Goal: Information Seeking & Learning: Learn about a topic

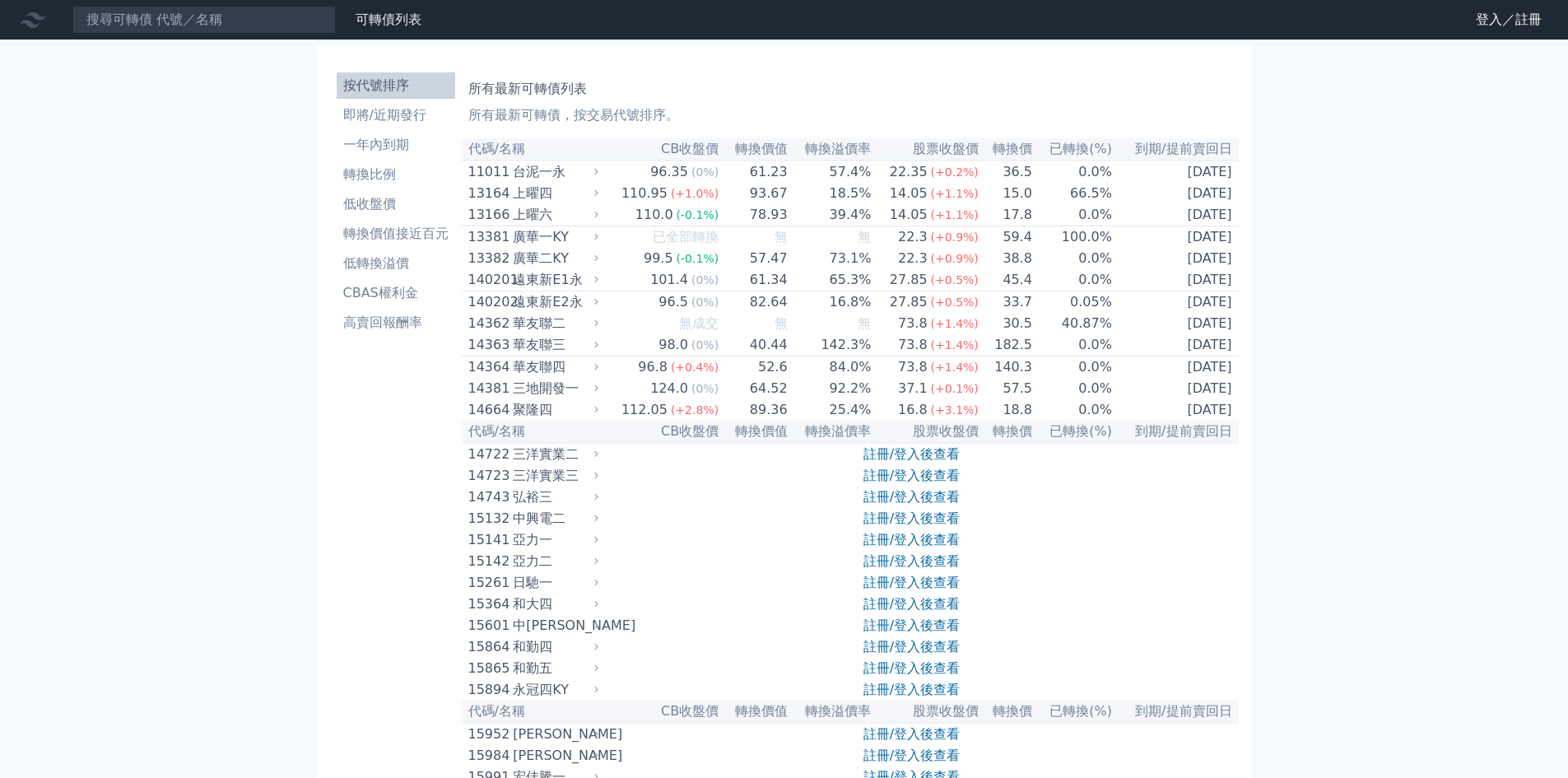
click at [590, 180] on div "台泥一永" at bounding box center [553, 172] width 81 height 20
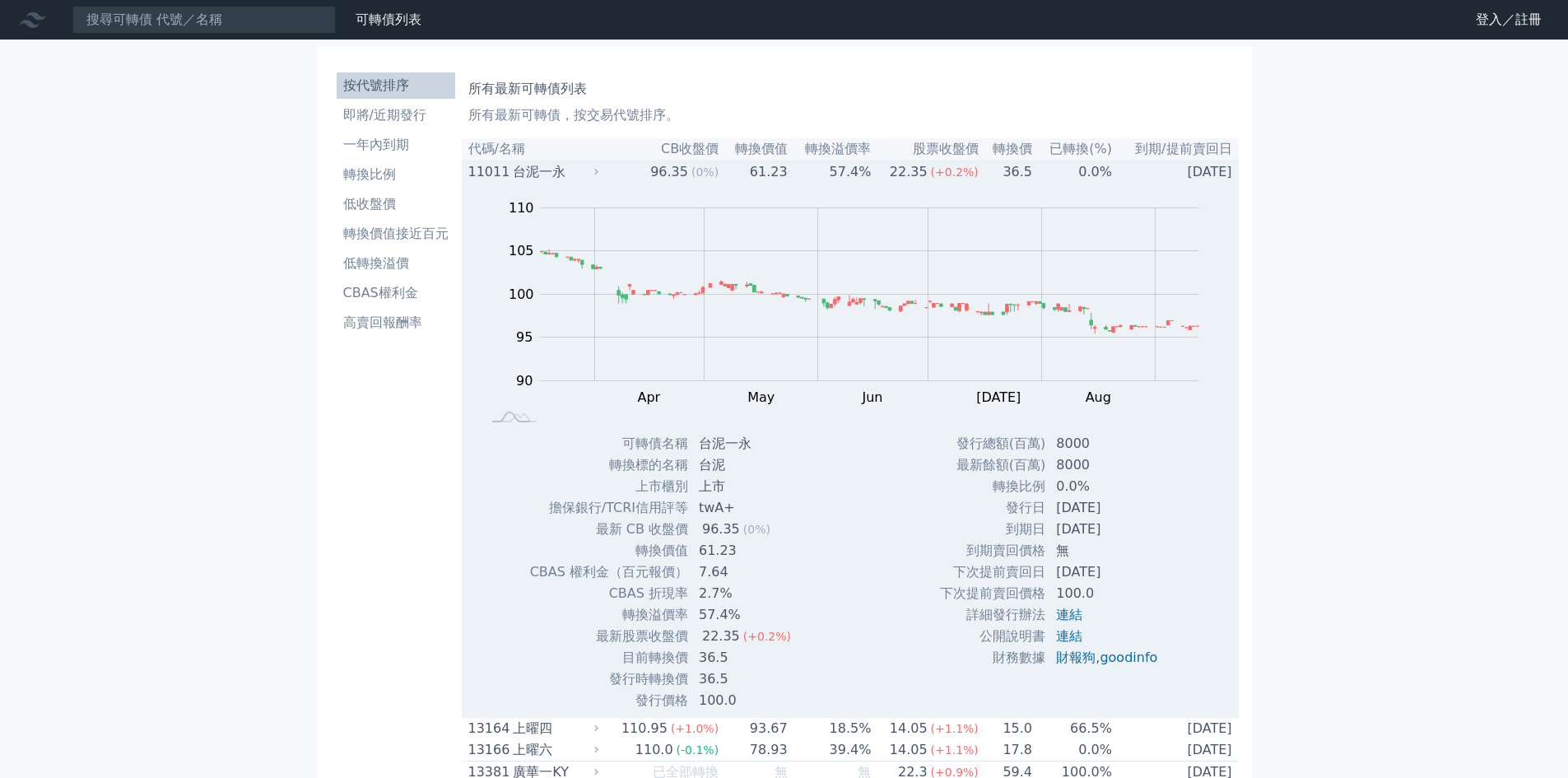
click at [590, 180] on div "台泥一永" at bounding box center [553, 172] width 81 height 20
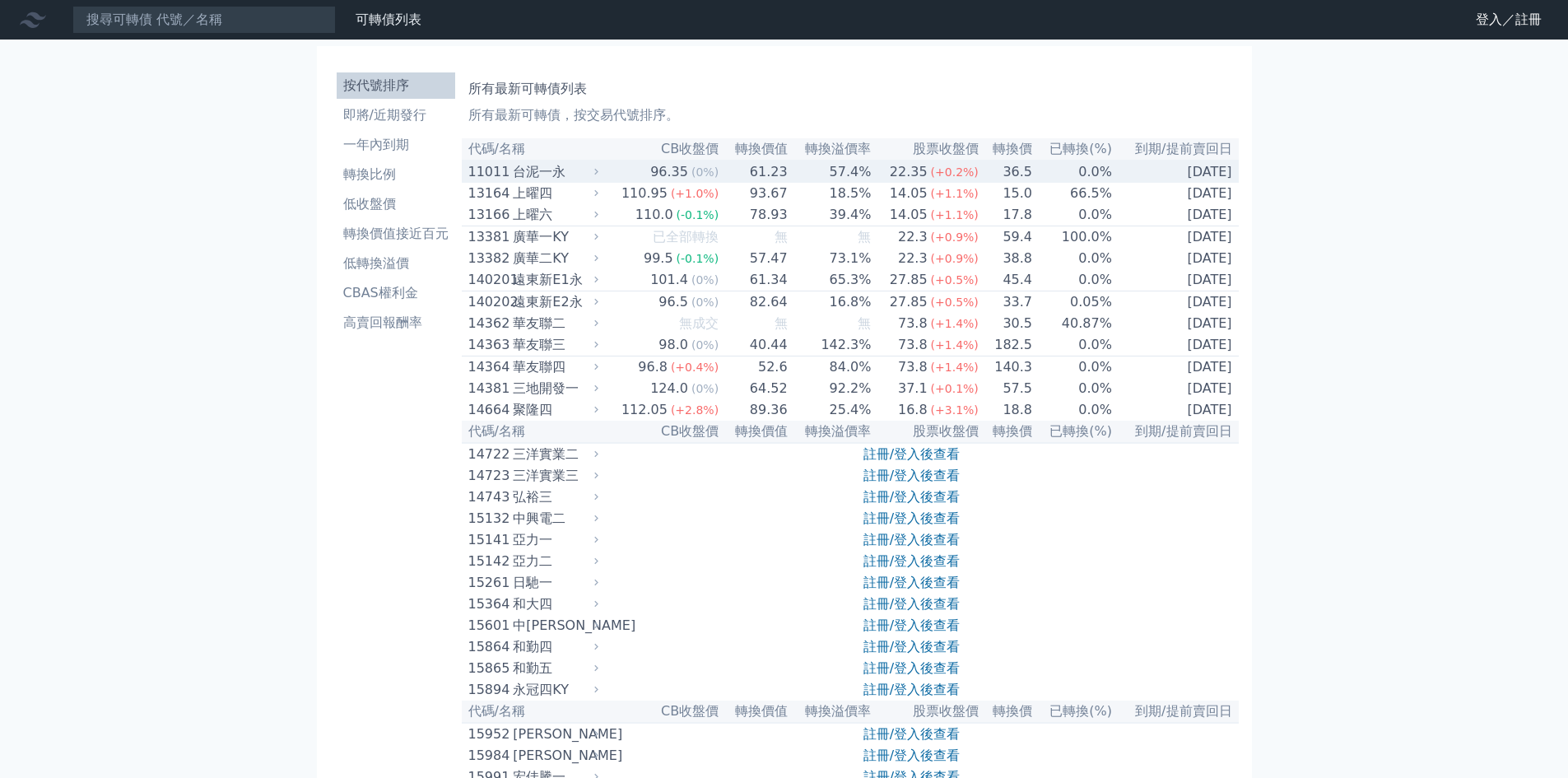
click at [590, 180] on div "台泥一永" at bounding box center [553, 172] width 81 height 20
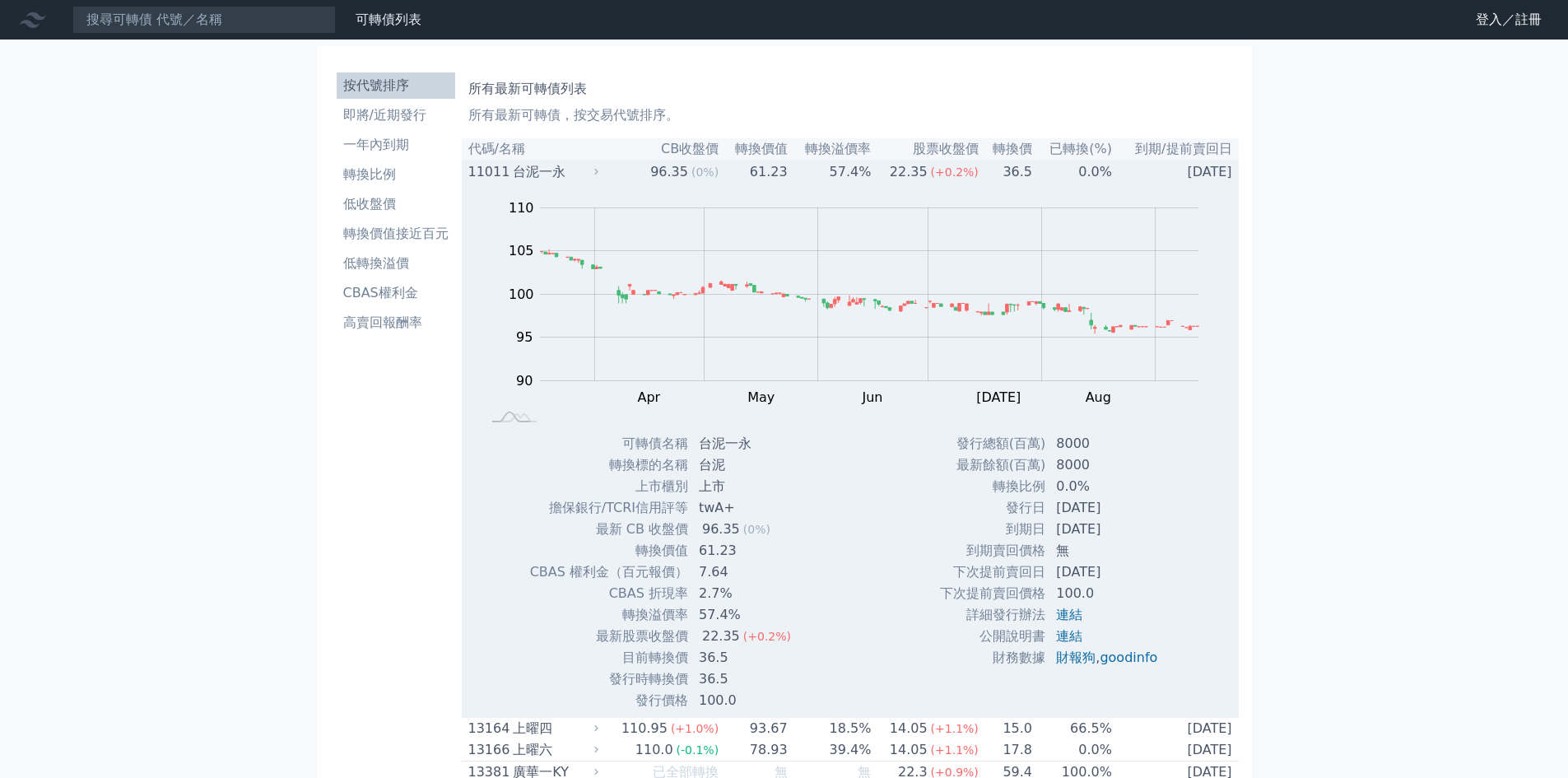
click at [590, 180] on div "台泥一永" at bounding box center [553, 172] width 81 height 20
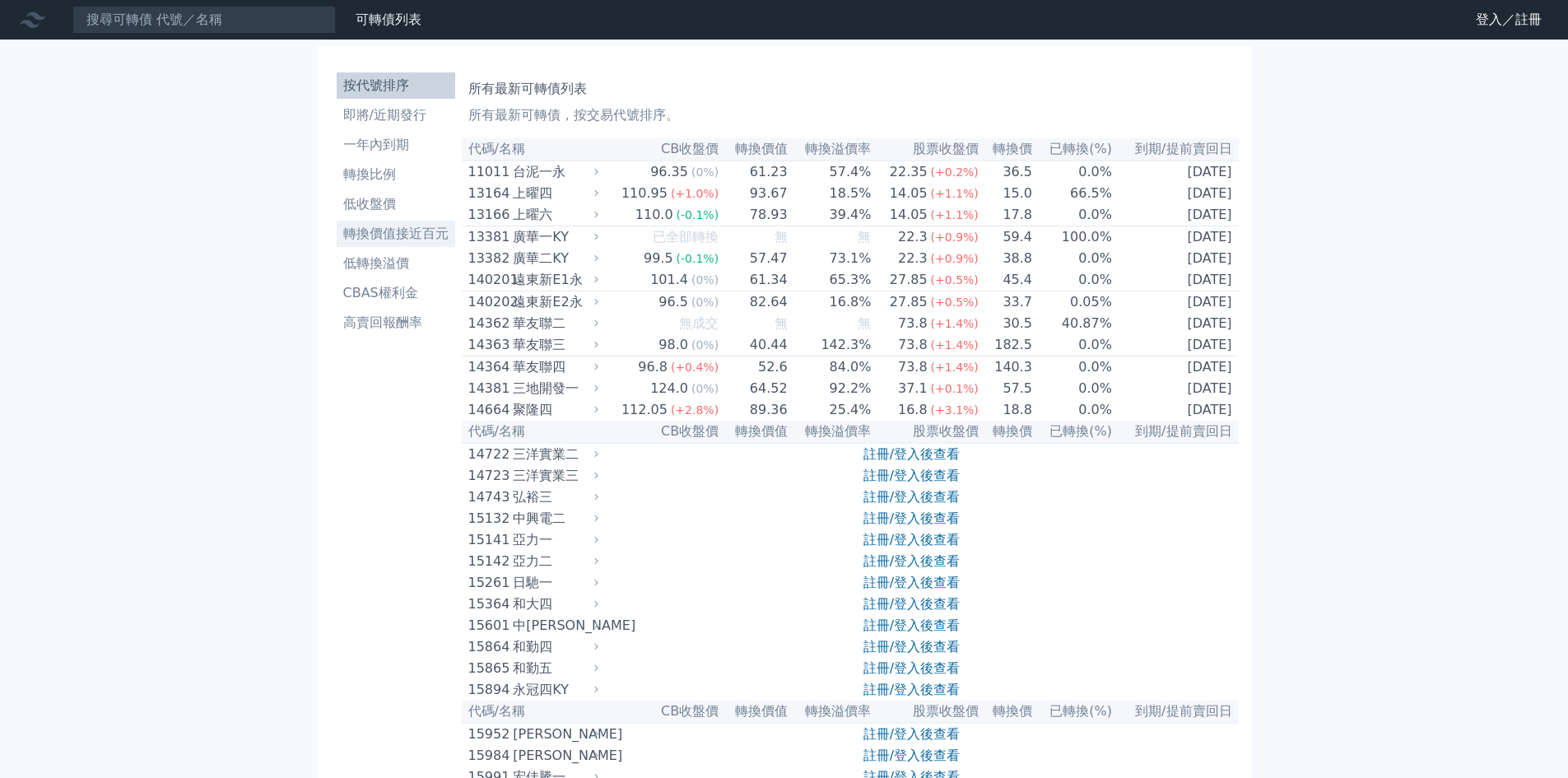
click at [409, 234] on li "轉換價值接近百元" at bounding box center [396, 233] width 119 height 20
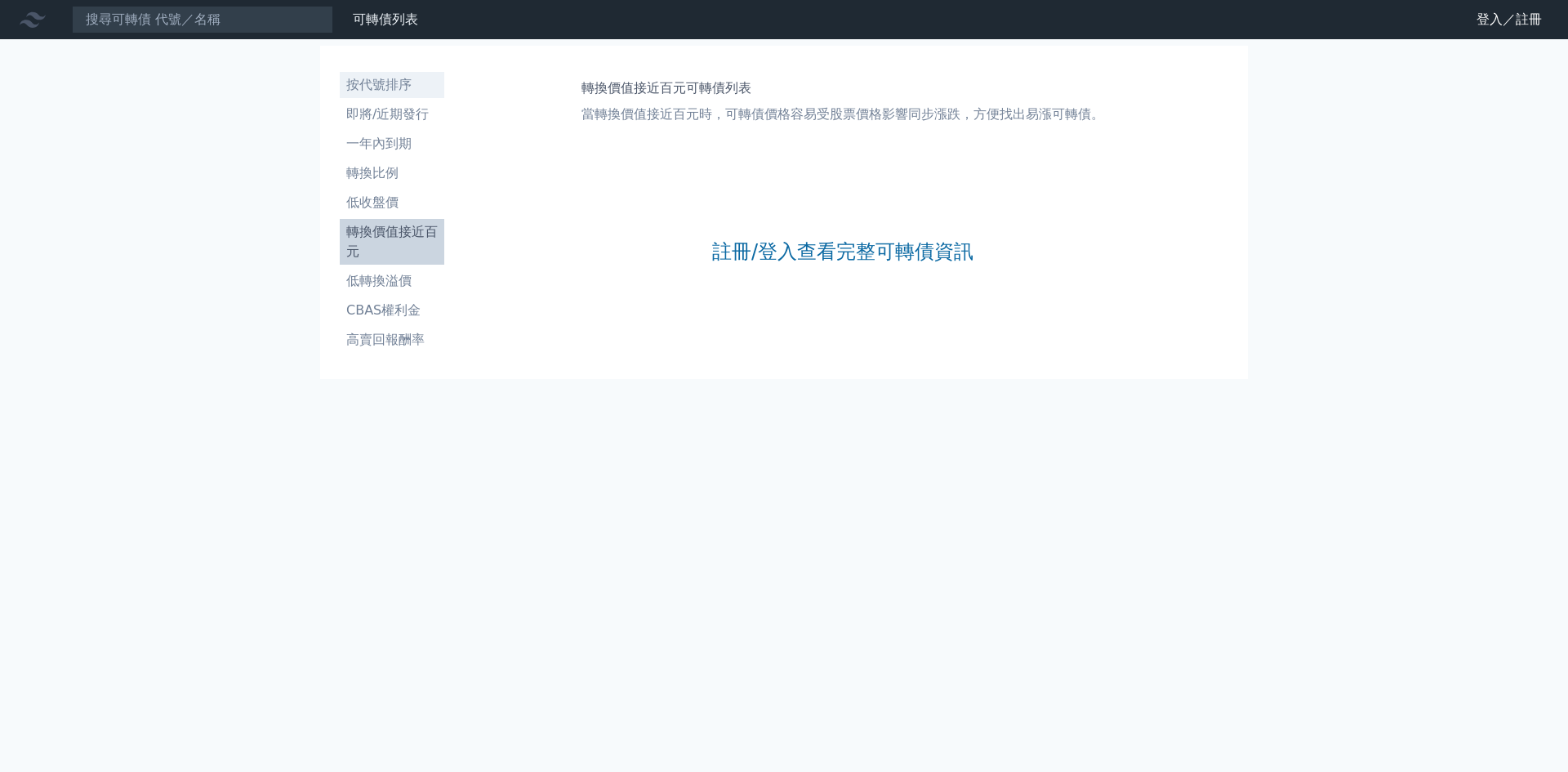
click at [405, 88] on li "按代號排序" at bounding box center [392, 85] width 105 height 20
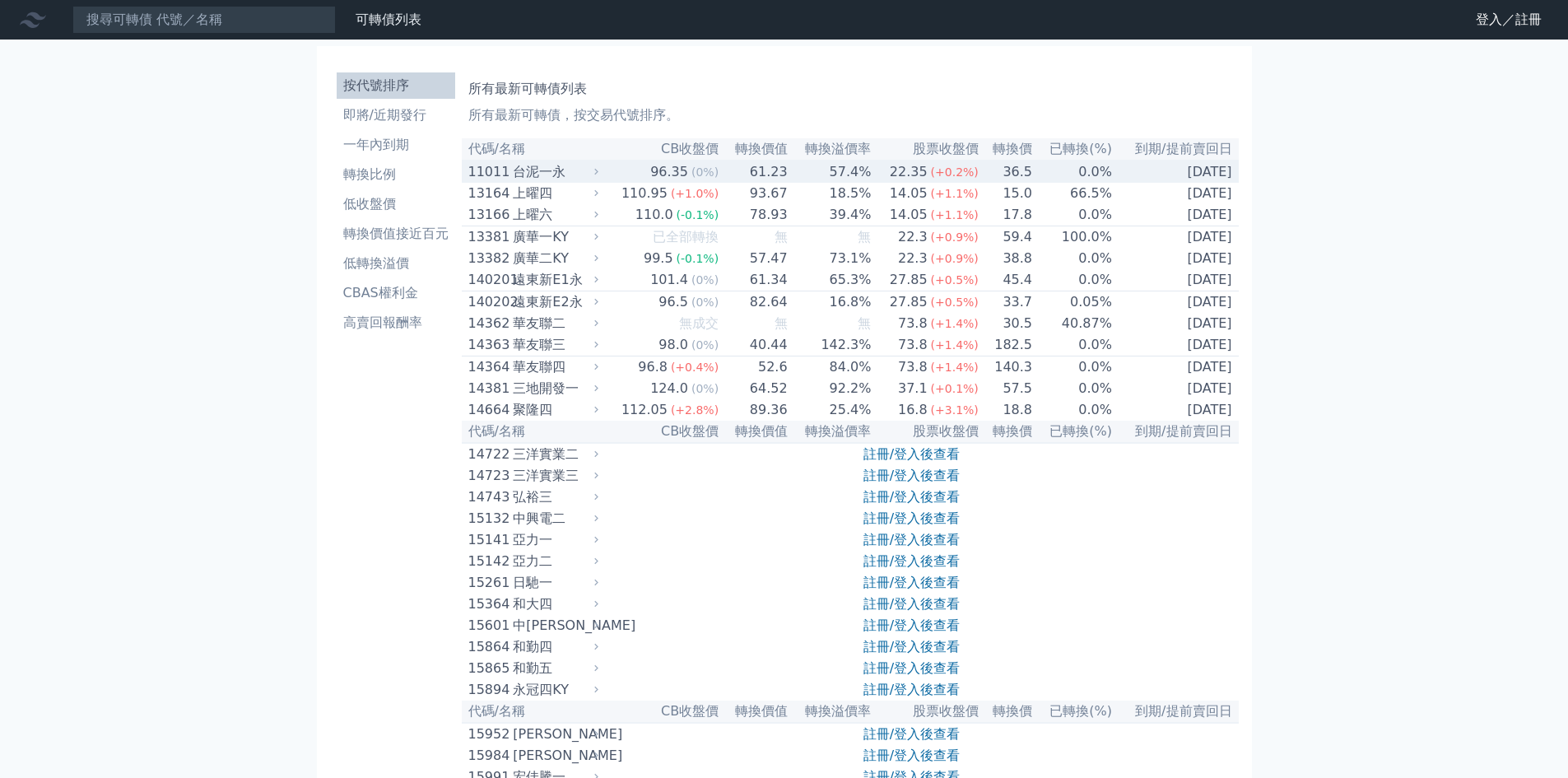
click at [552, 175] on div "台泥一永" at bounding box center [553, 172] width 81 height 20
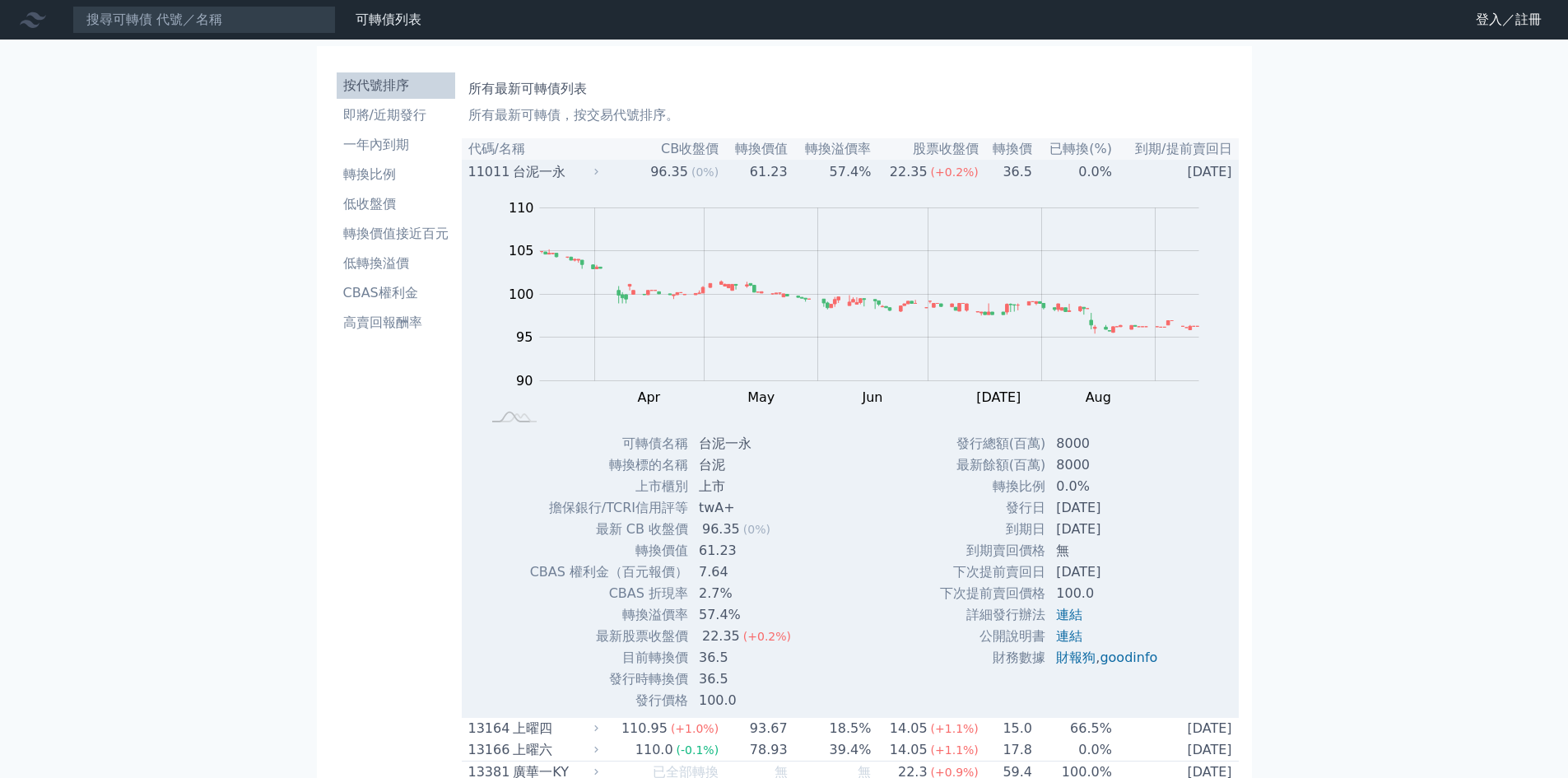
click at [552, 175] on div "台泥一永" at bounding box center [553, 172] width 81 height 20
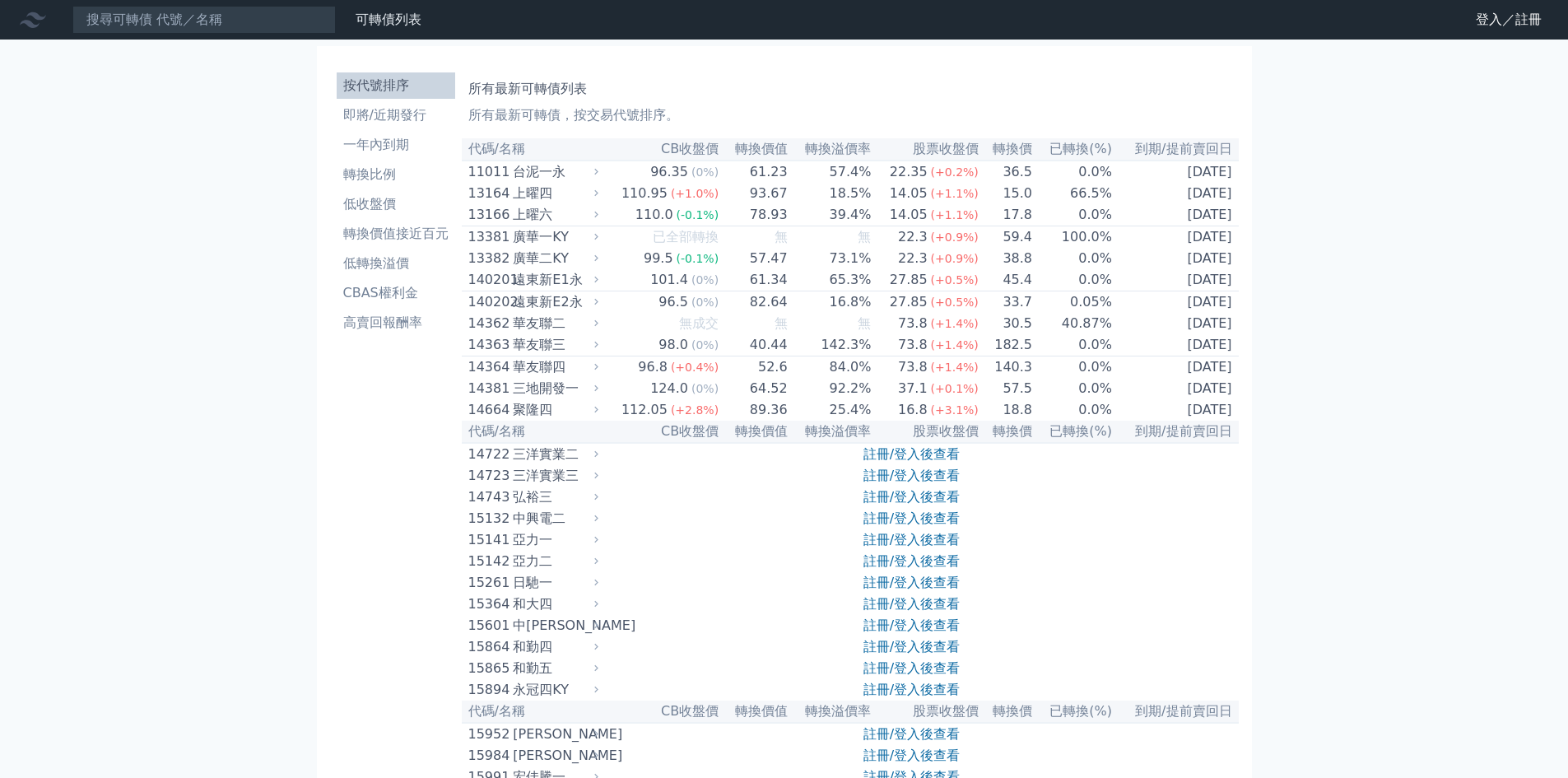
click at [602, 461] on icon at bounding box center [596, 454] width 11 height 11
click at [585, 420] on div "聚隆四" at bounding box center [553, 410] width 81 height 20
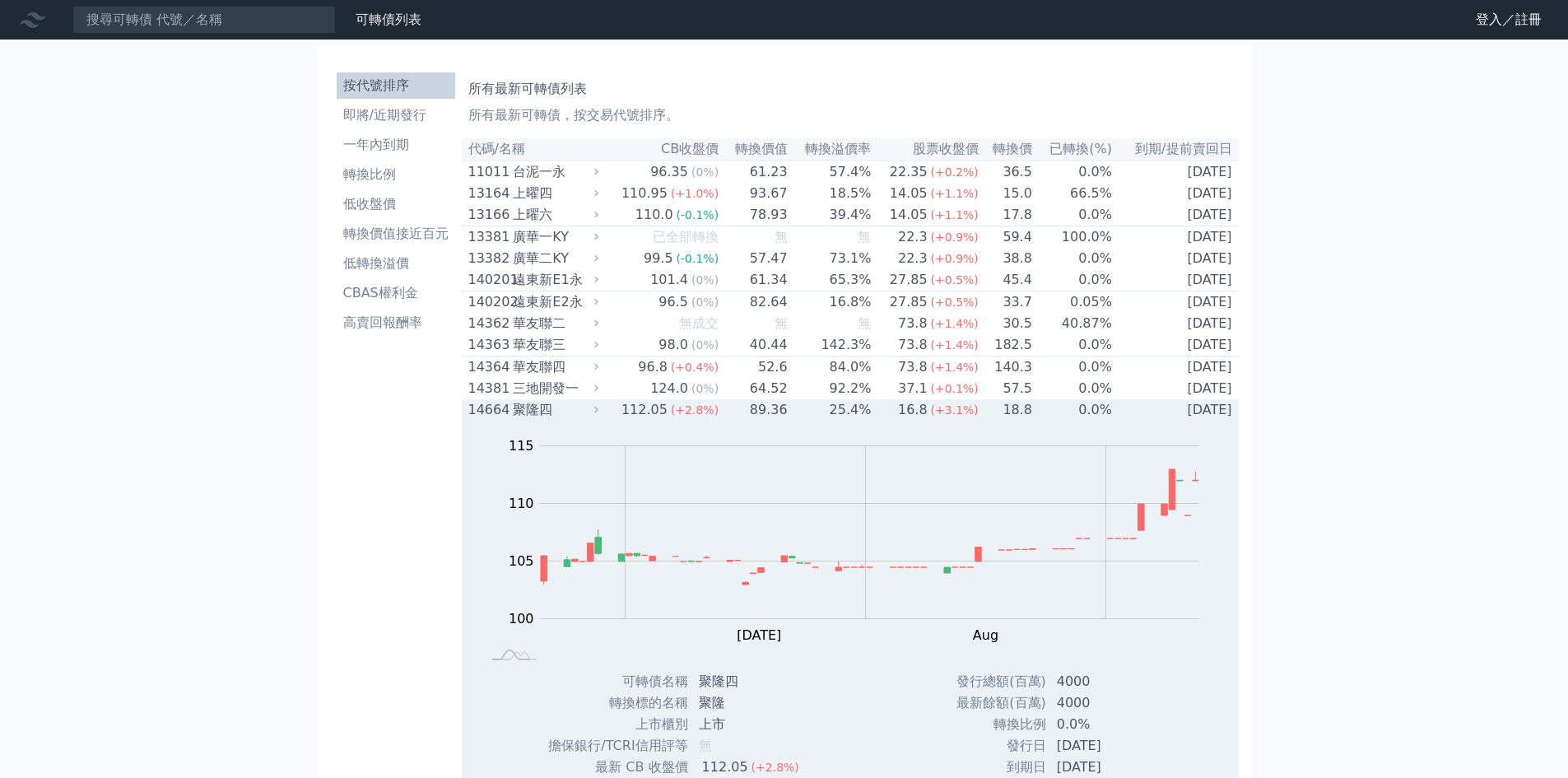
scroll to position [164, 0]
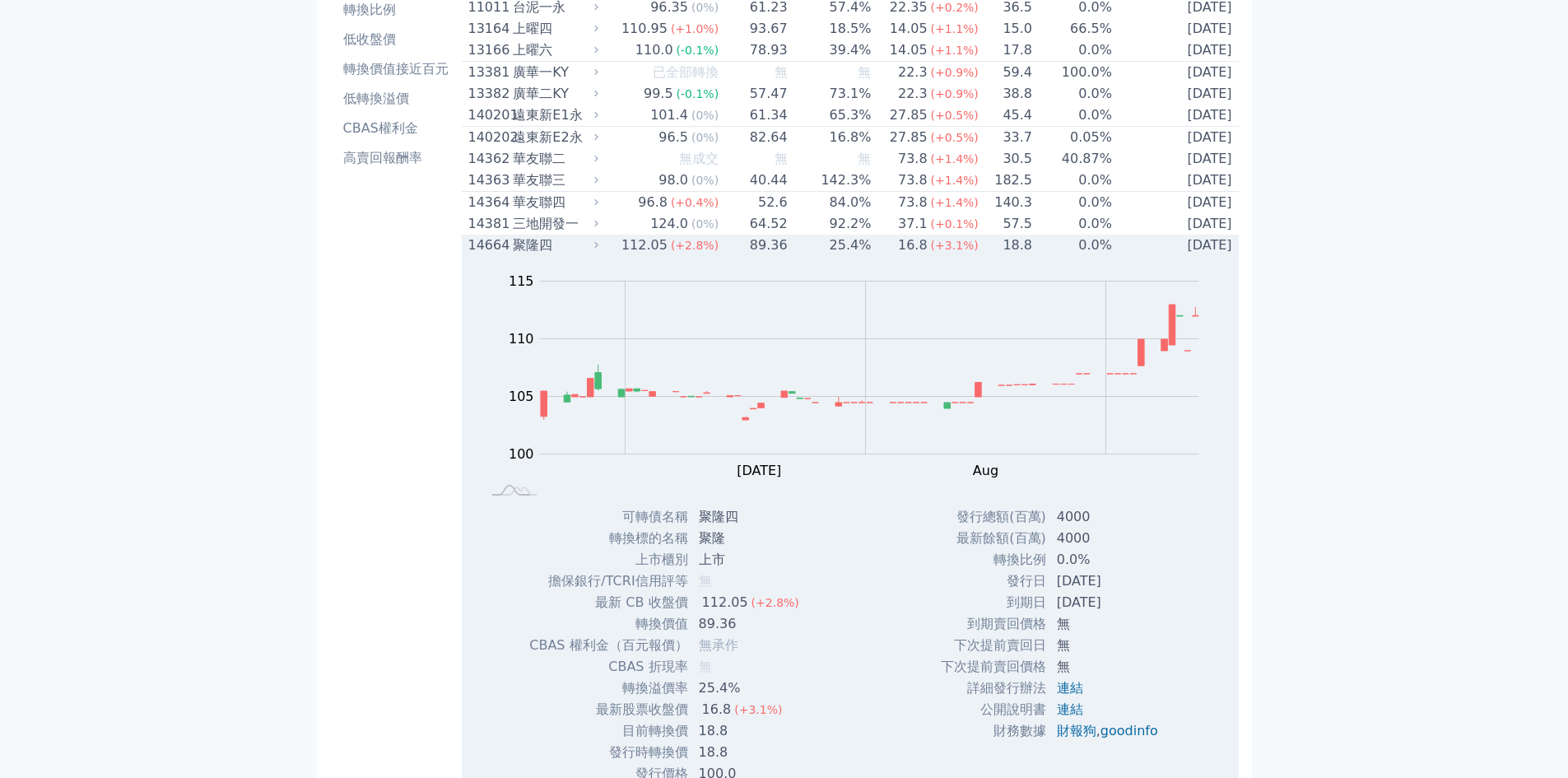
click at [591, 255] on div "聚隆四" at bounding box center [553, 245] width 81 height 20
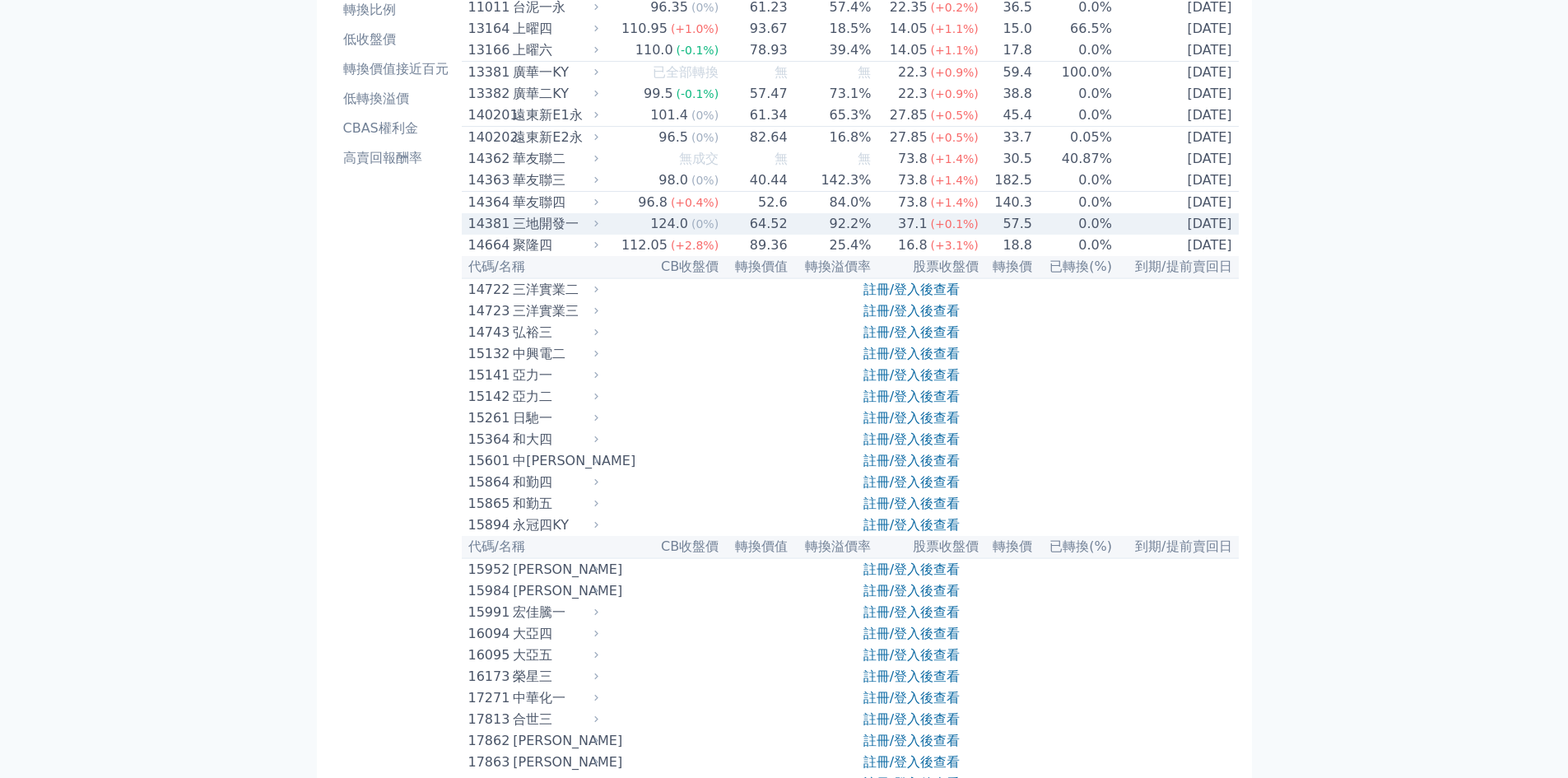
click at [586, 233] on div "三地開發一" at bounding box center [553, 224] width 81 height 20
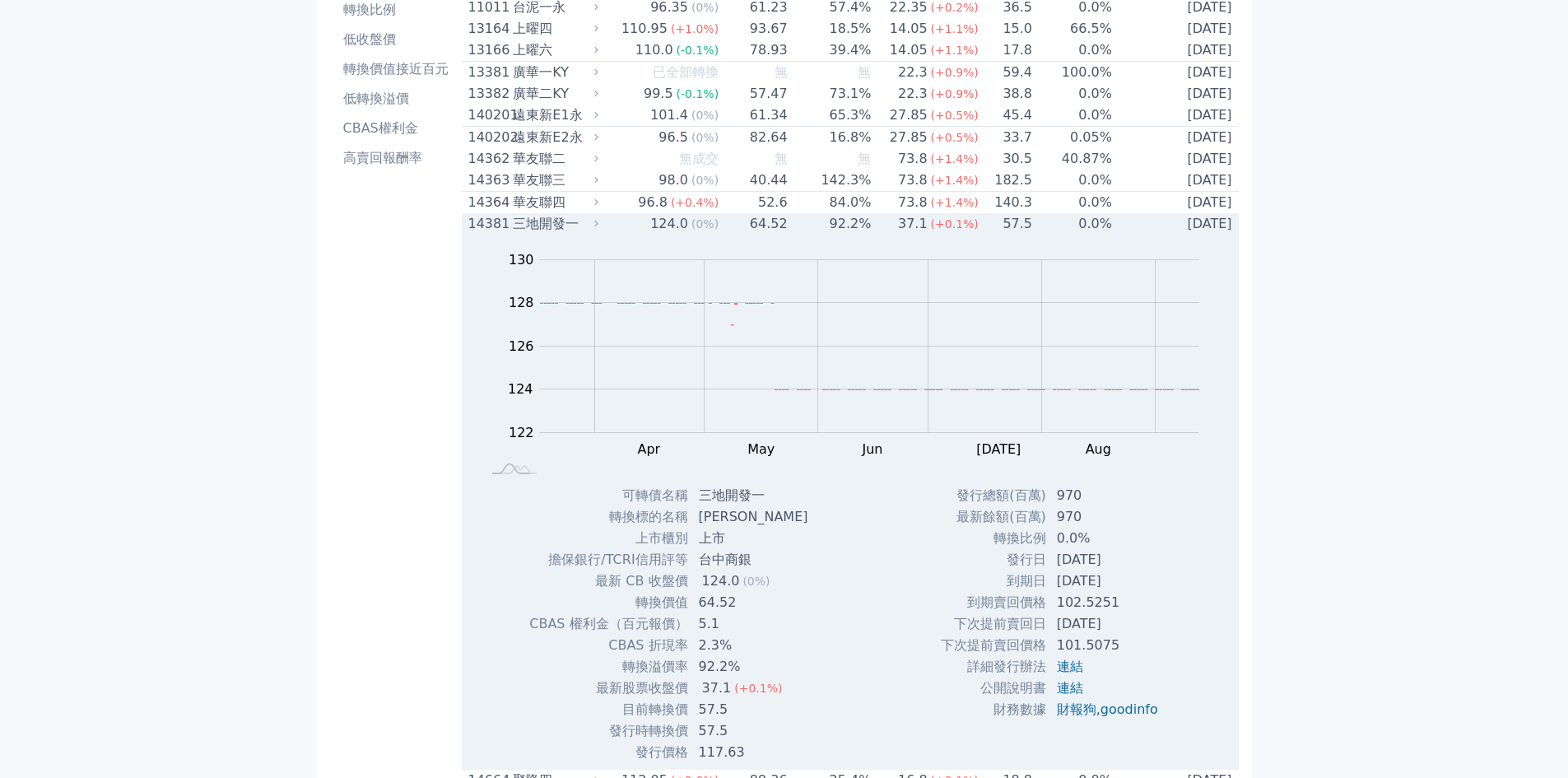
click at [586, 233] on div "三地開發一" at bounding box center [553, 224] width 81 height 20
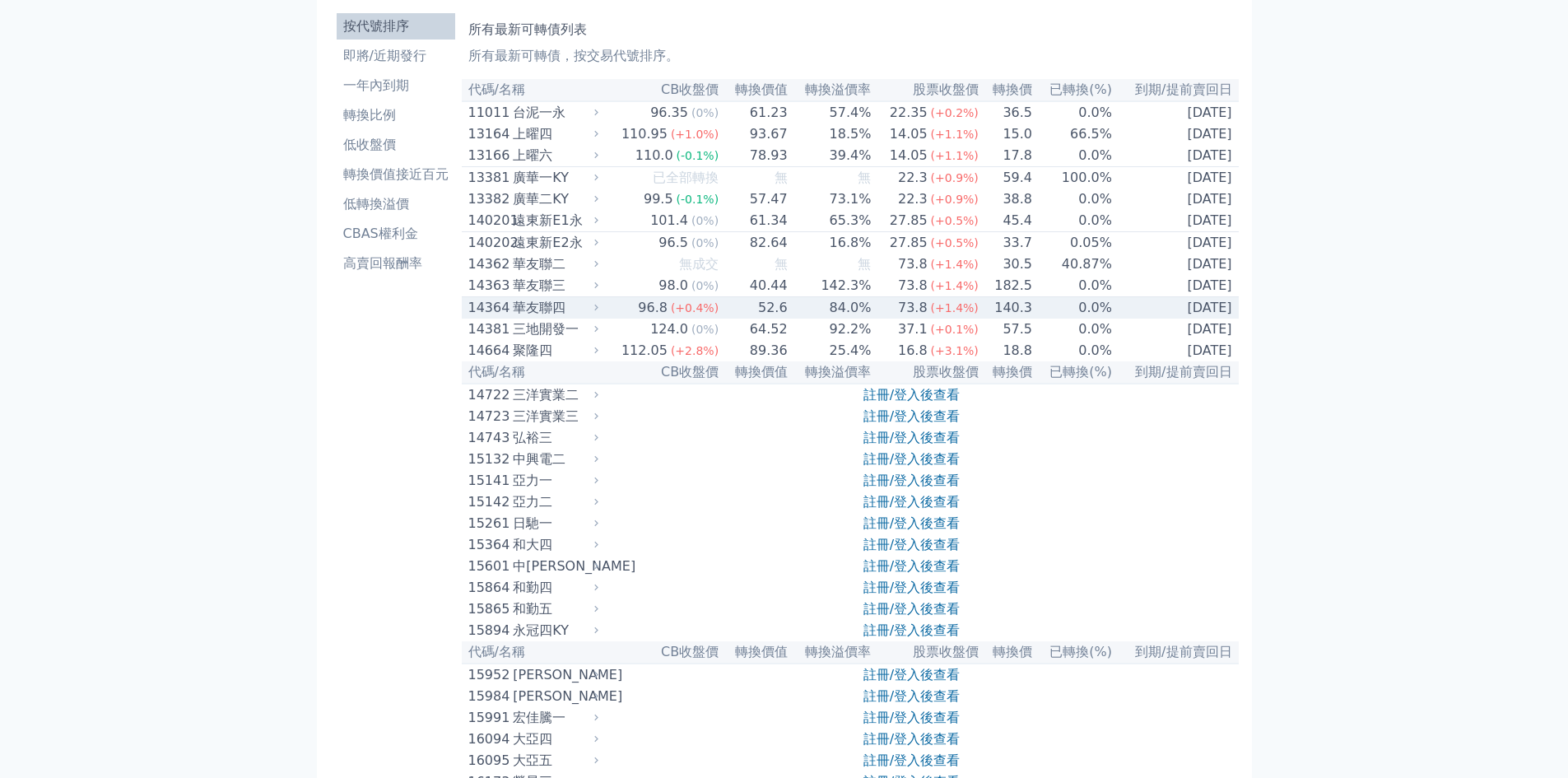
scroll to position [0, 0]
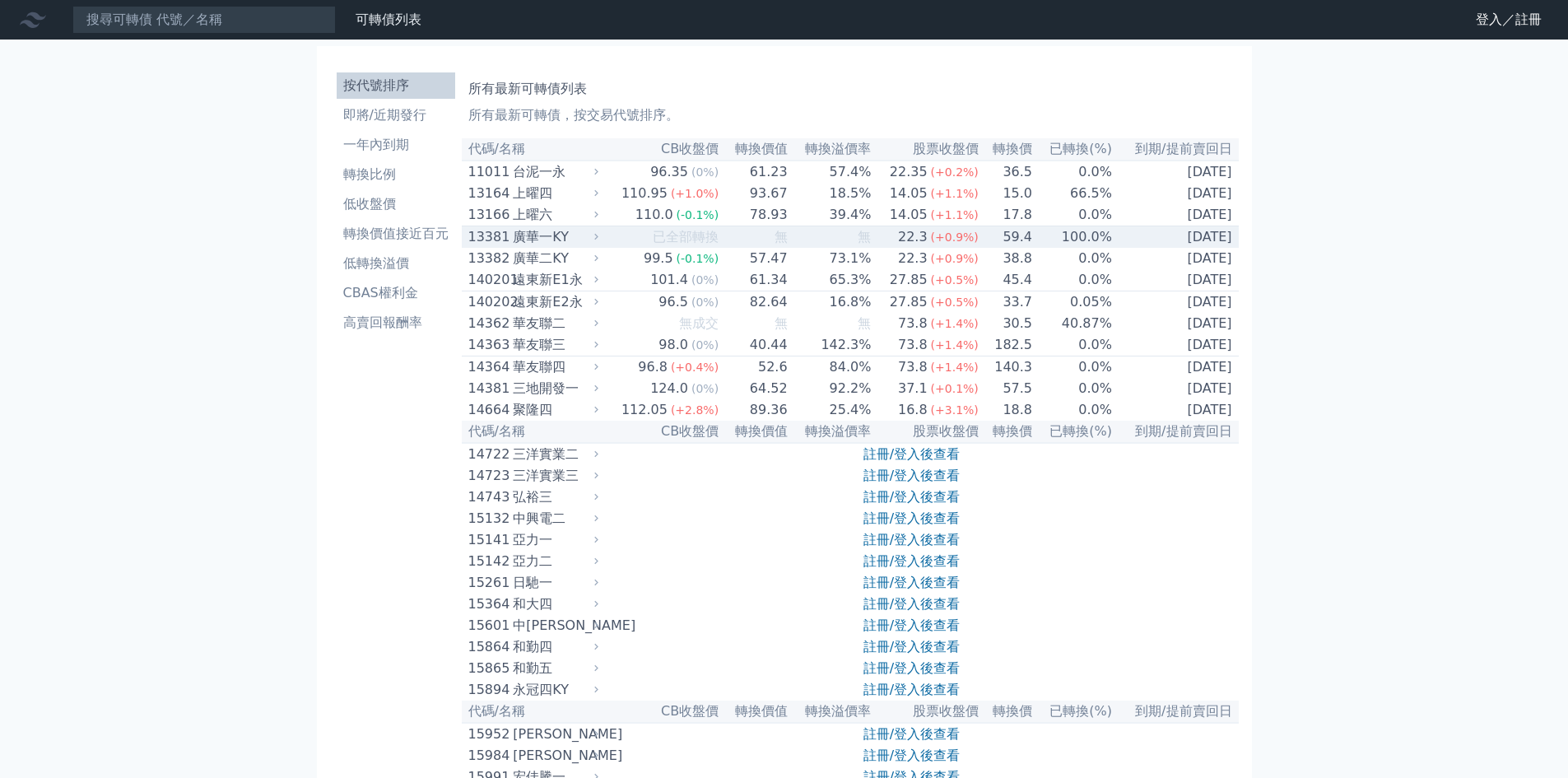
click at [586, 247] on div "廣華一KY" at bounding box center [553, 237] width 81 height 20
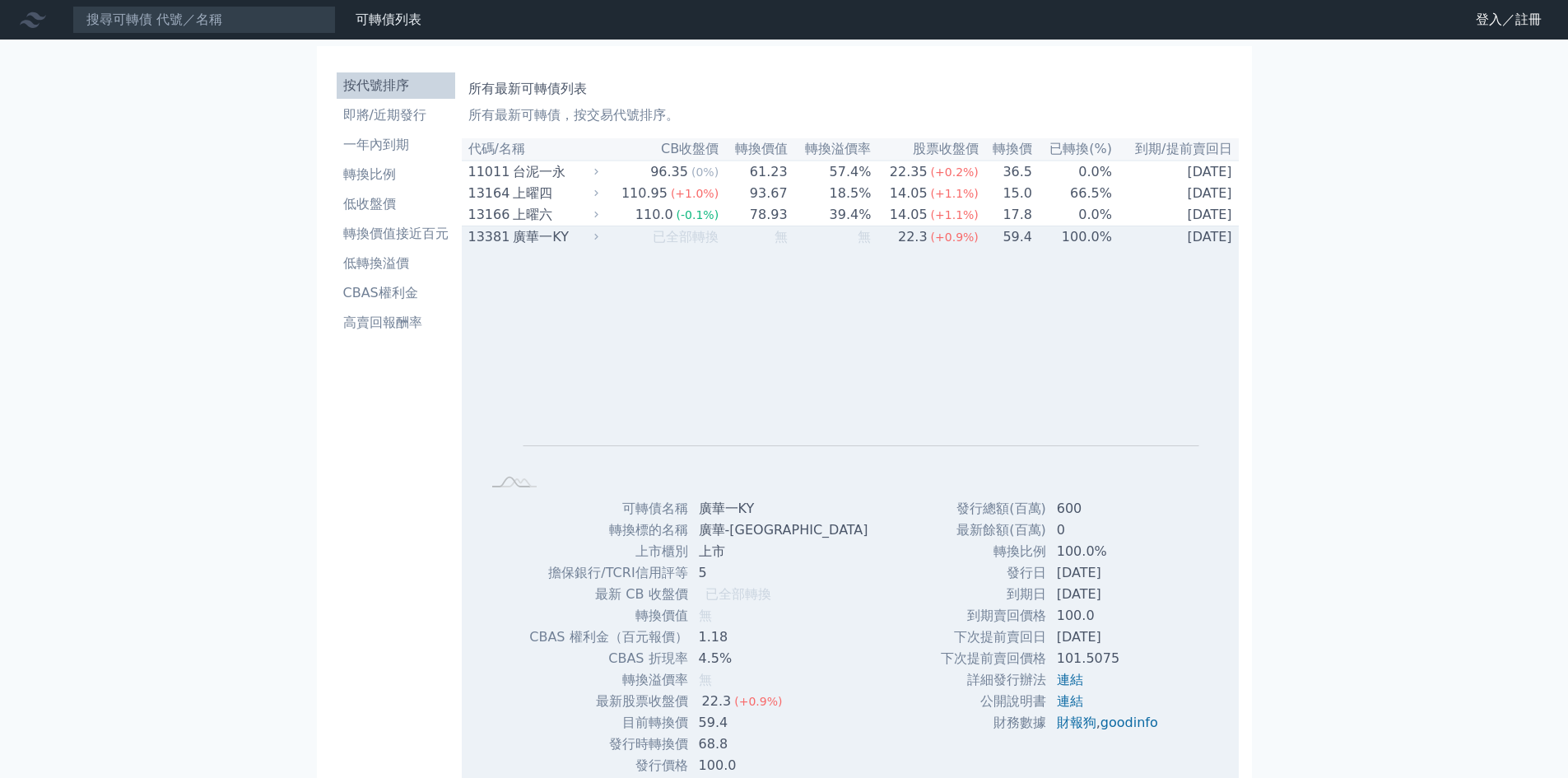
click at [586, 247] on div "廣華一KY" at bounding box center [553, 237] width 81 height 20
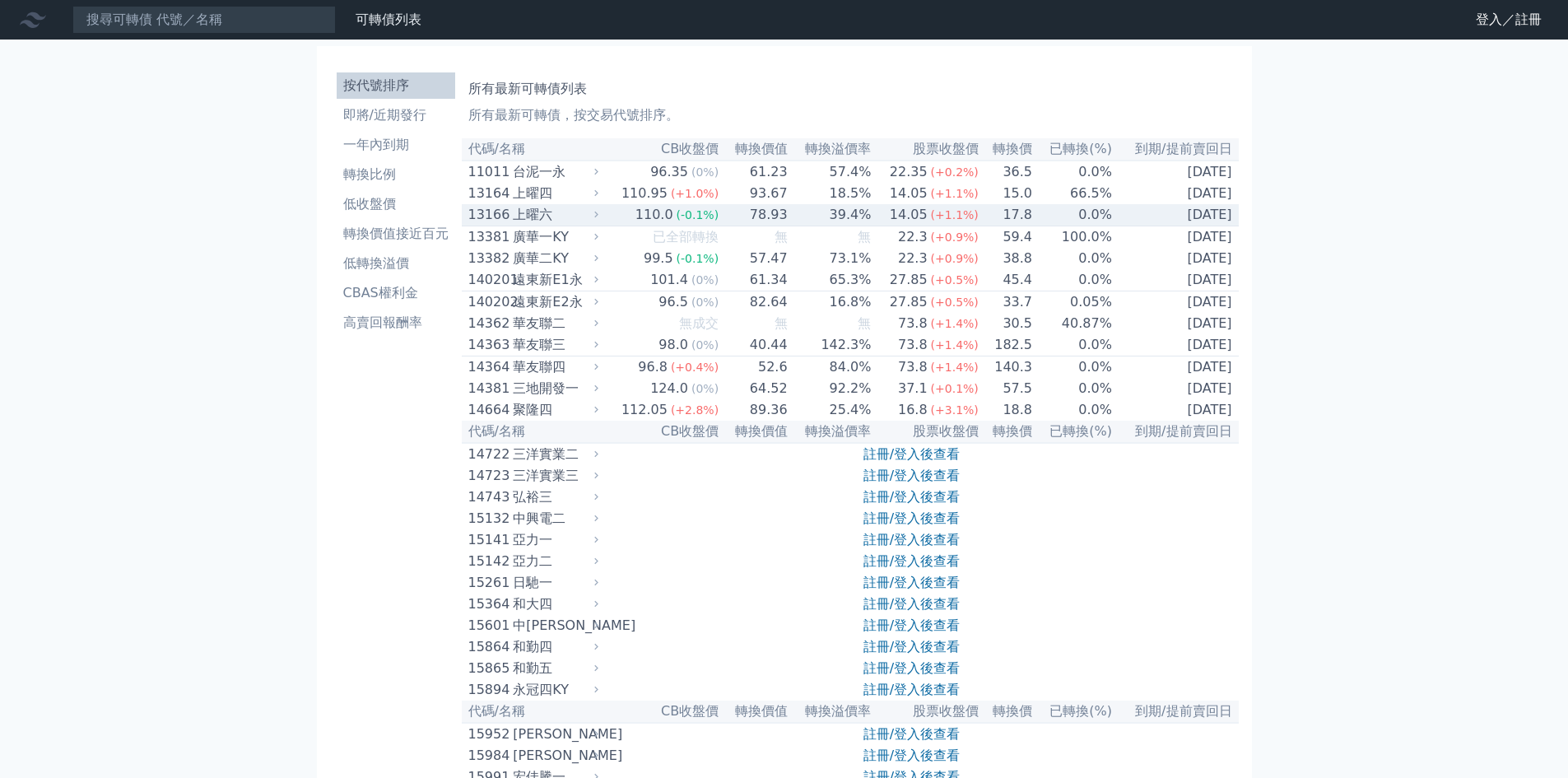
click at [589, 225] on div "上曜六" at bounding box center [553, 215] width 81 height 20
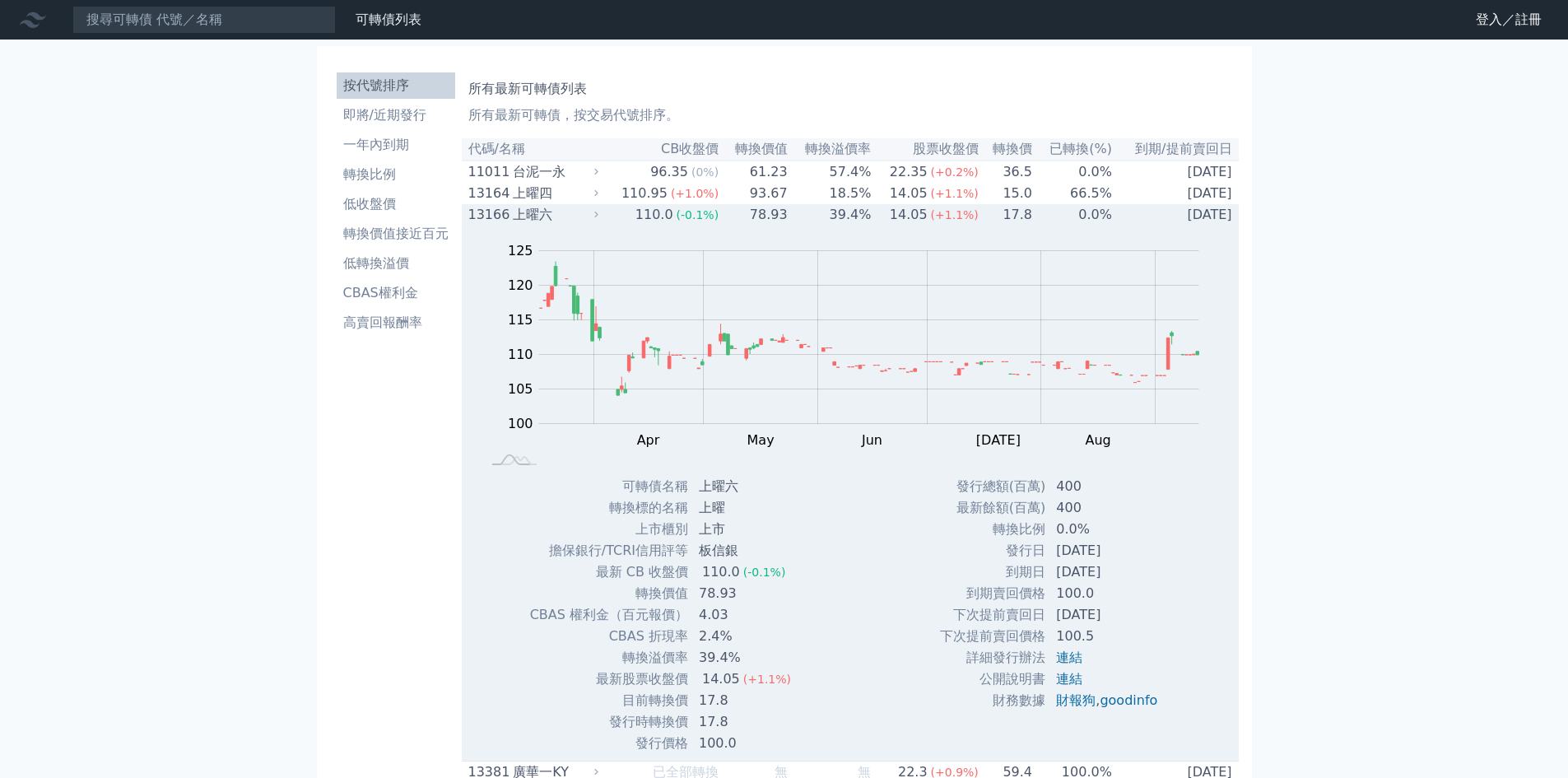
click at [591, 225] on div "上曜六" at bounding box center [553, 215] width 81 height 20
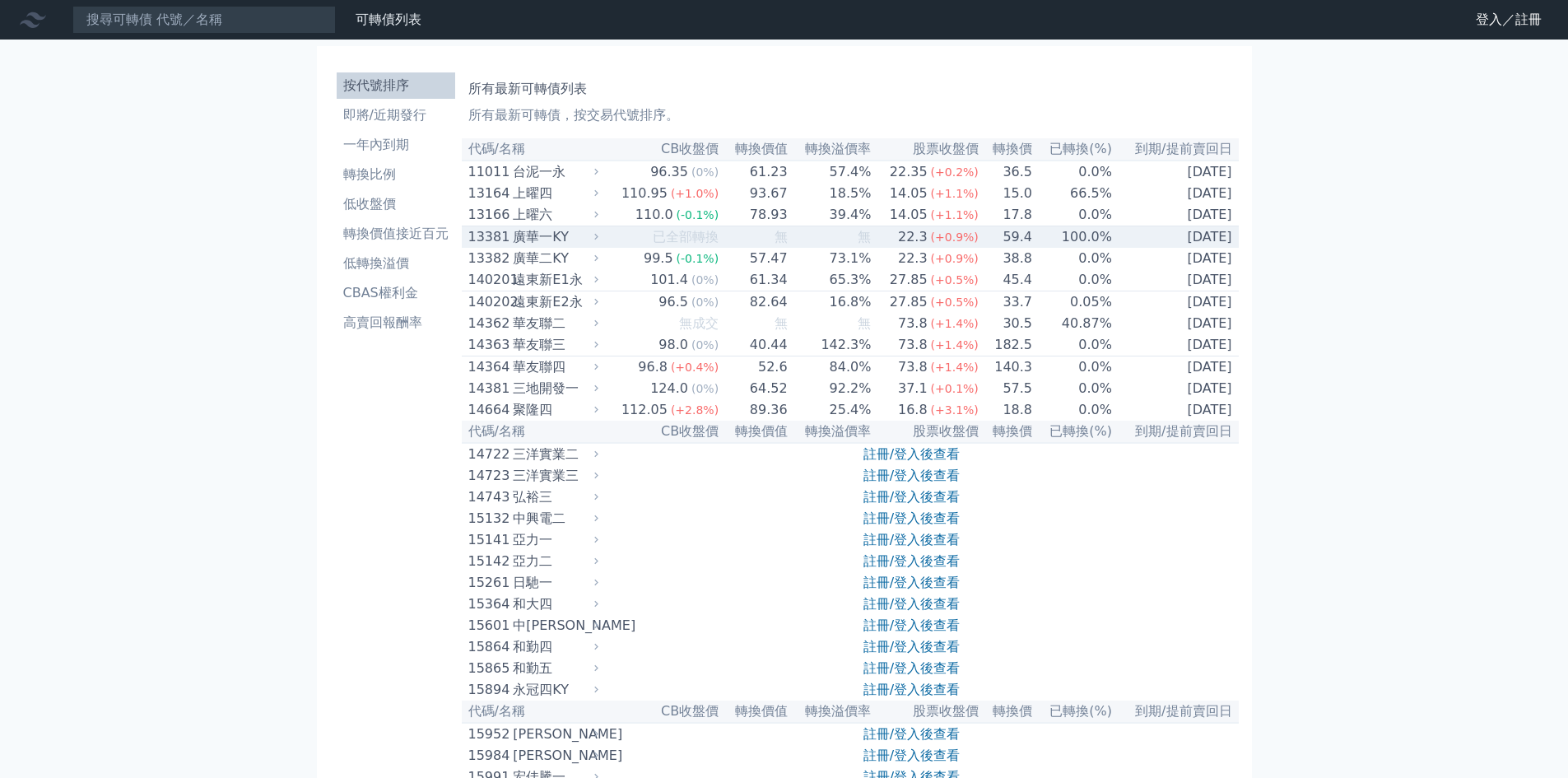
click at [597, 243] on icon at bounding box center [596, 237] width 11 height 11
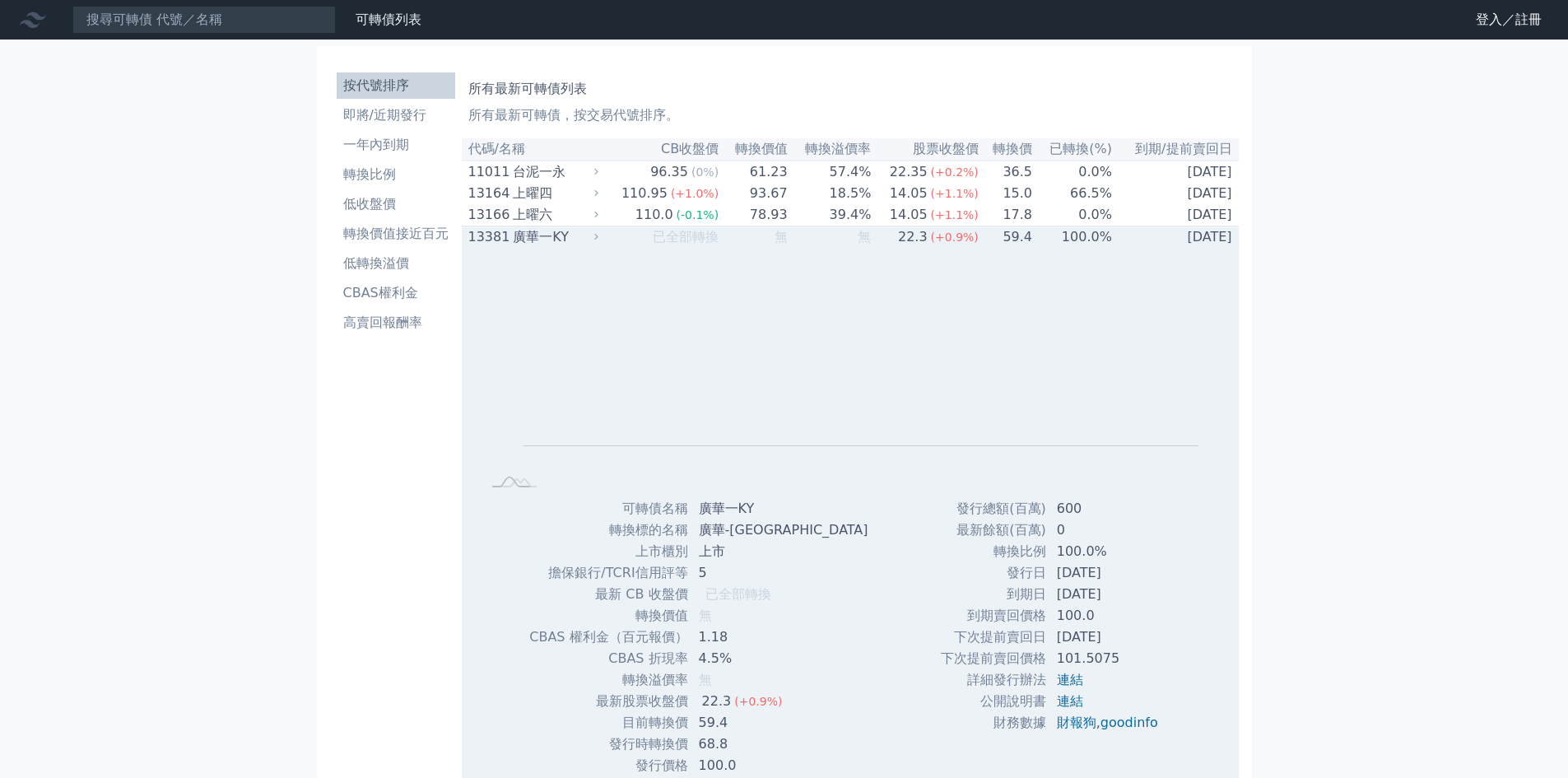
click at [602, 243] on icon at bounding box center [596, 237] width 11 height 11
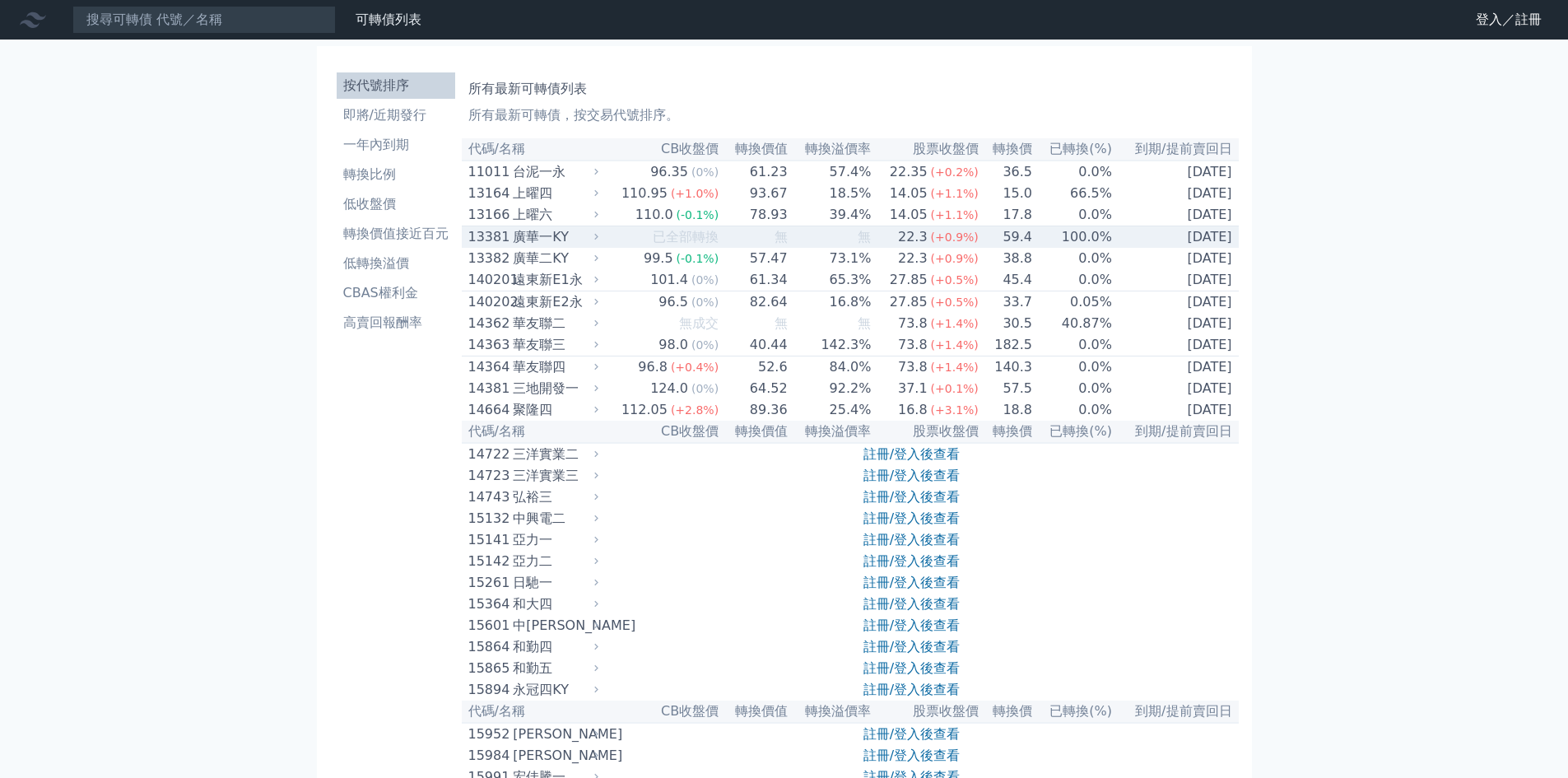
click at [602, 243] on icon at bounding box center [596, 237] width 11 height 11
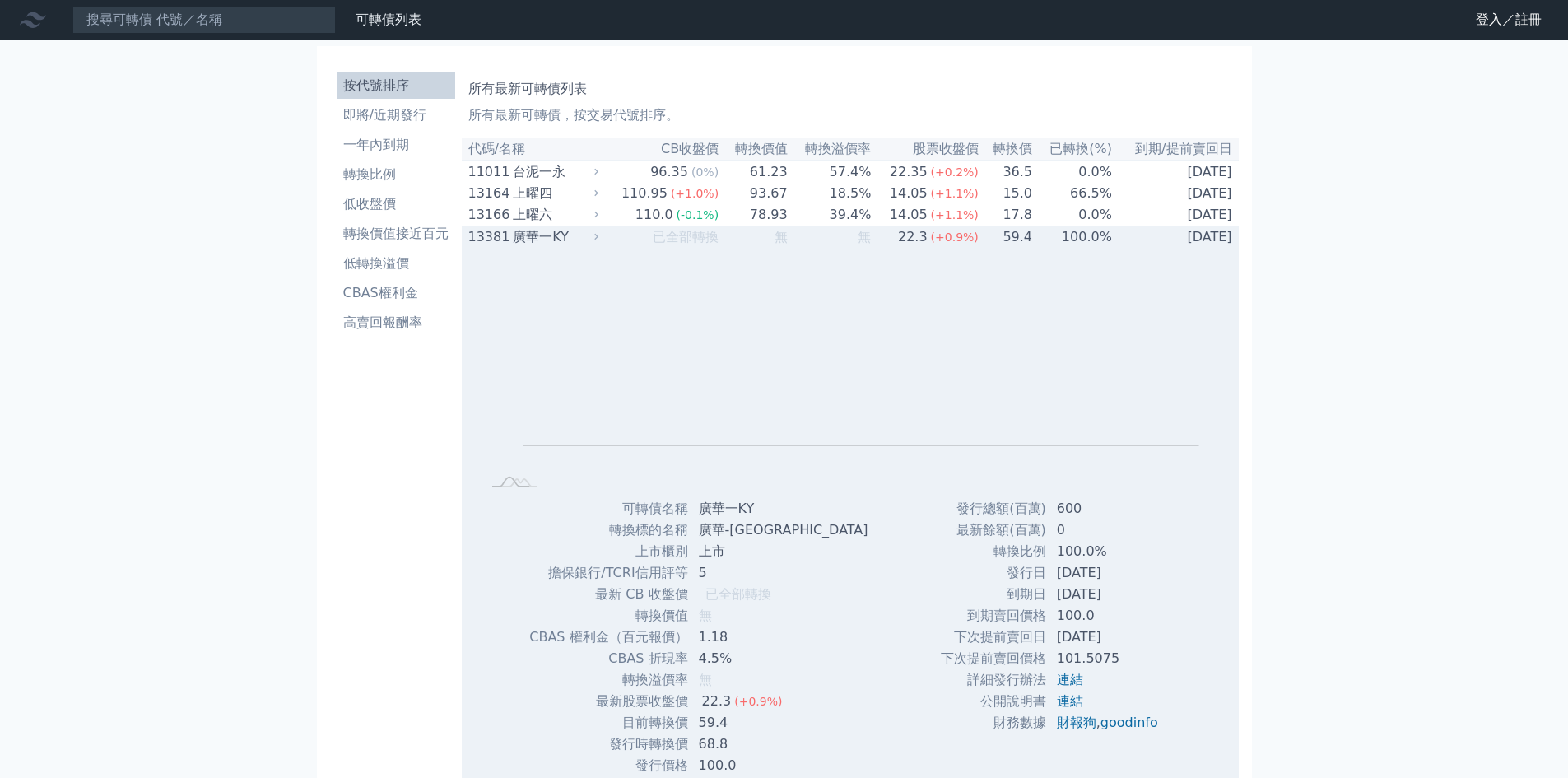
click at [602, 243] on icon at bounding box center [596, 237] width 11 height 11
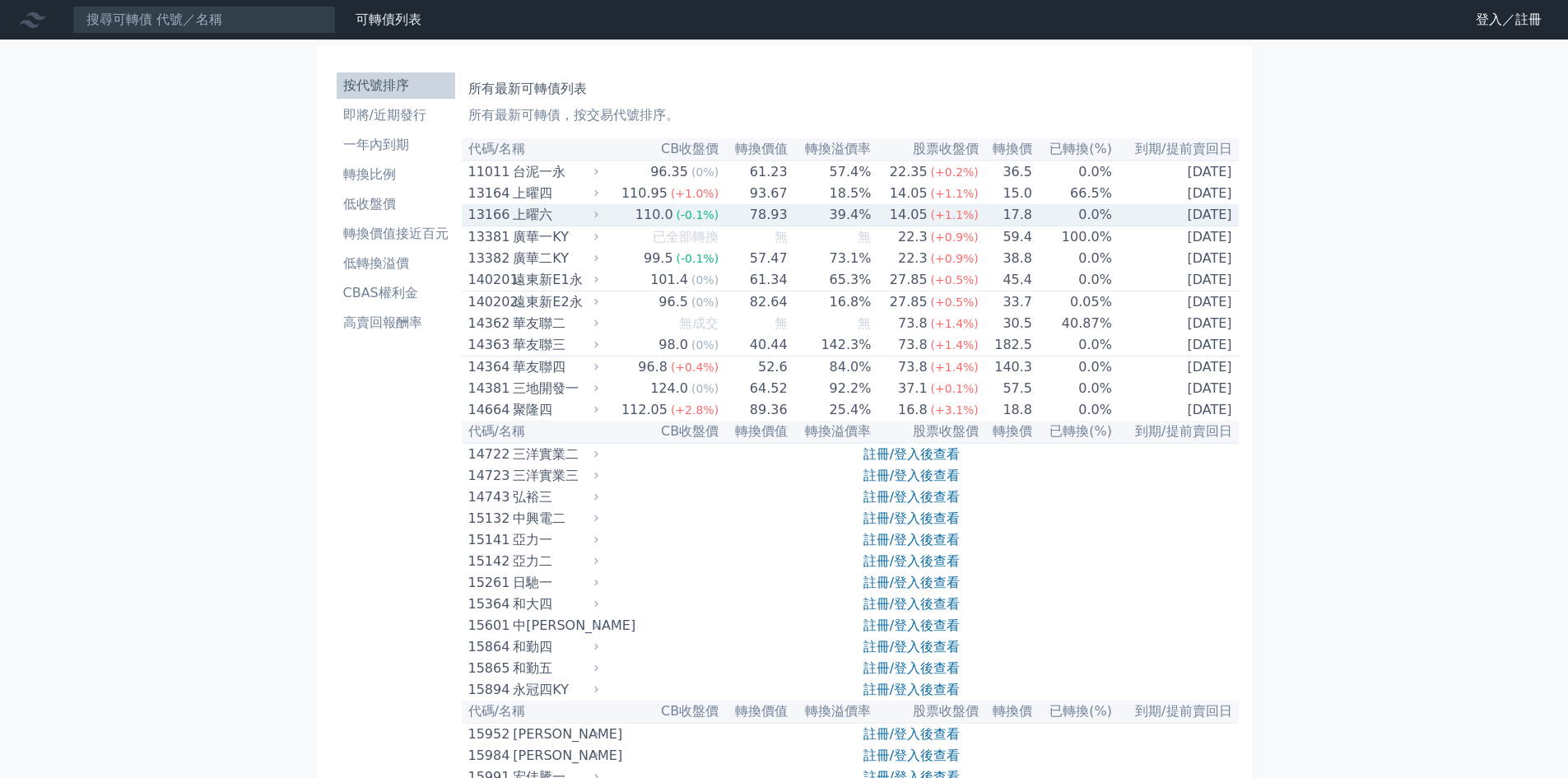
click at [599, 219] on icon at bounding box center [596, 215] width 4 height 7
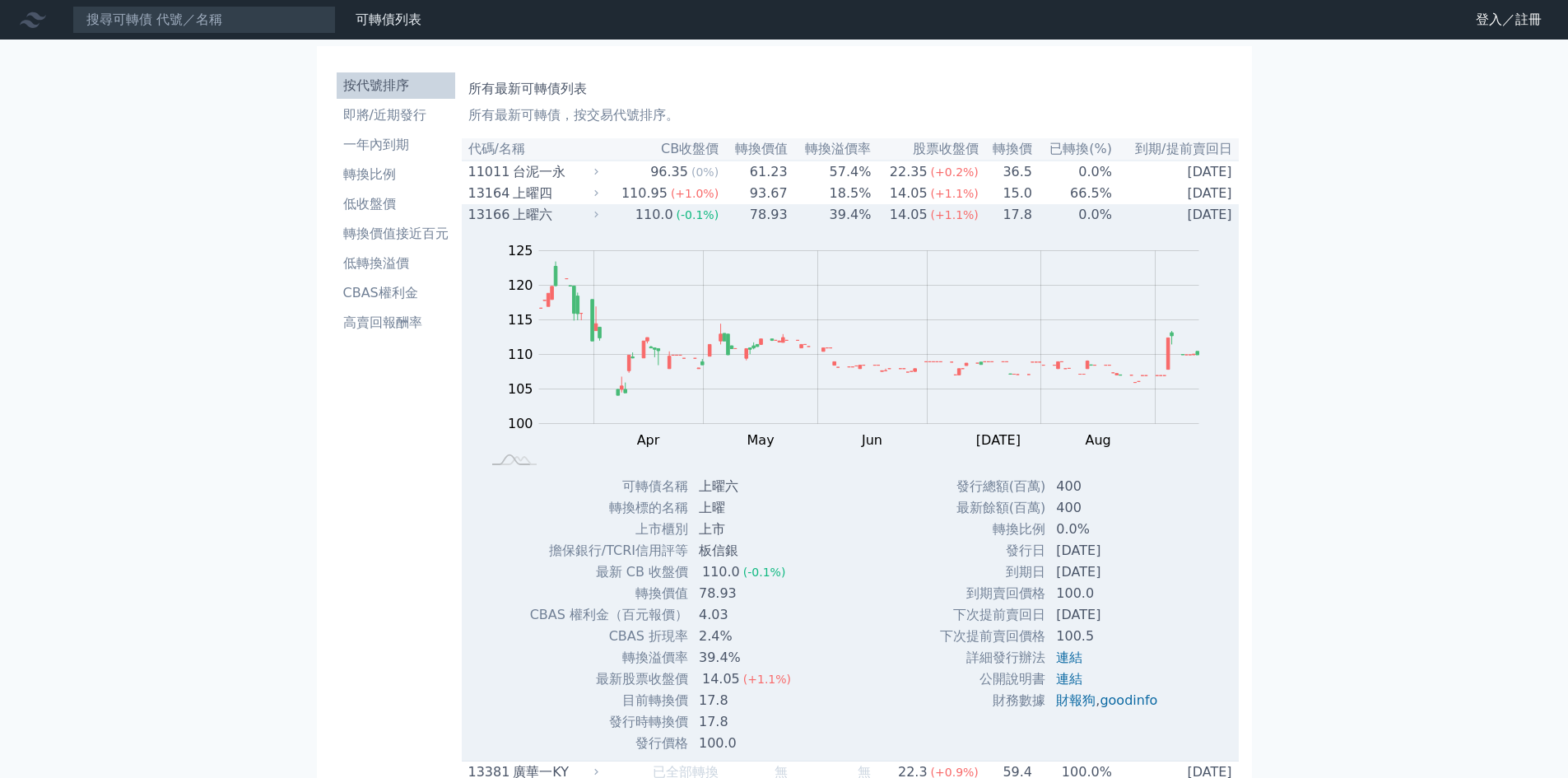
click at [599, 219] on icon at bounding box center [596, 215] width 4 height 7
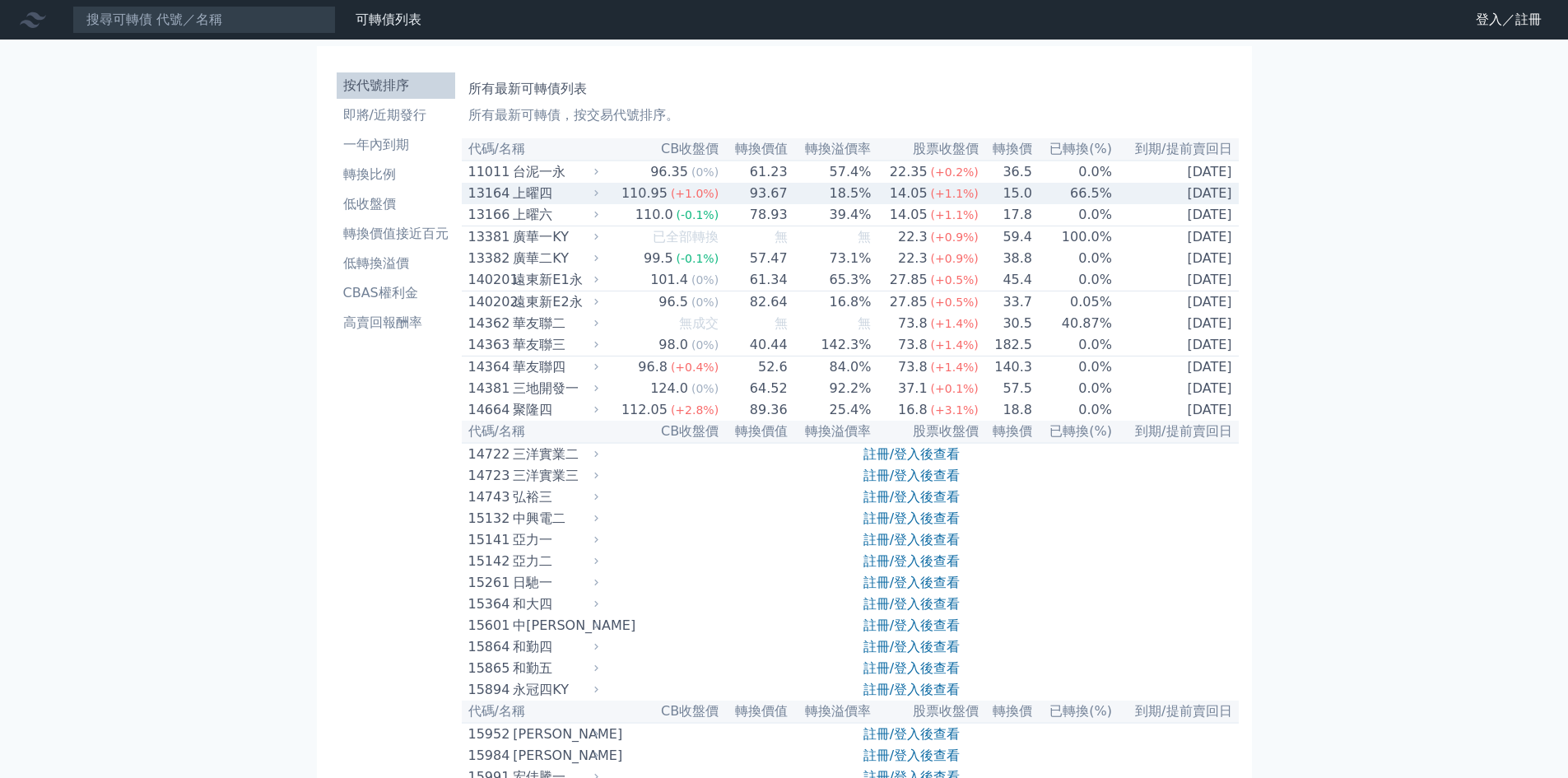
click at [594, 204] on div "上曜四" at bounding box center [553, 193] width 81 height 20
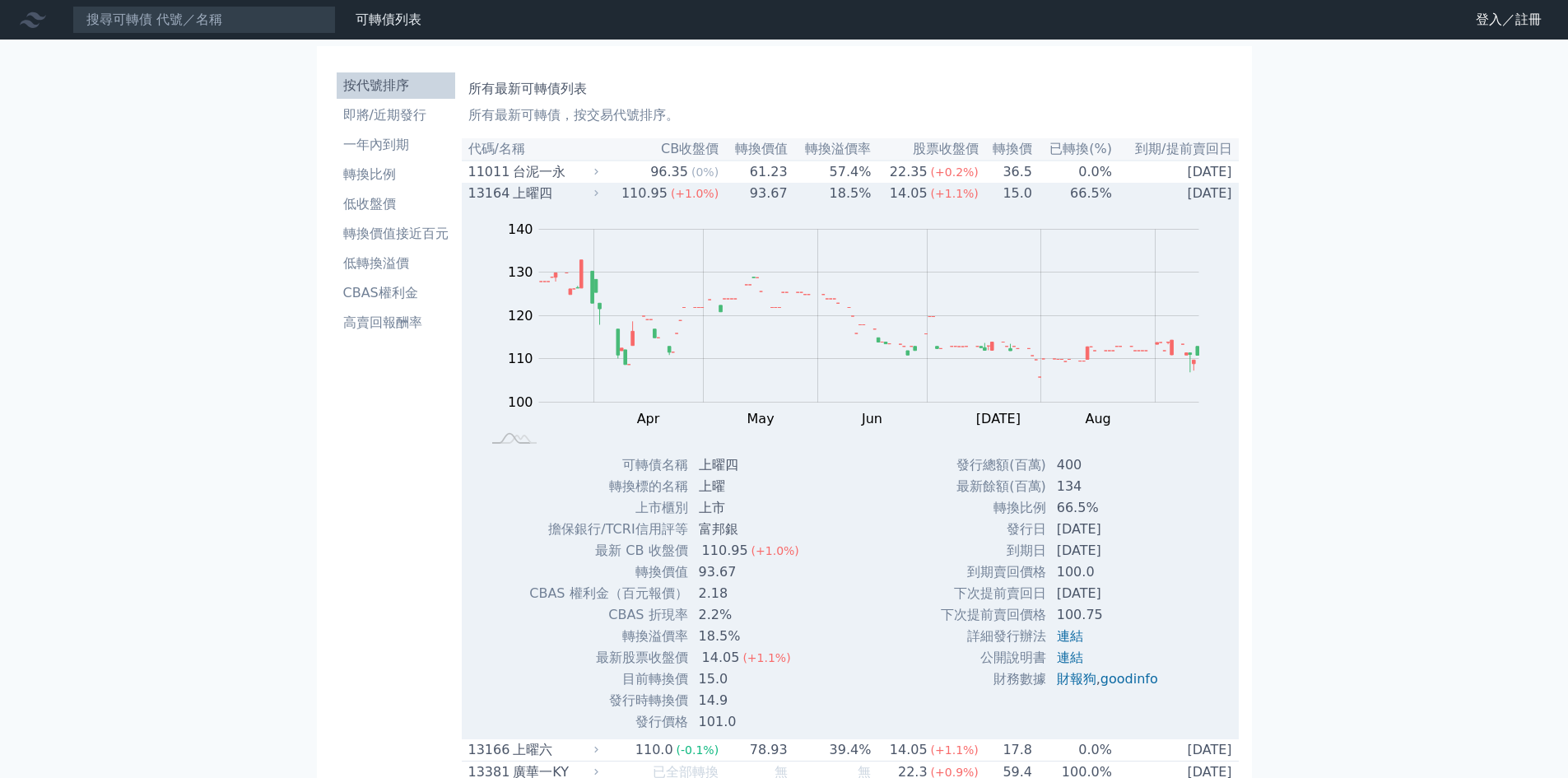
click at [594, 204] on div "上曜四" at bounding box center [553, 193] width 81 height 20
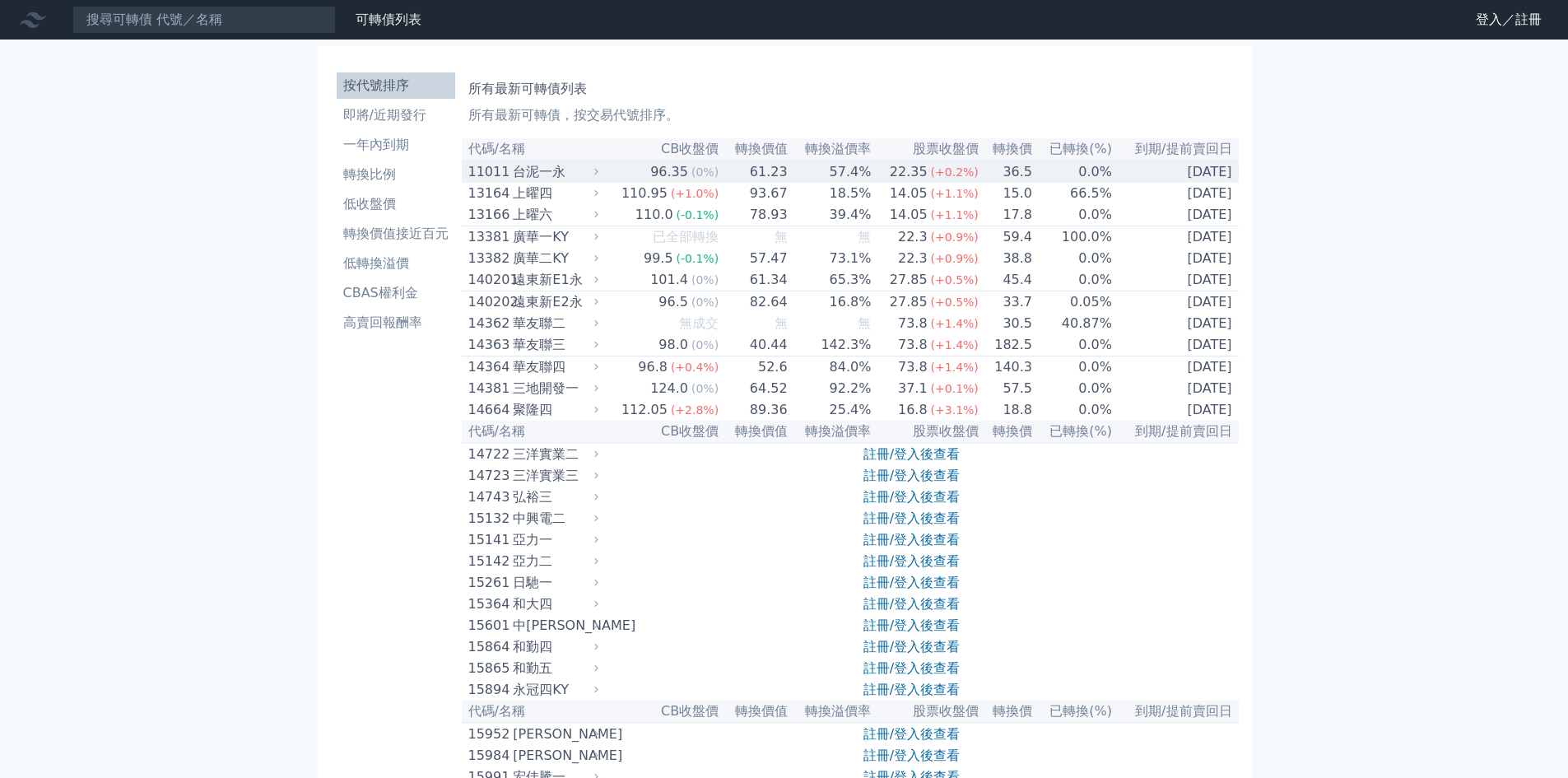
click at [587, 166] on div "台泥一永" at bounding box center [553, 172] width 81 height 20
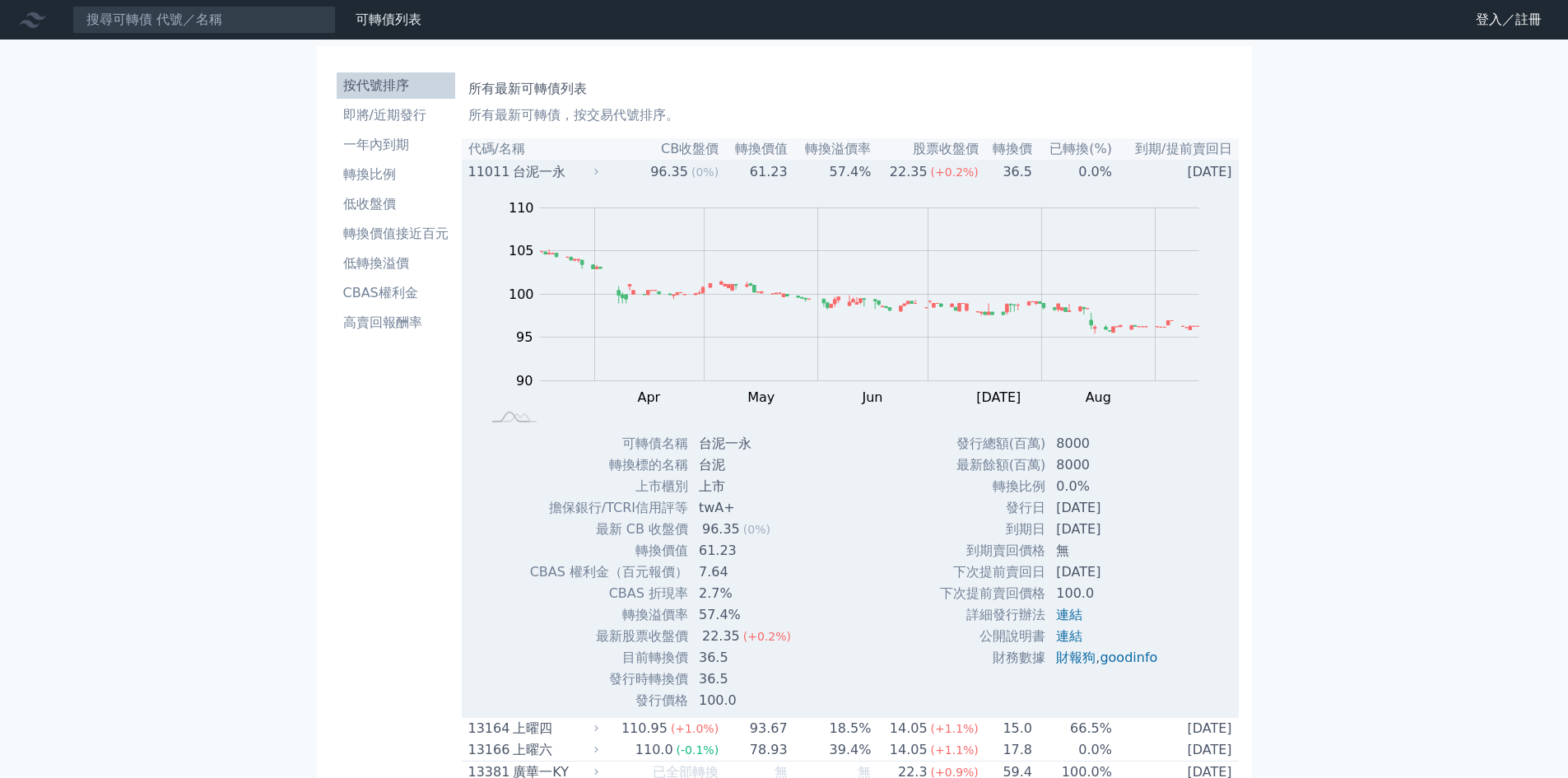
click at [600, 170] on icon at bounding box center [596, 171] width 11 height 11
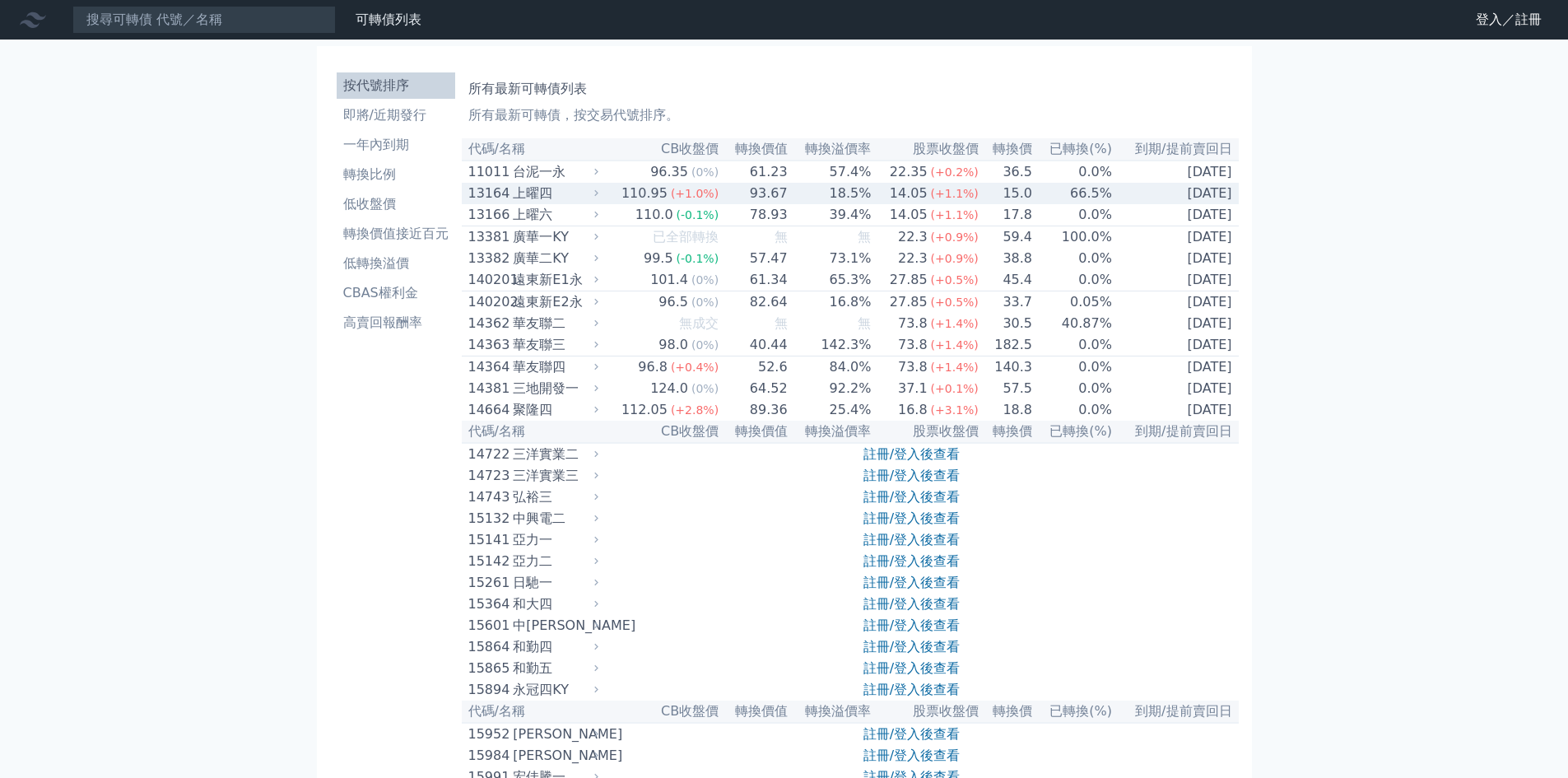
click at [586, 204] on div "上曜四" at bounding box center [553, 193] width 81 height 20
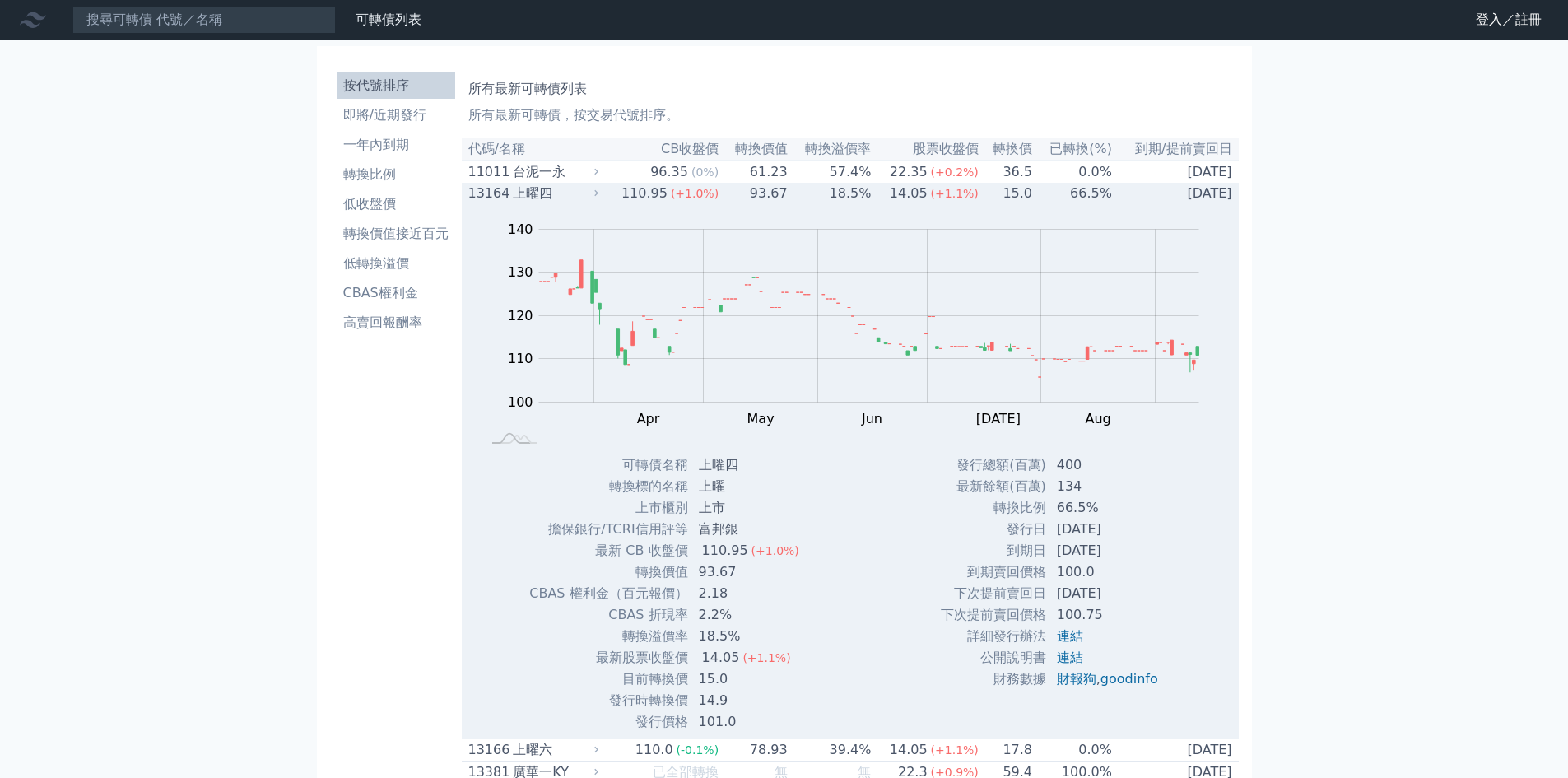
click at [586, 204] on div "上曜四" at bounding box center [553, 193] width 81 height 20
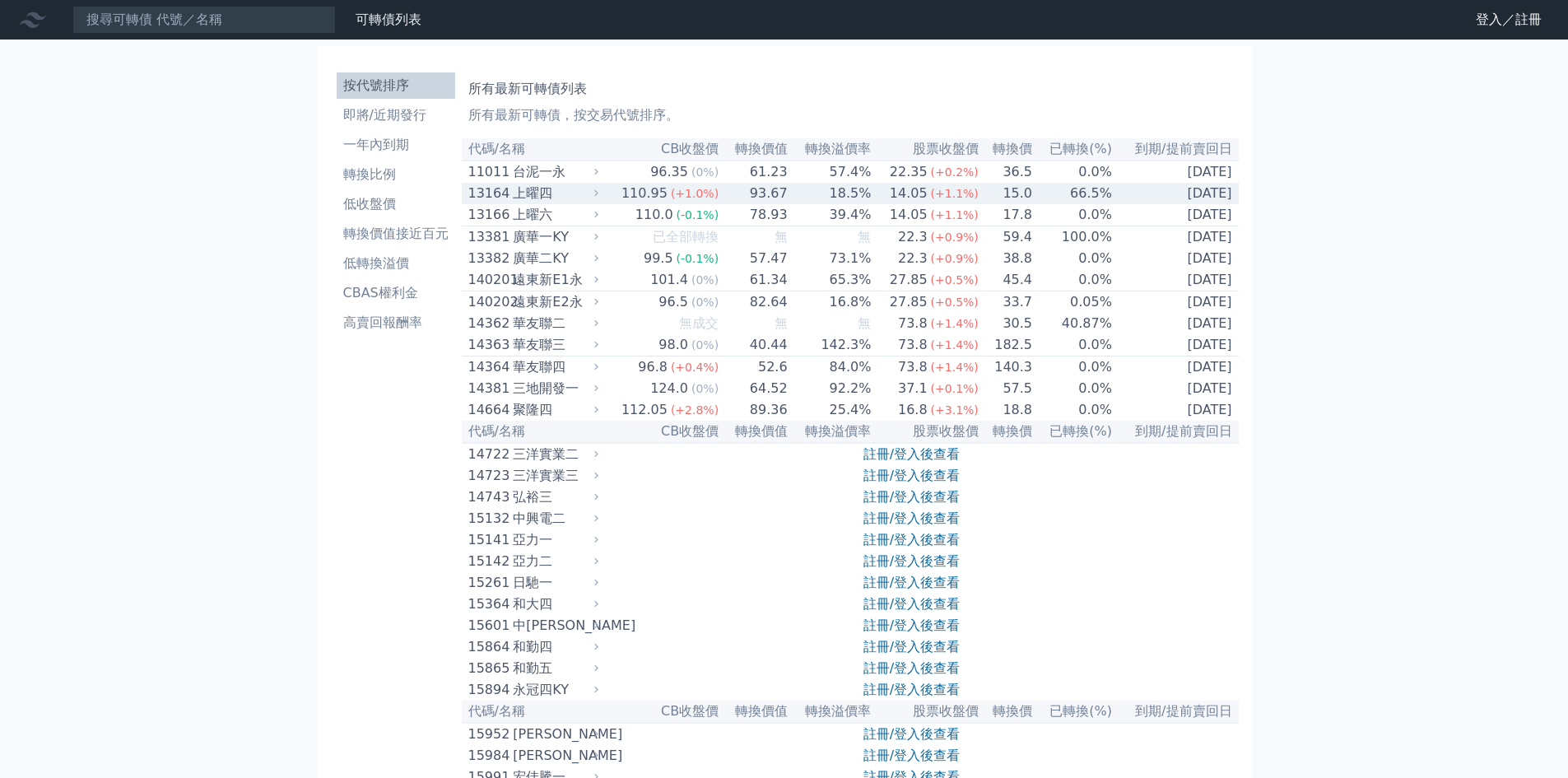
click at [586, 204] on div "上曜四" at bounding box center [553, 193] width 81 height 20
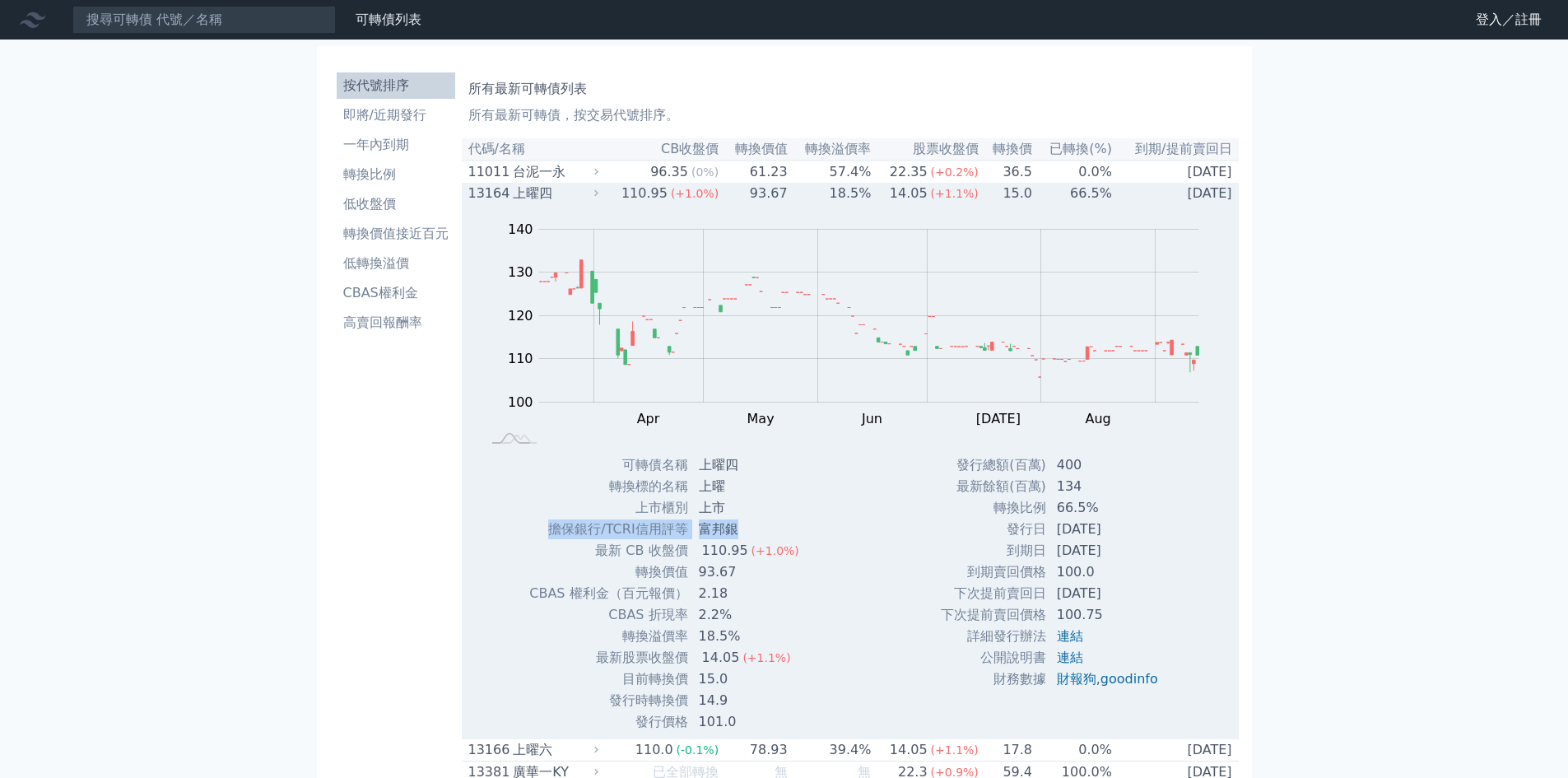
drag, startPoint x: 551, startPoint y: 532, endPoint x: 756, endPoint y: 537, distance: 205.1
click at [756, 537] on tr "擔保銀行/TCRI信用評等 富邦銀" at bounding box center [670, 529] width 284 height 21
click at [756, 537] on td "富邦銀" at bounding box center [750, 529] width 123 height 21
click at [594, 204] on div "上曜四" at bounding box center [553, 193] width 81 height 20
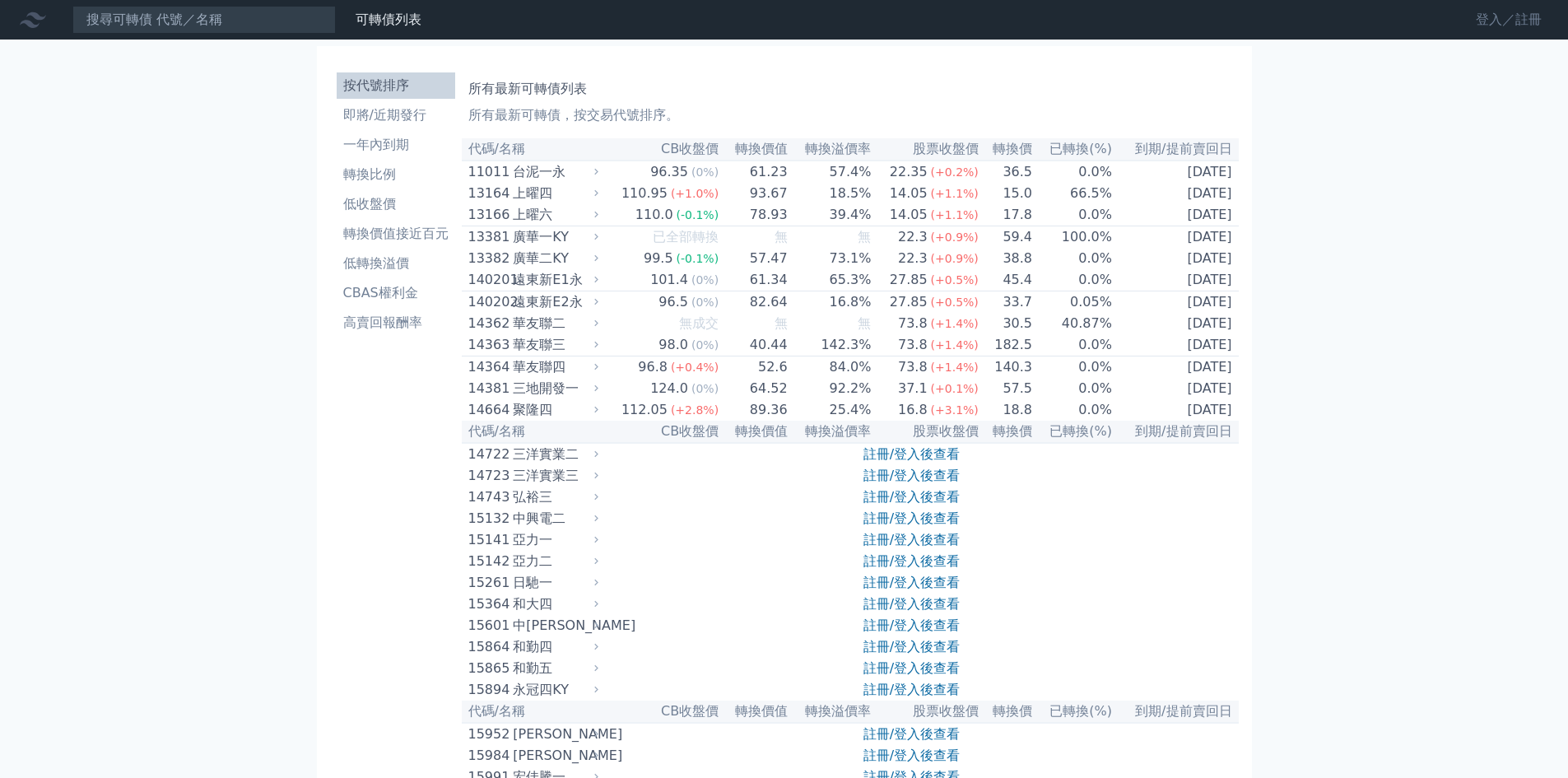
click at [1492, 17] on link "登入／註冊" at bounding box center [1509, 20] width 92 height 26
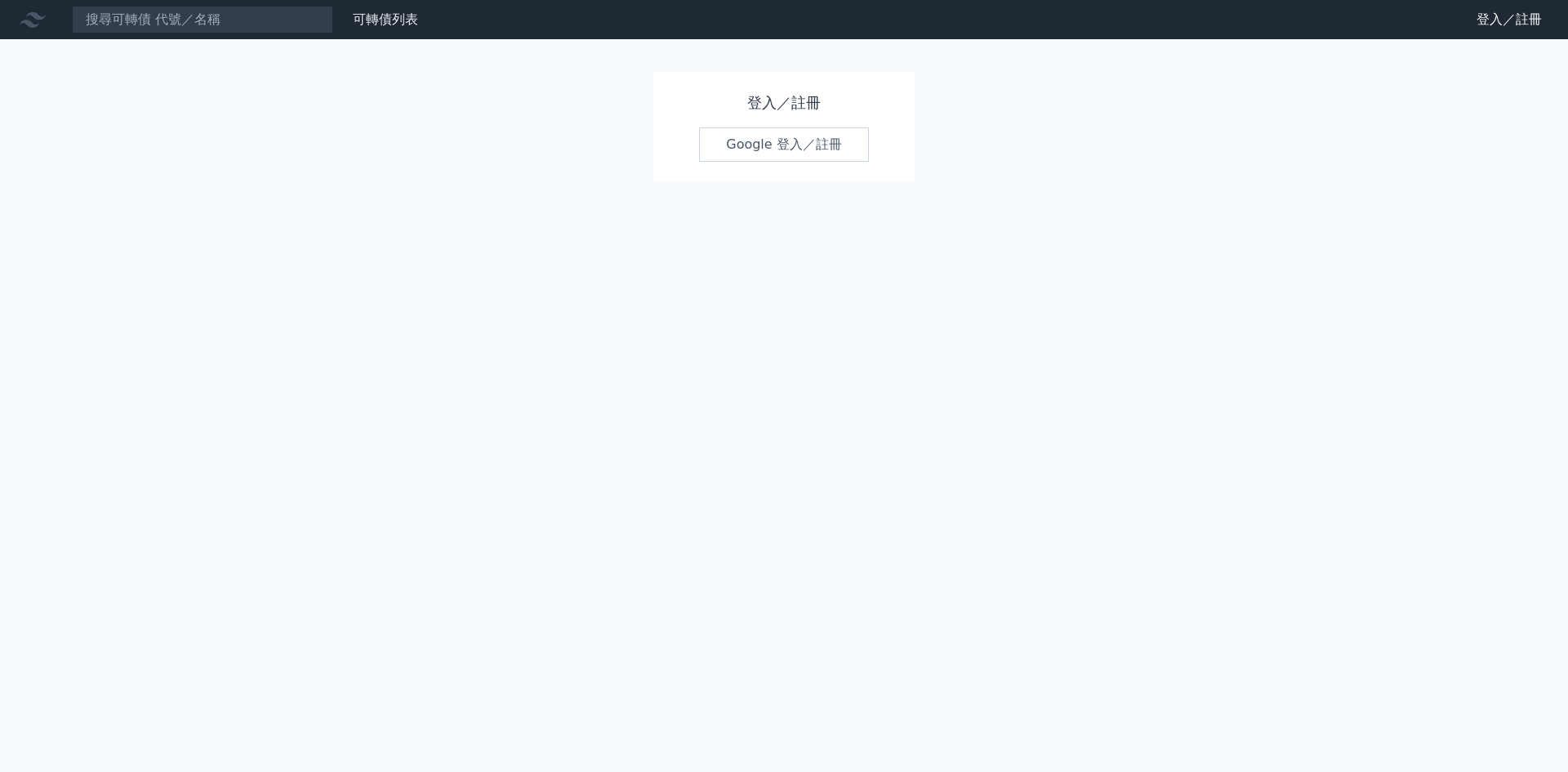
click at [841, 155] on link "Google 登入／註冊" at bounding box center [784, 145] width 170 height 35
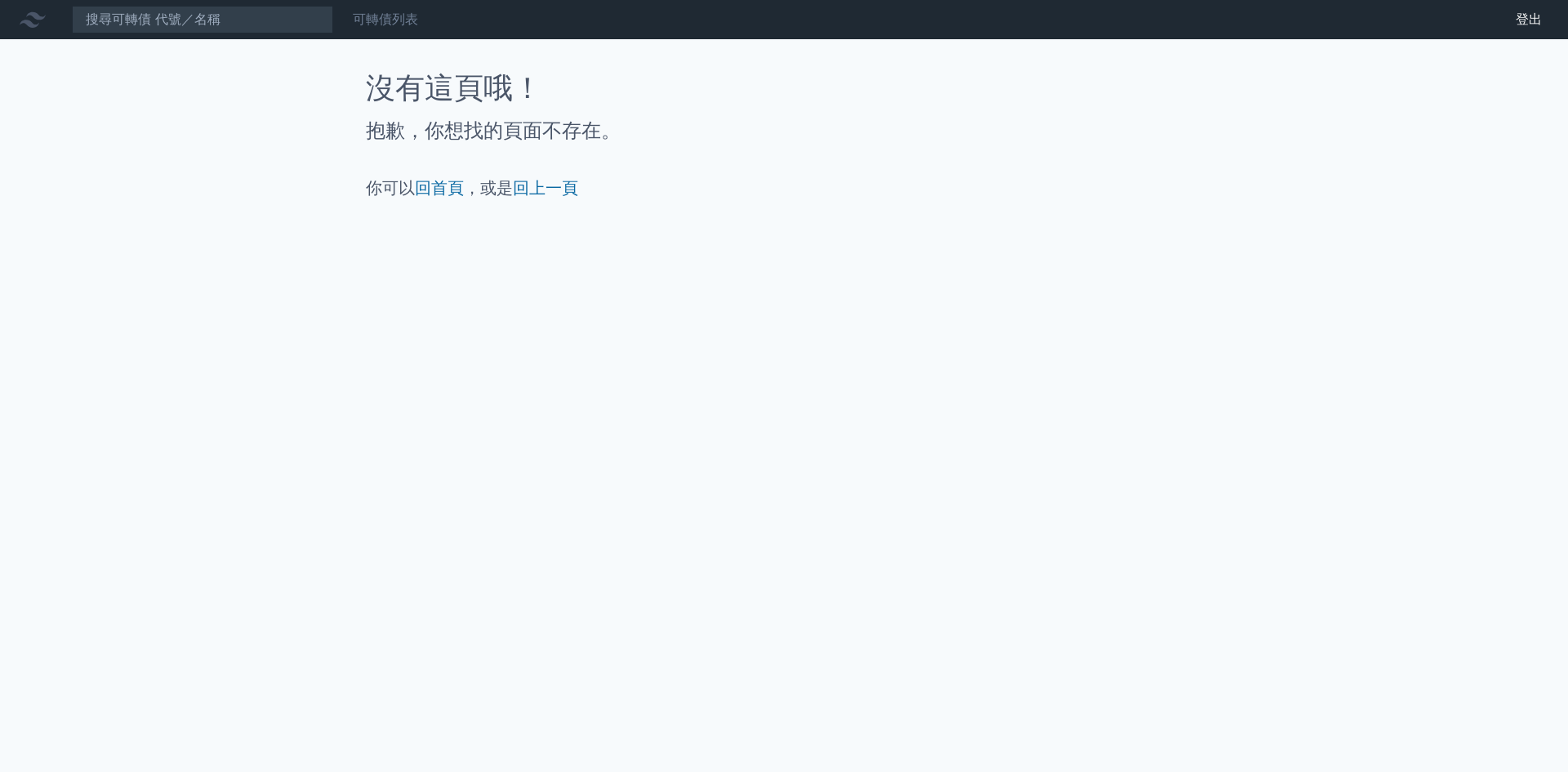
click at [397, 25] on link "可轉債列表" at bounding box center [385, 19] width 65 height 16
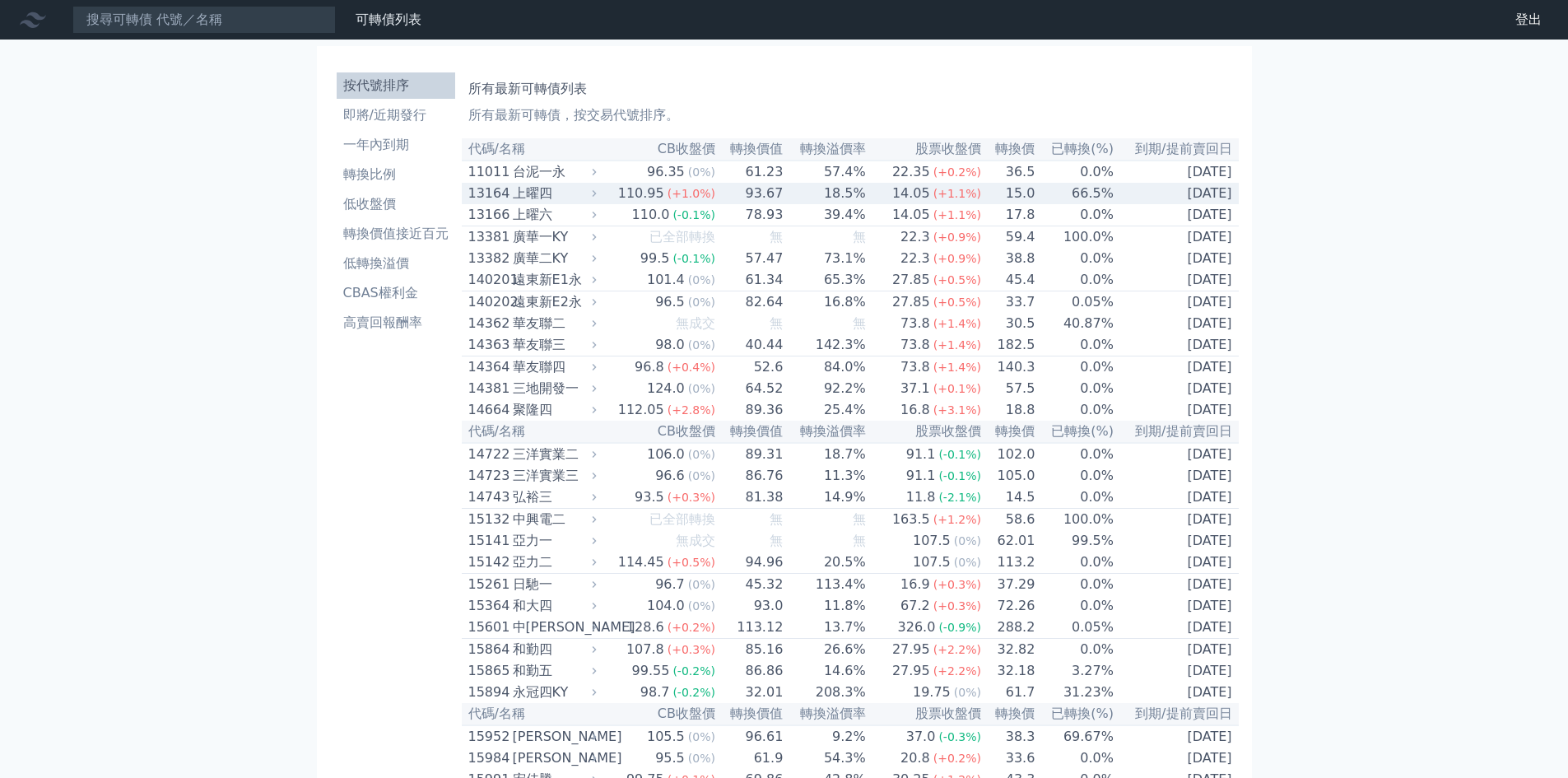
click at [593, 194] on div "上曜四" at bounding box center [553, 193] width 80 height 20
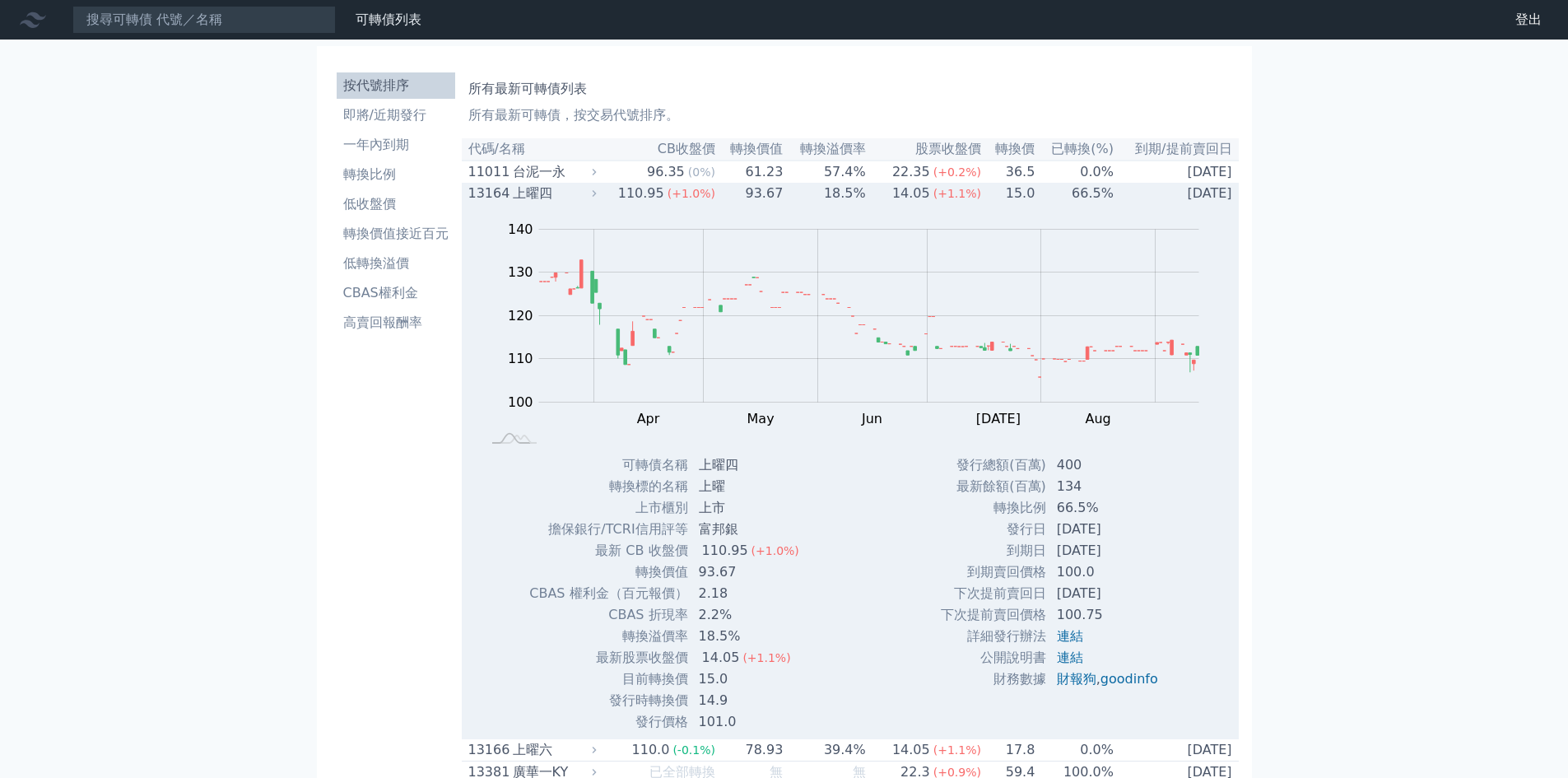
click at [593, 194] on div "上曜四" at bounding box center [553, 193] width 80 height 20
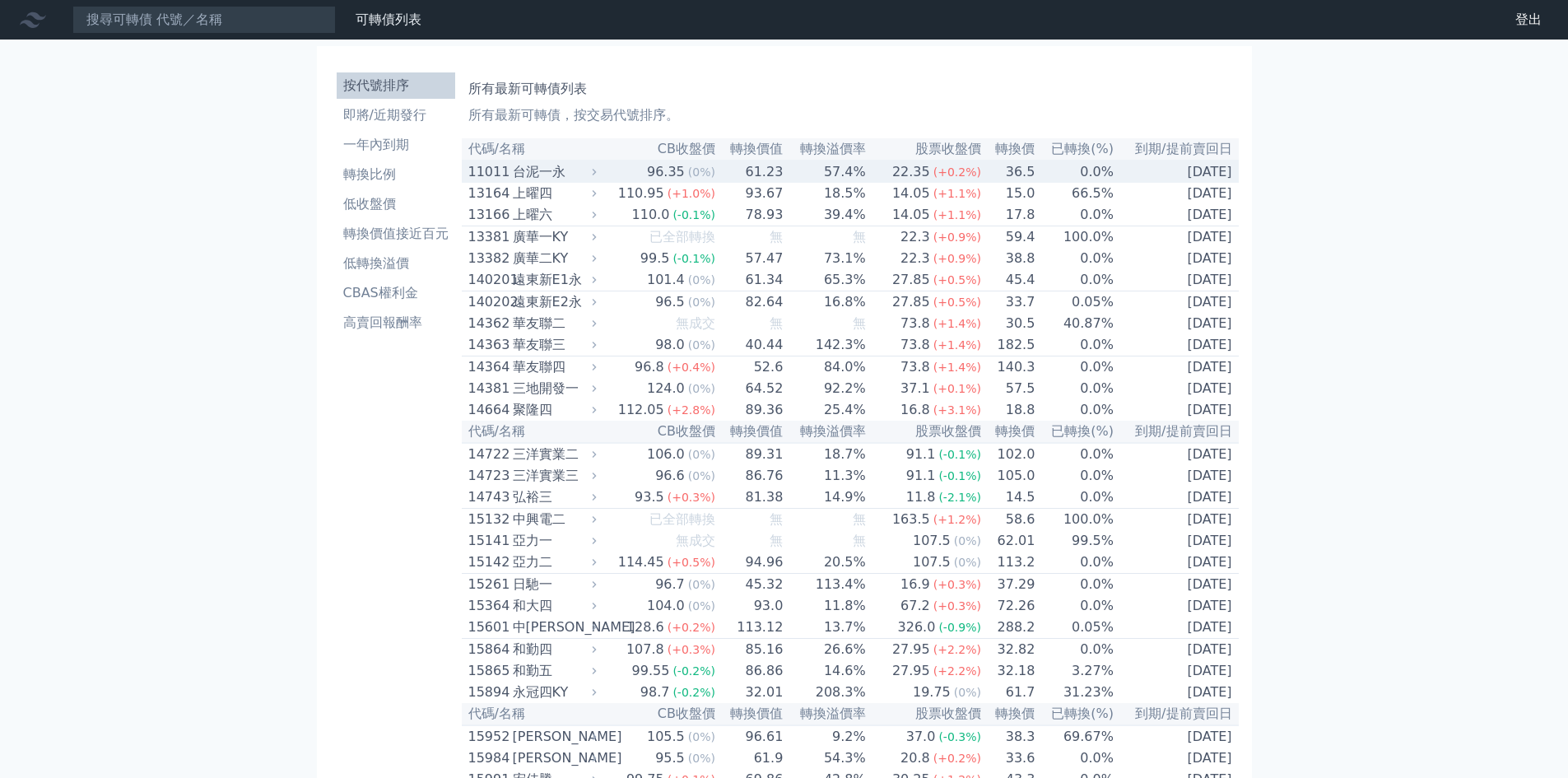
click at [584, 168] on div "台泥一永" at bounding box center [553, 172] width 80 height 20
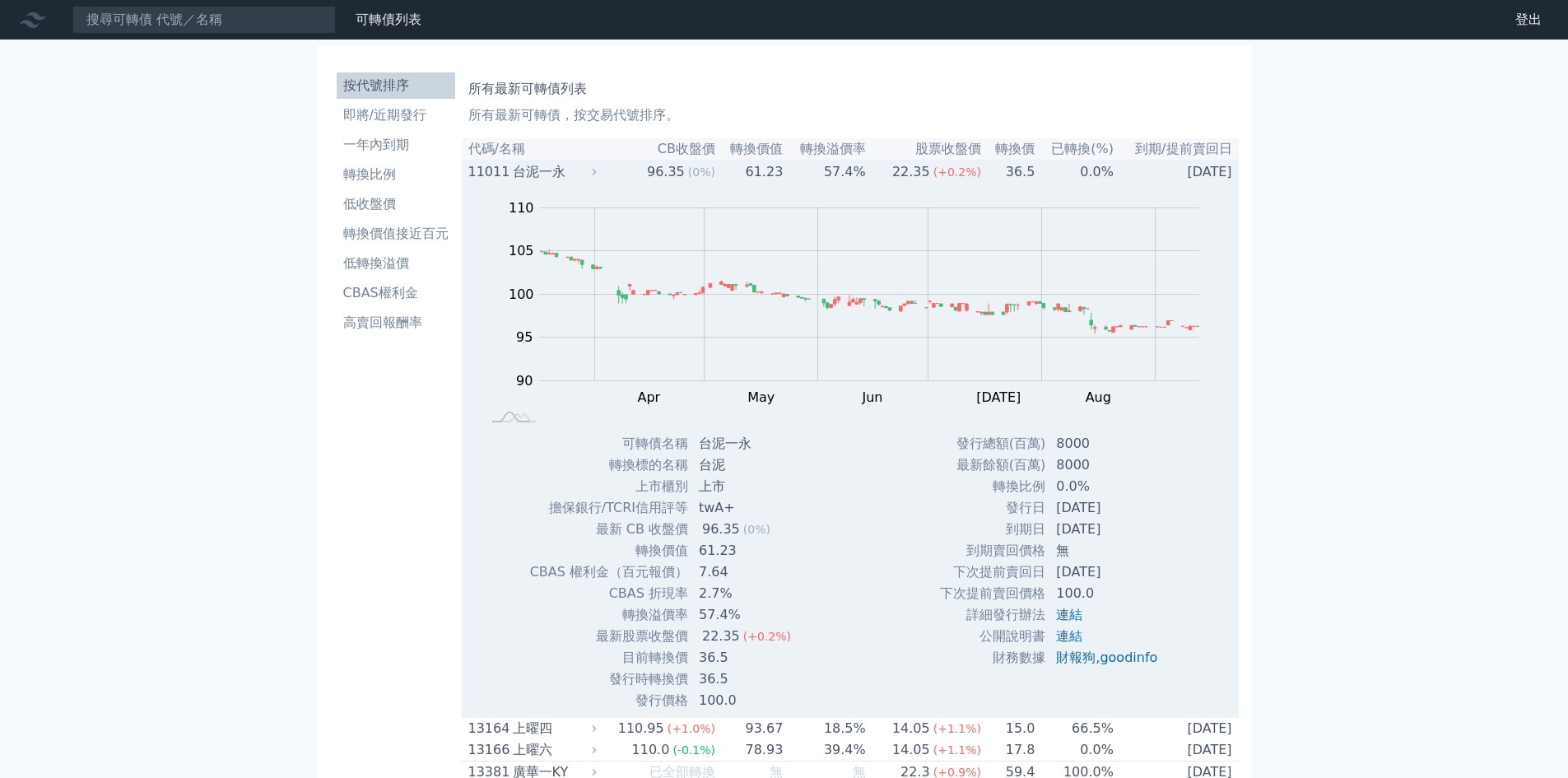
click at [584, 168] on div "台泥一永" at bounding box center [553, 172] width 80 height 20
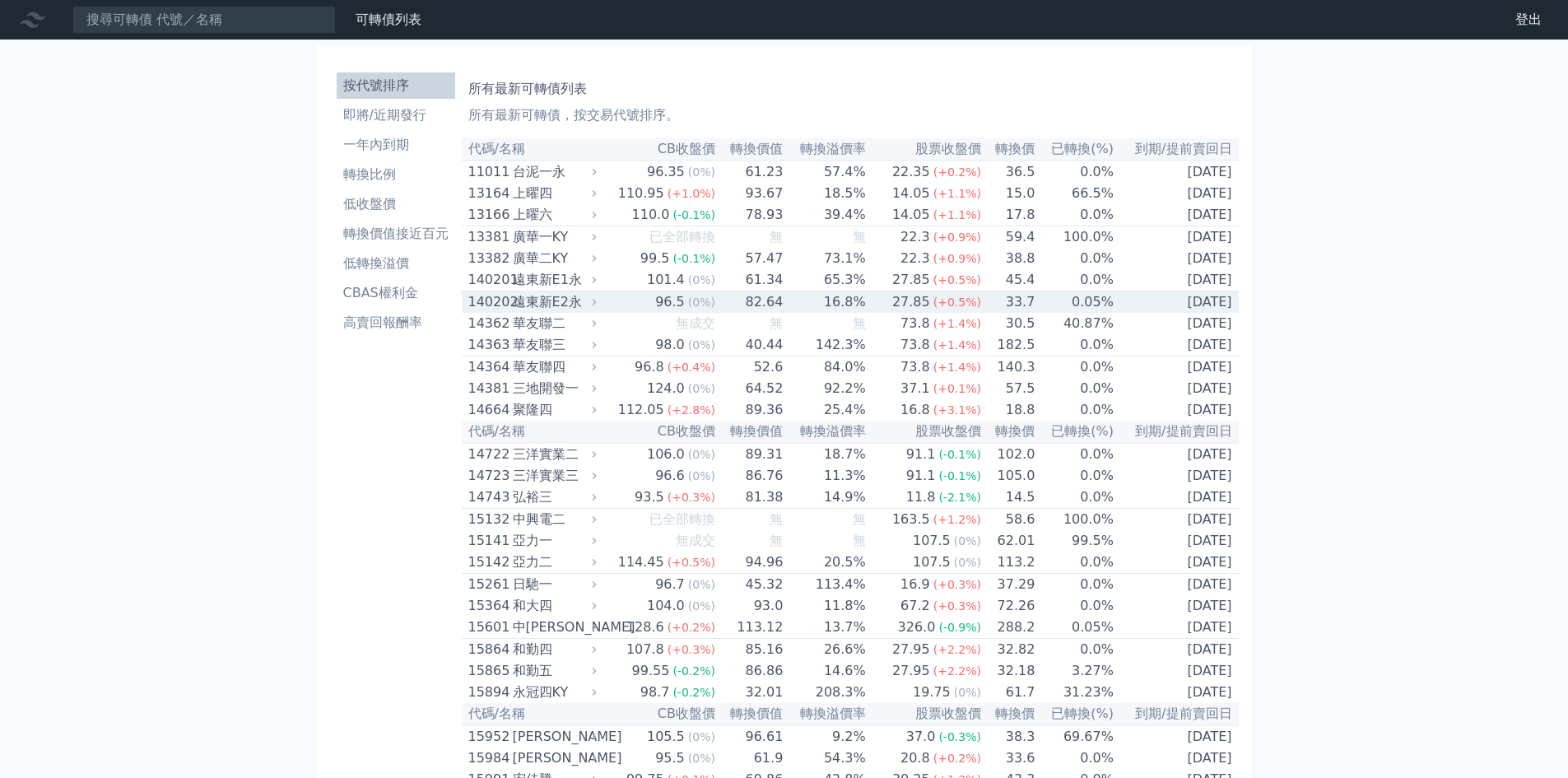
click at [566, 312] on div "遠東新E2永" at bounding box center [553, 302] width 80 height 20
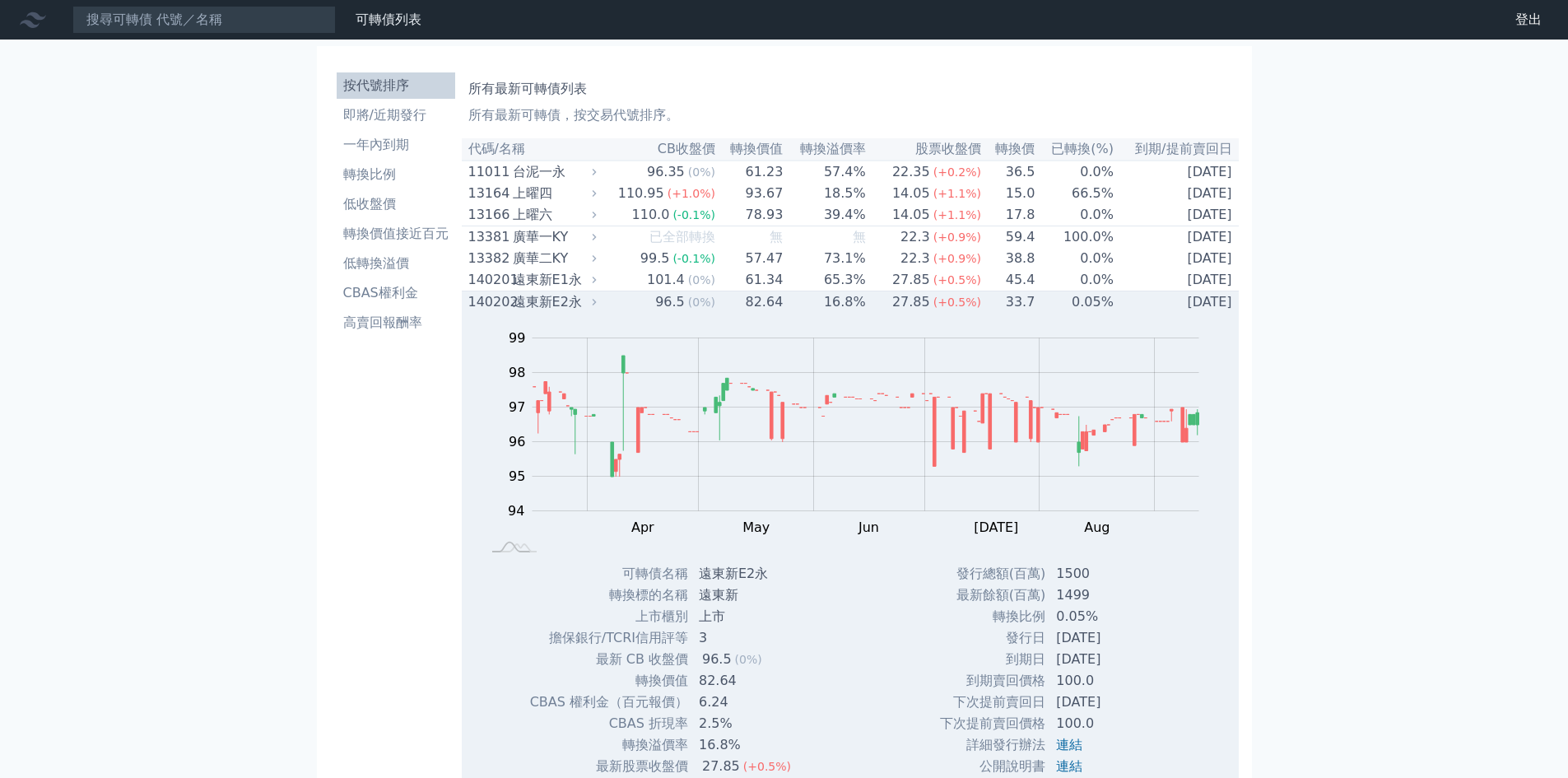
click at [566, 312] on div "遠東新E2永" at bounding box center [553, 302] width 80 height 20
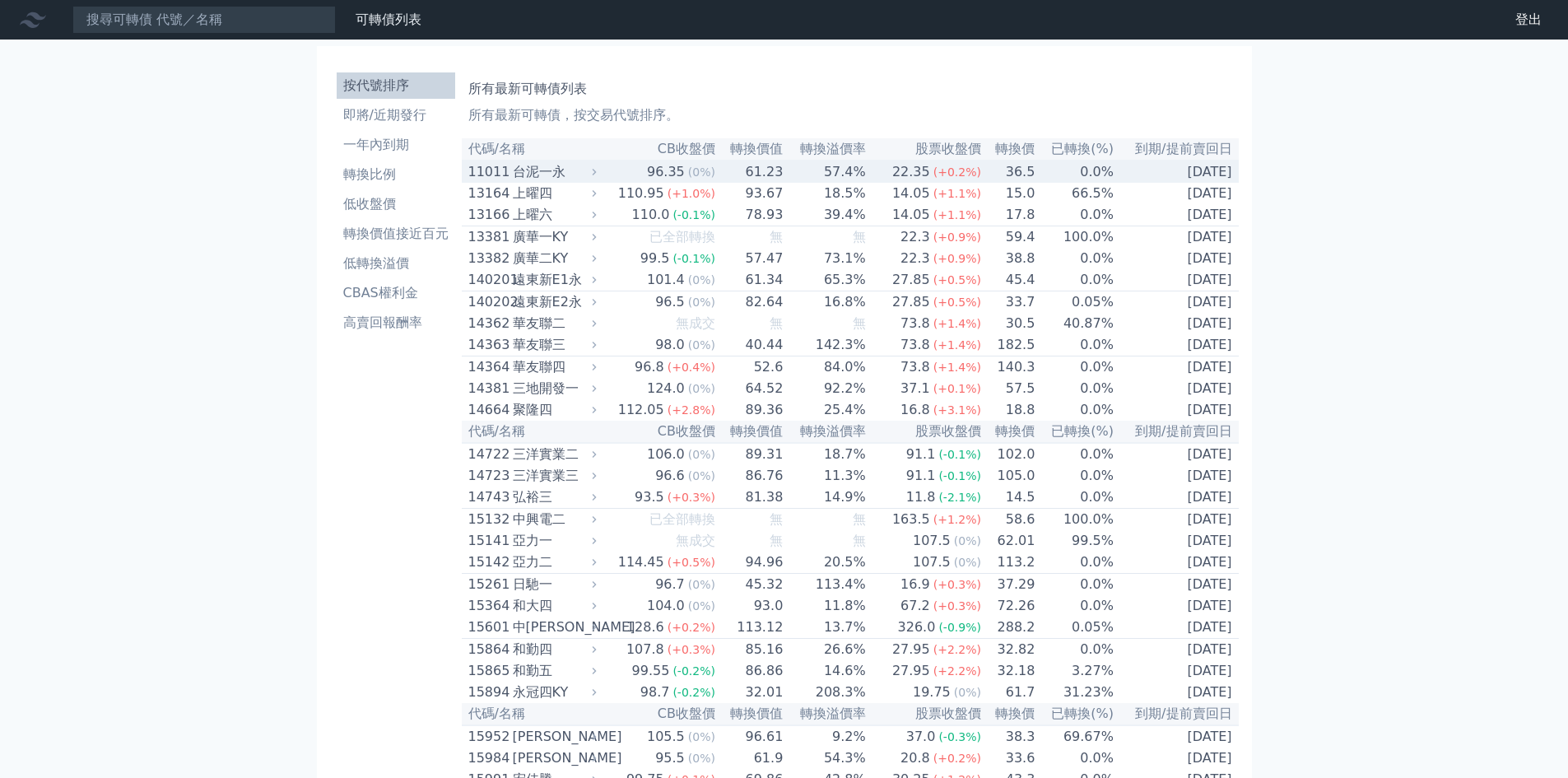
click at [573, 177] on div "台泥一永" at bounding box center [553, 172] width 80 height 20
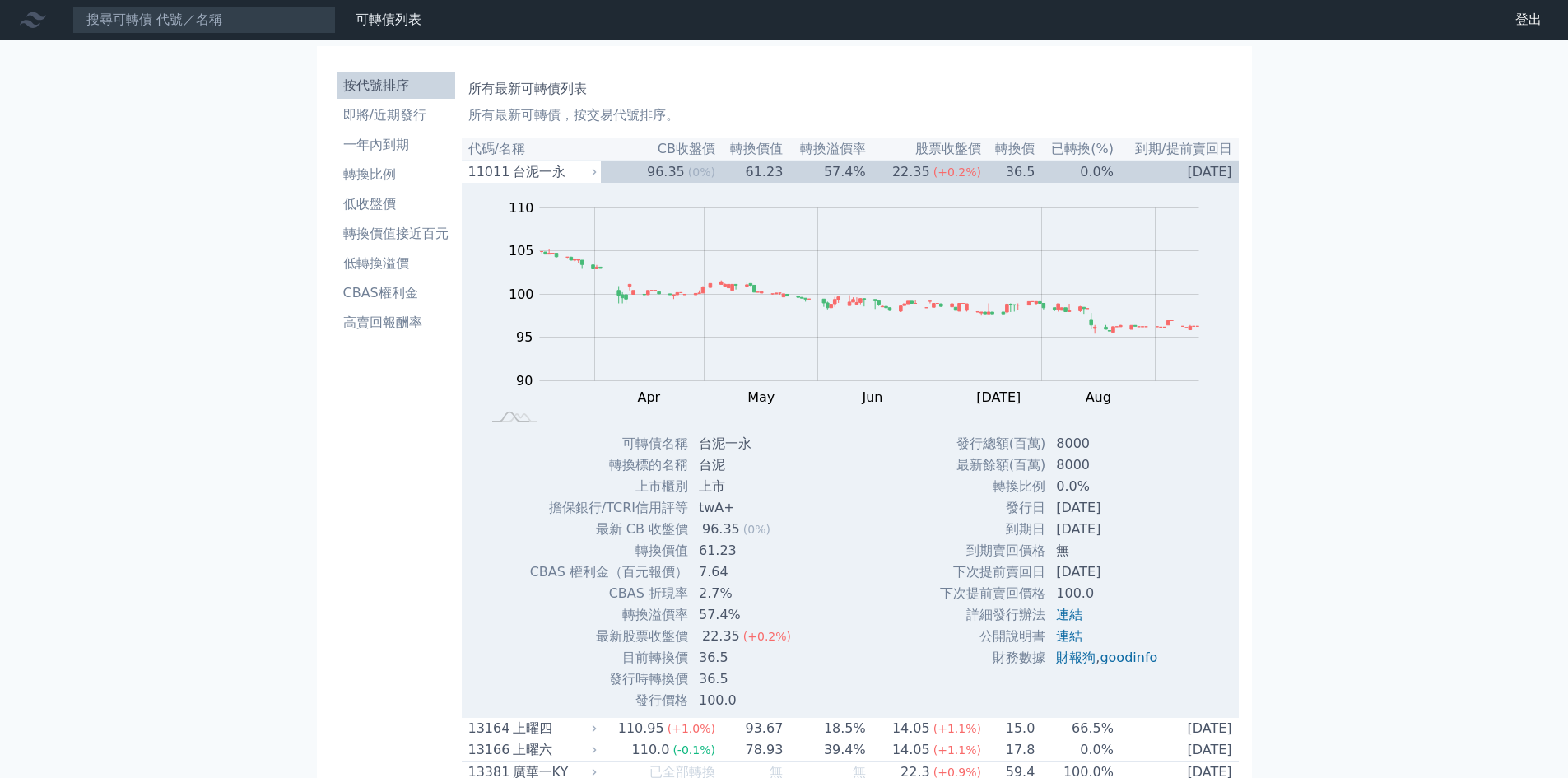
drag, startPoint x: 362, startPoint y: 543, endPoint x: 382, endPoint y: 554, distance: 22.8
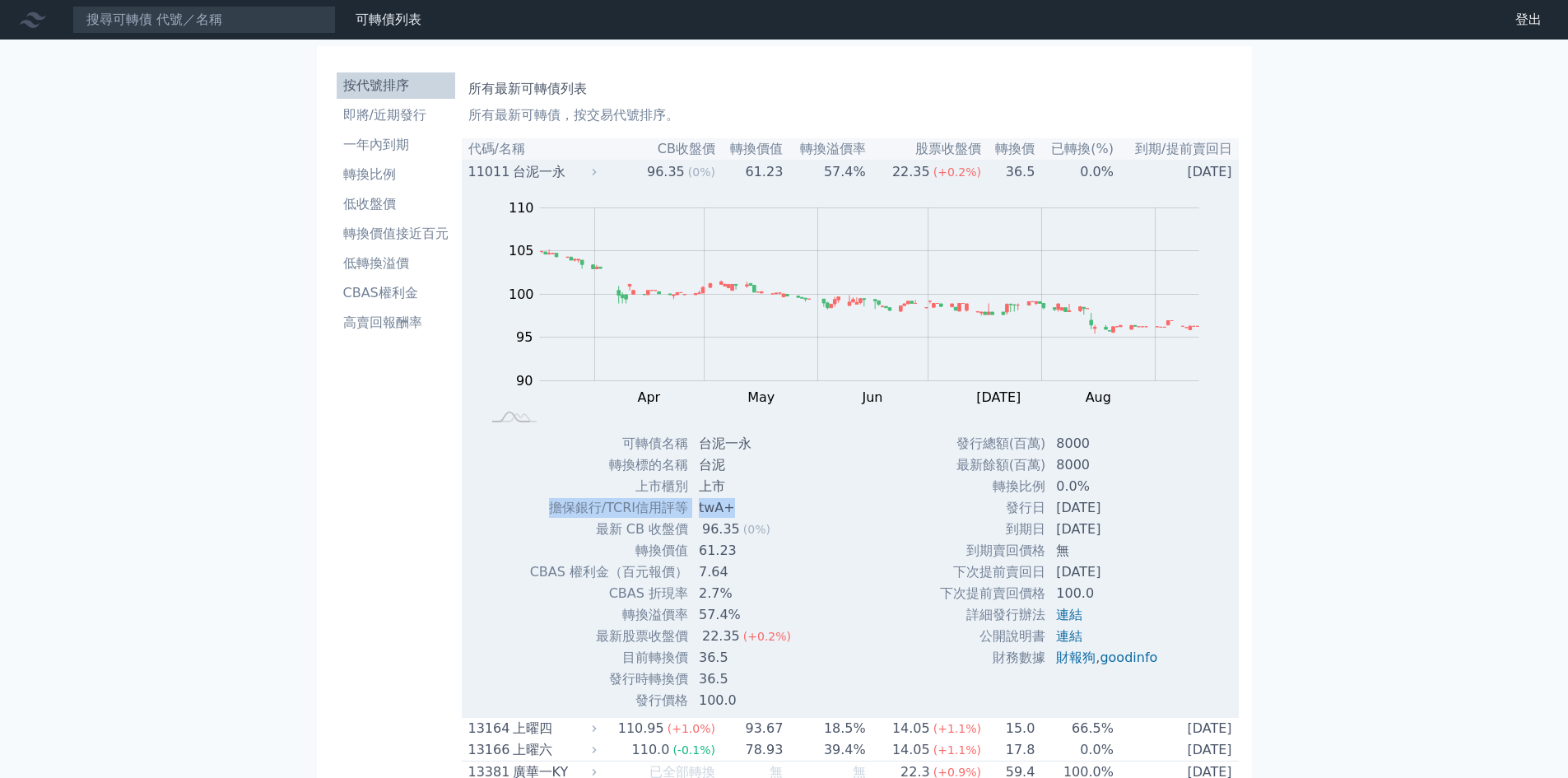
drag, startPoint x: 553, startPoint y: 516, endPoint x: 742, endPoint y: 504, distance: 189.4
click at [742, 504] on tr "擔保銀行/TCRI信用評等 twA+" at bounding box center [667, 508] width 275 height 21
click at [742, 504] on td "twA+" at bounding box center [746, 508] width 115 height 21
drag, startPoint x: 742, startPoint y: 504, endPoint x: 531, endPoint y: 513, distance: 211.2
click at [531, 513] on tr "擔保銀行/TCRI信用評等 twA+" at bounding box center [667, 508] width 275 height 21
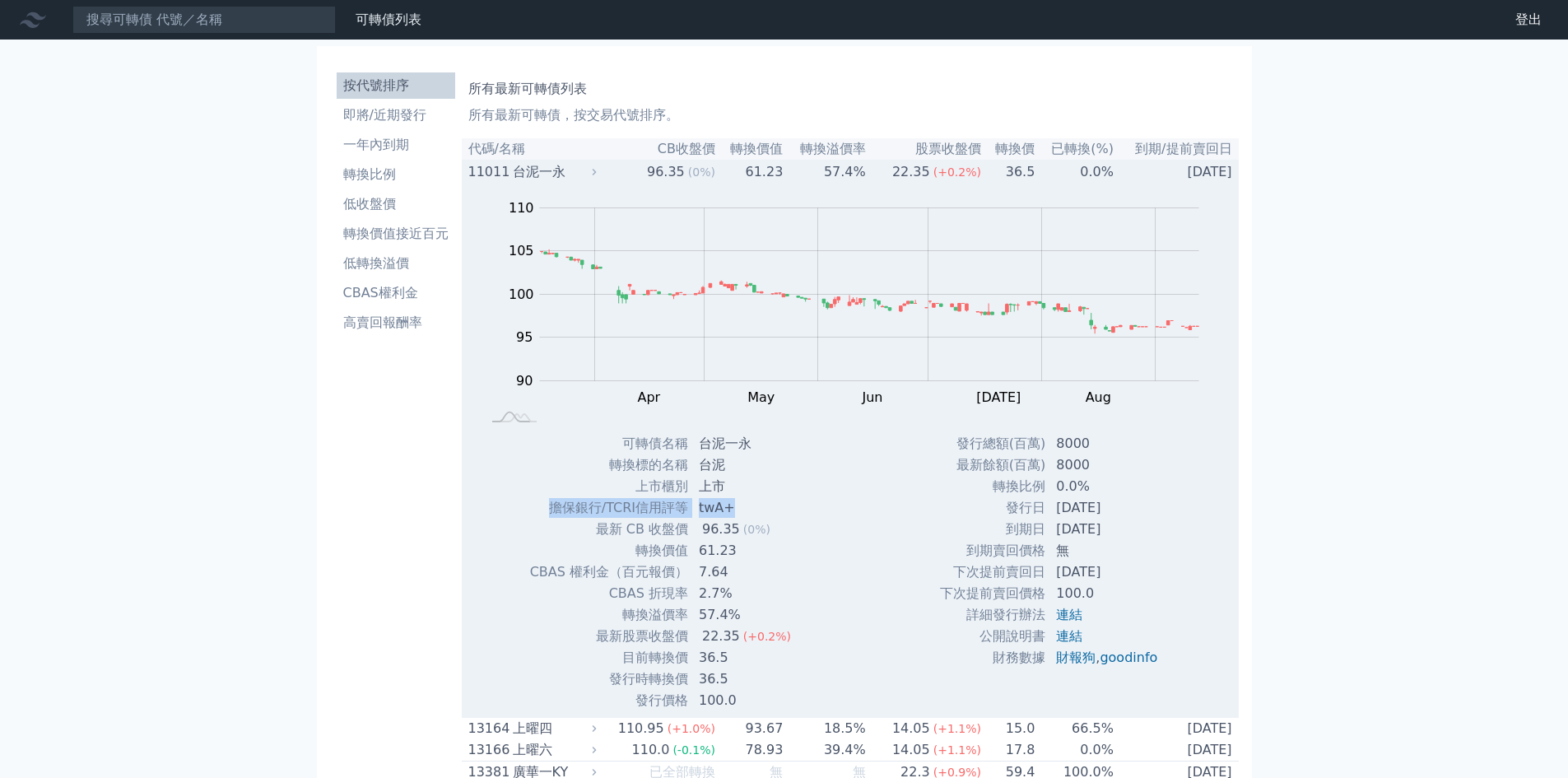
click at [531, 513] on td "擔保銀行/TCRI信用評等" at bounding box center [609, 508] width 160 height 21
drag, startPoint x: 545, startPoint y: 511, endPoint x: 734, endPoint y: 503, distance: 189.2
click at [734, 503] on tr "擔保銀行/TCRI信用評等 twA+" at bounding box center [667, 508] width 275 height 21
click at [734, 503] on td "twA+" at bounding box center [746, 508] width 115 height 21
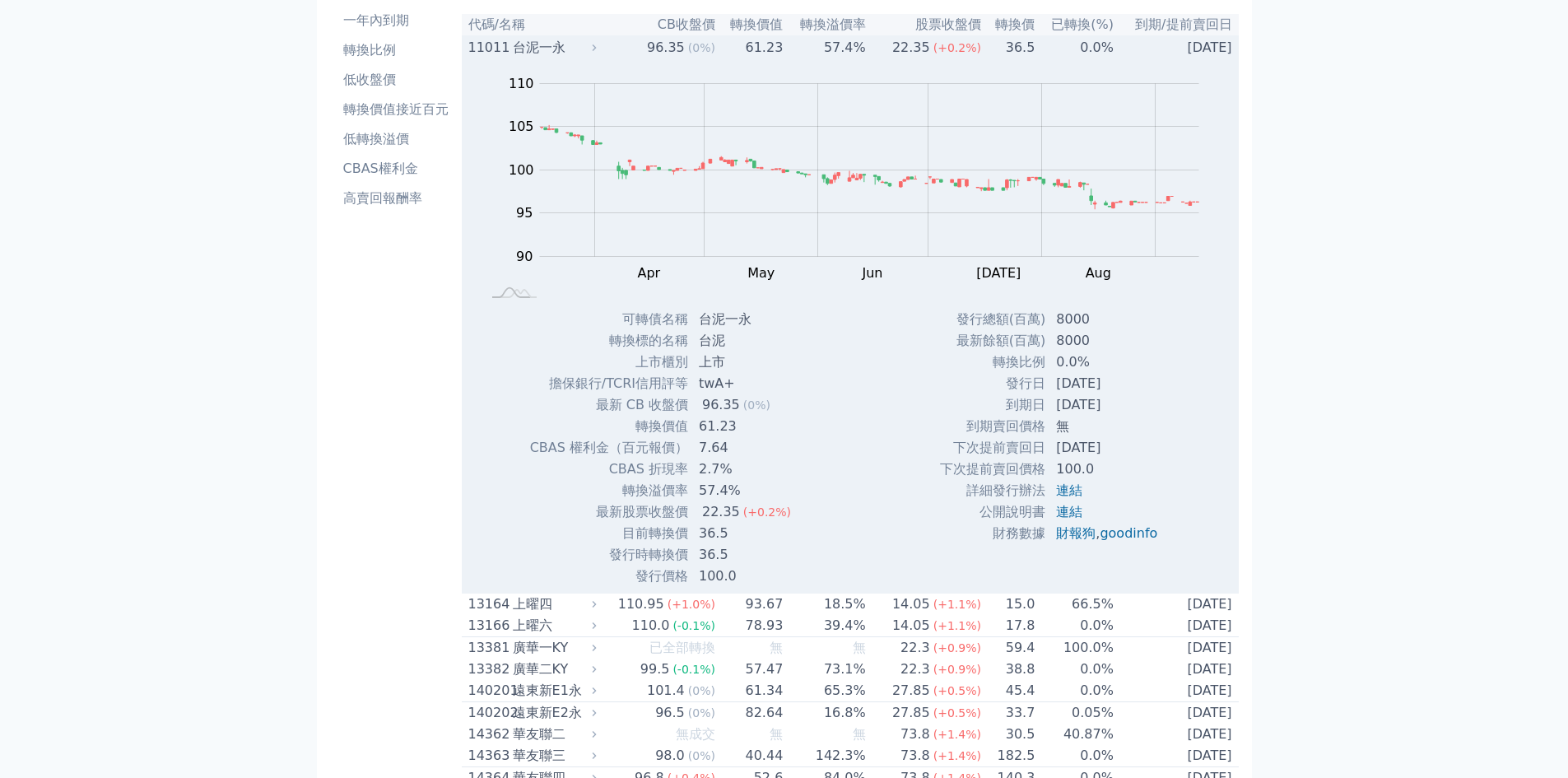
scroll to position [164, 0]
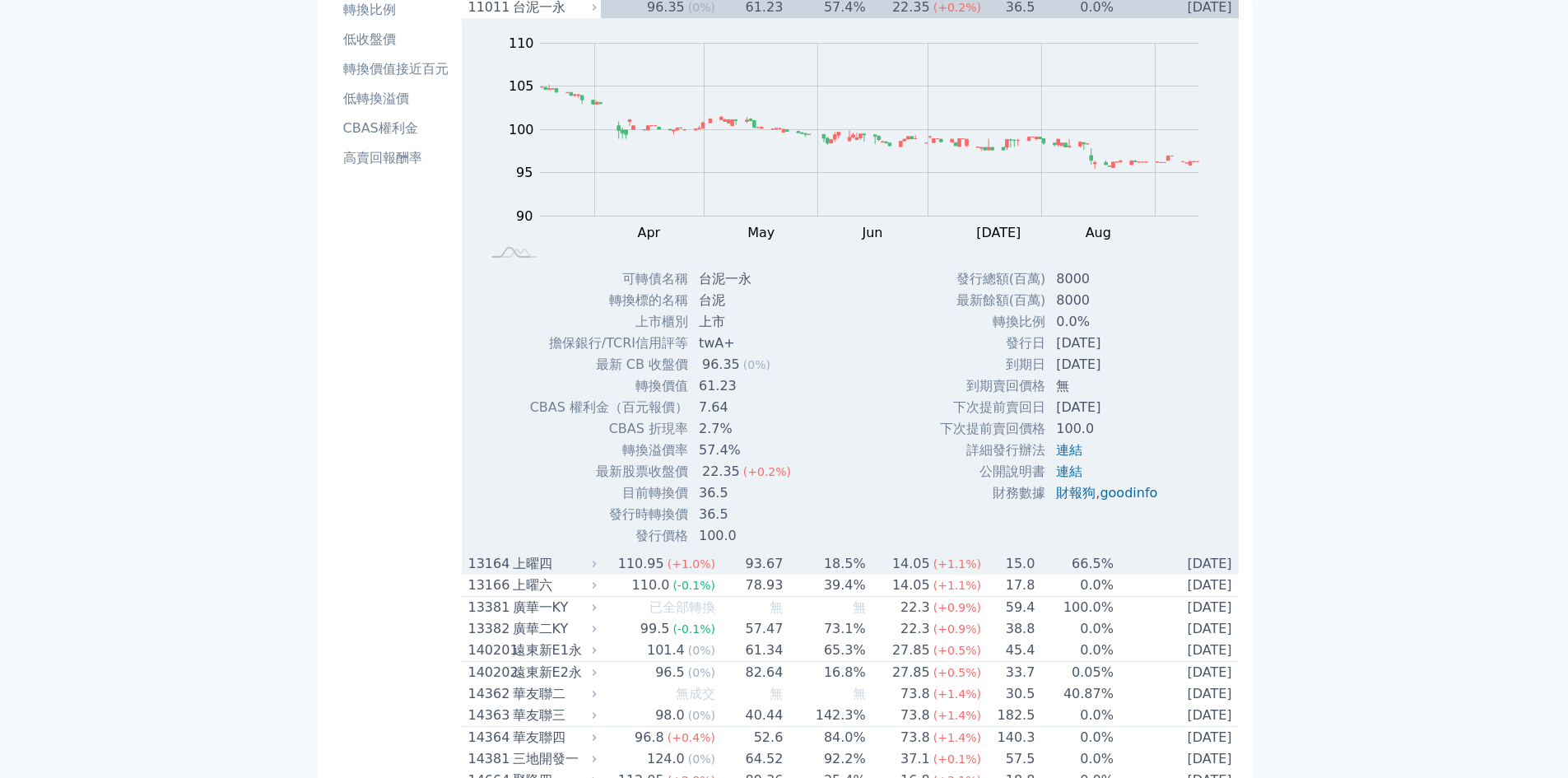
click at [586, 572] on div "上曜四" at bounding box center [553, 564] width 80 height 20
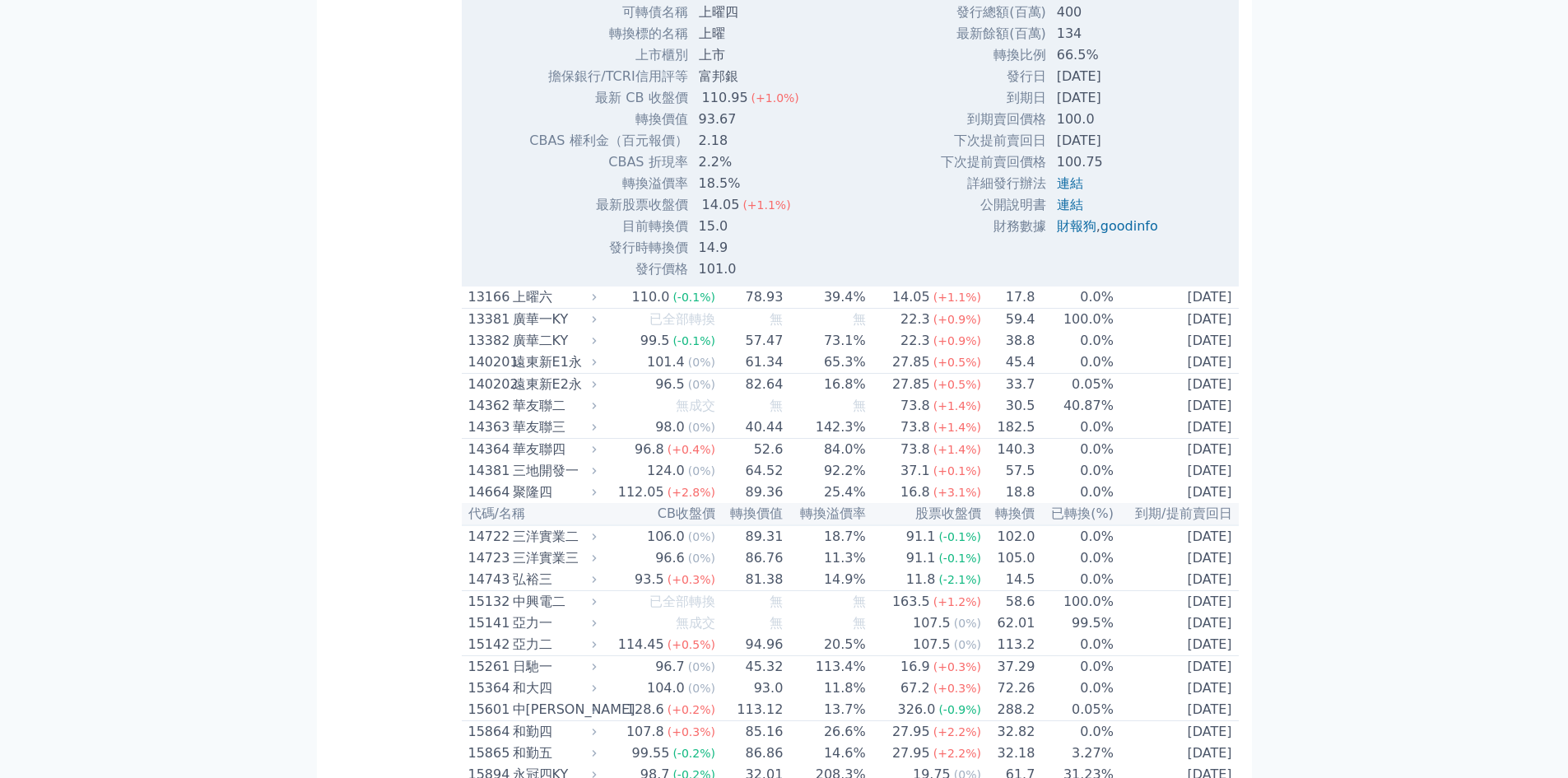
scroll to position [1153, 0]
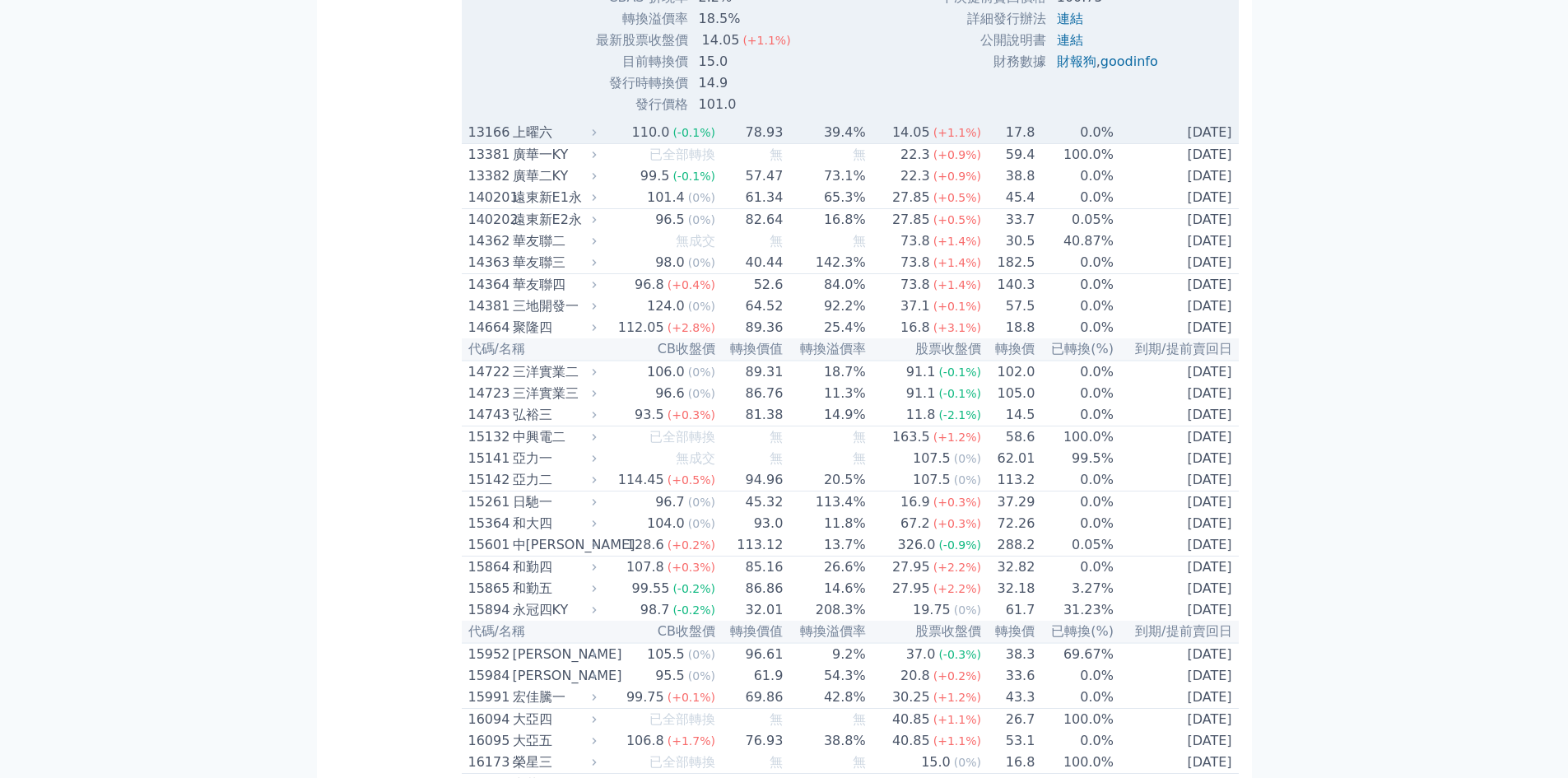
click at [561, 142] on div "上曜六" at bounding box center [553, 132] width 80 height 20
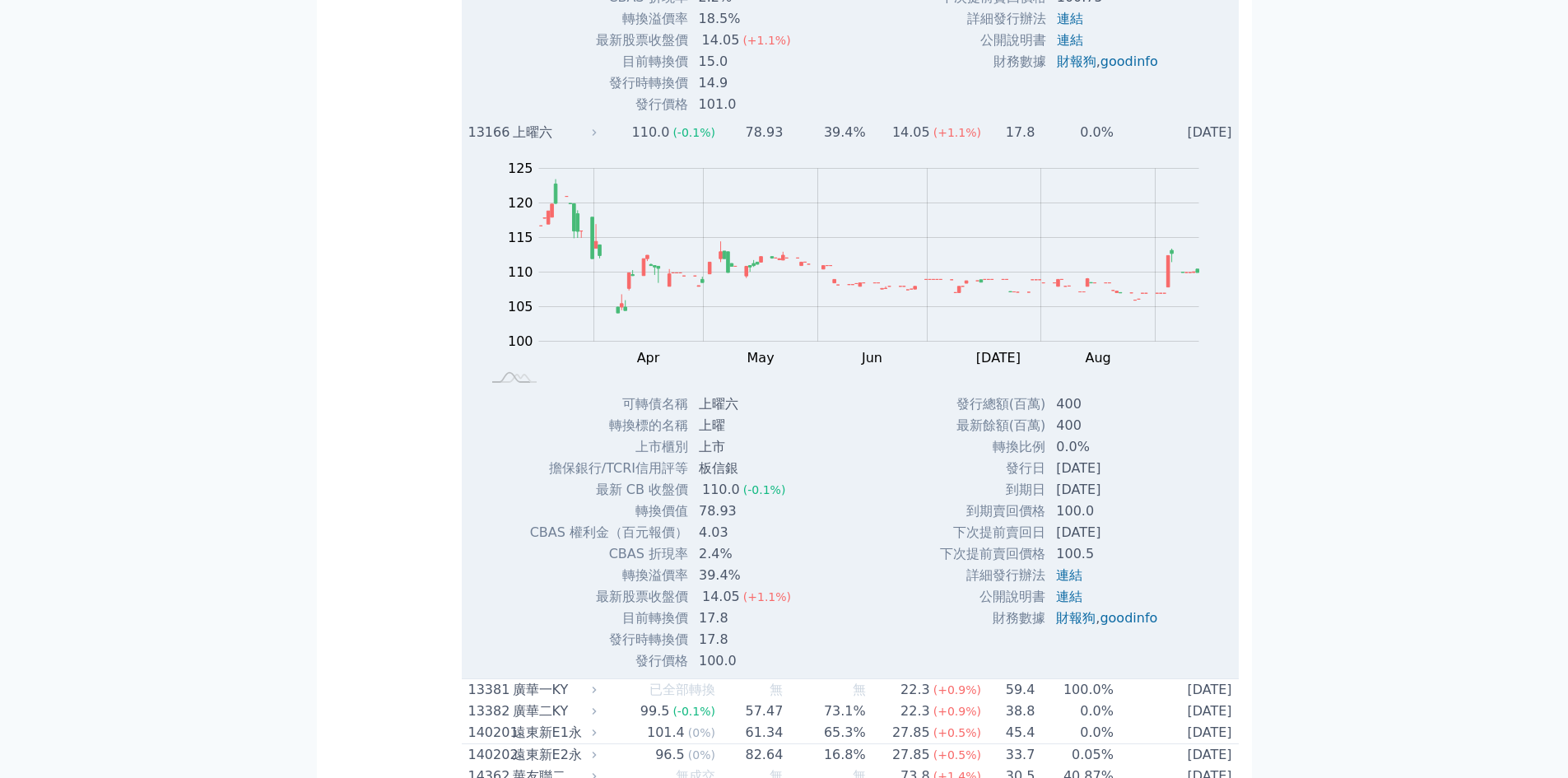
click at [561, 142] on div "上曜六" at bounding box center [553, 132] width 80 height 20
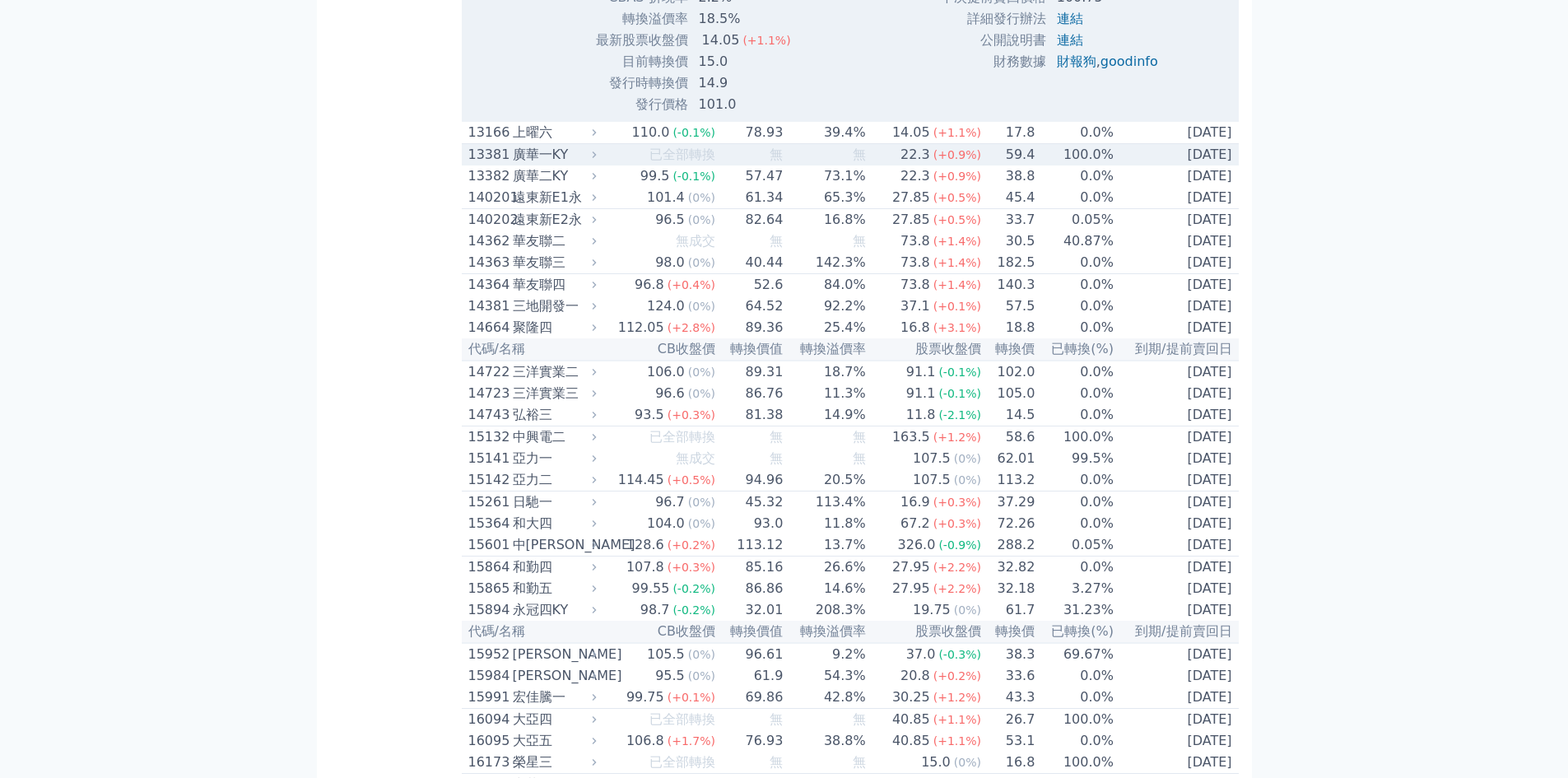
click at [559, 163] on div "廣華一KY" at bounding box center [553, 155] width 80 height 20
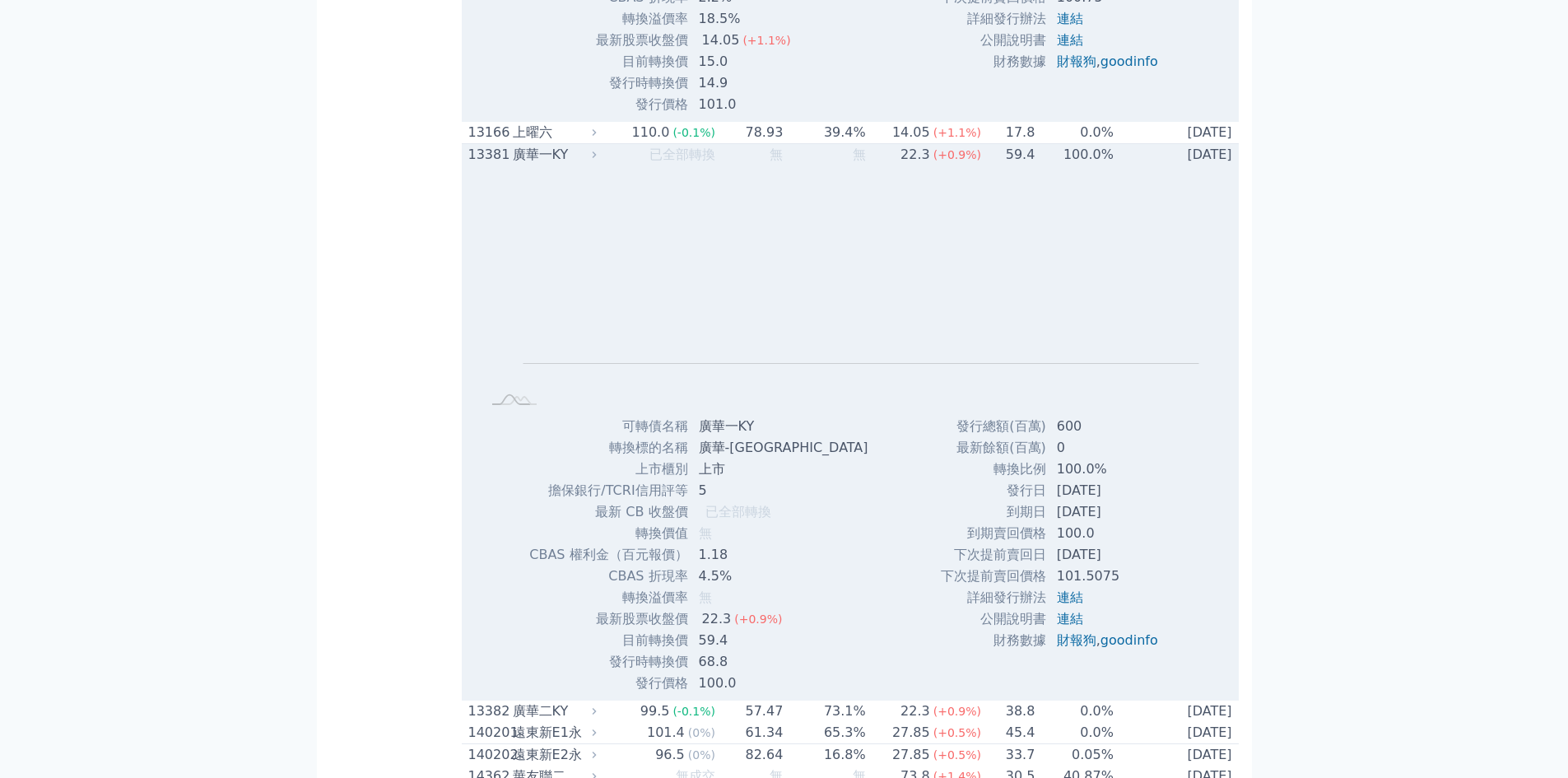
click at [563, 158] on div "廣華一KY" at bounding box center [553, 155] width 80 height 20
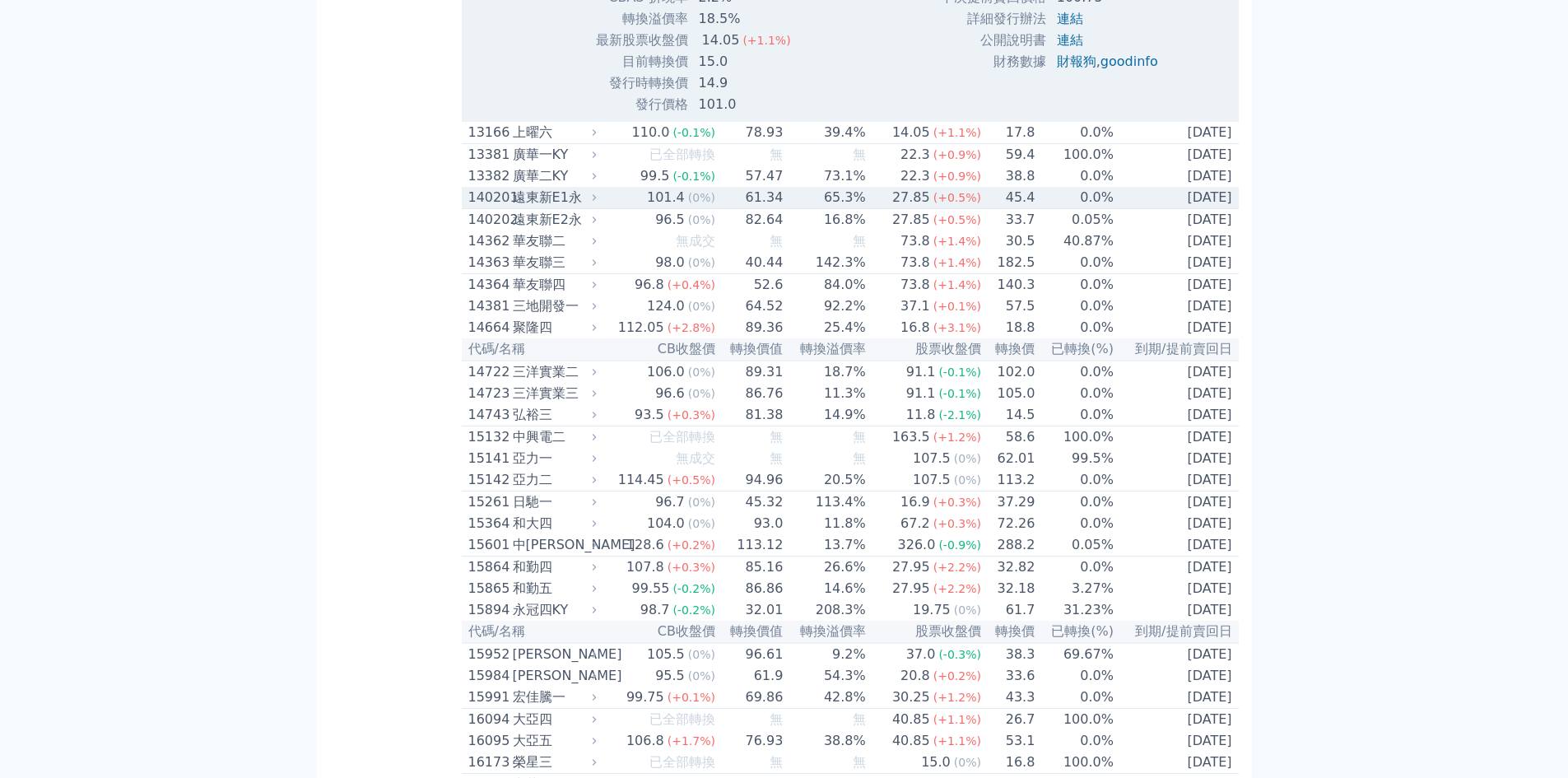
click at [551, 200] on div "遠東新E1永" at bounding box center [553, 198] width 80 height 20
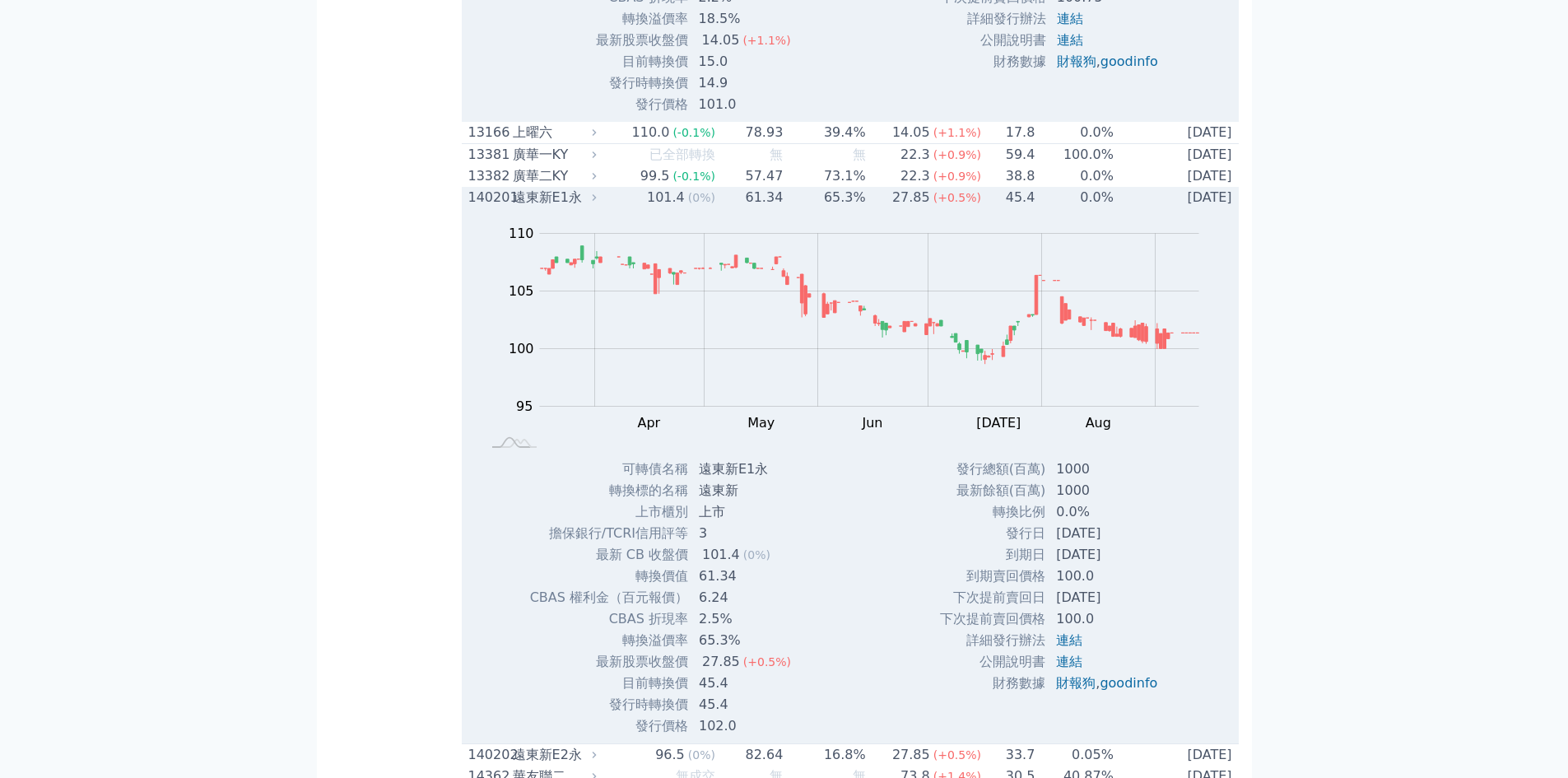
drag, startPoint x: 579, startPoint y: 205, endPoint x: 579, endPoint y: 190, distance: 15.0
click at [579, 198] on div "遠東新E1永" at bounding box center [553, 198] width 80 height 20
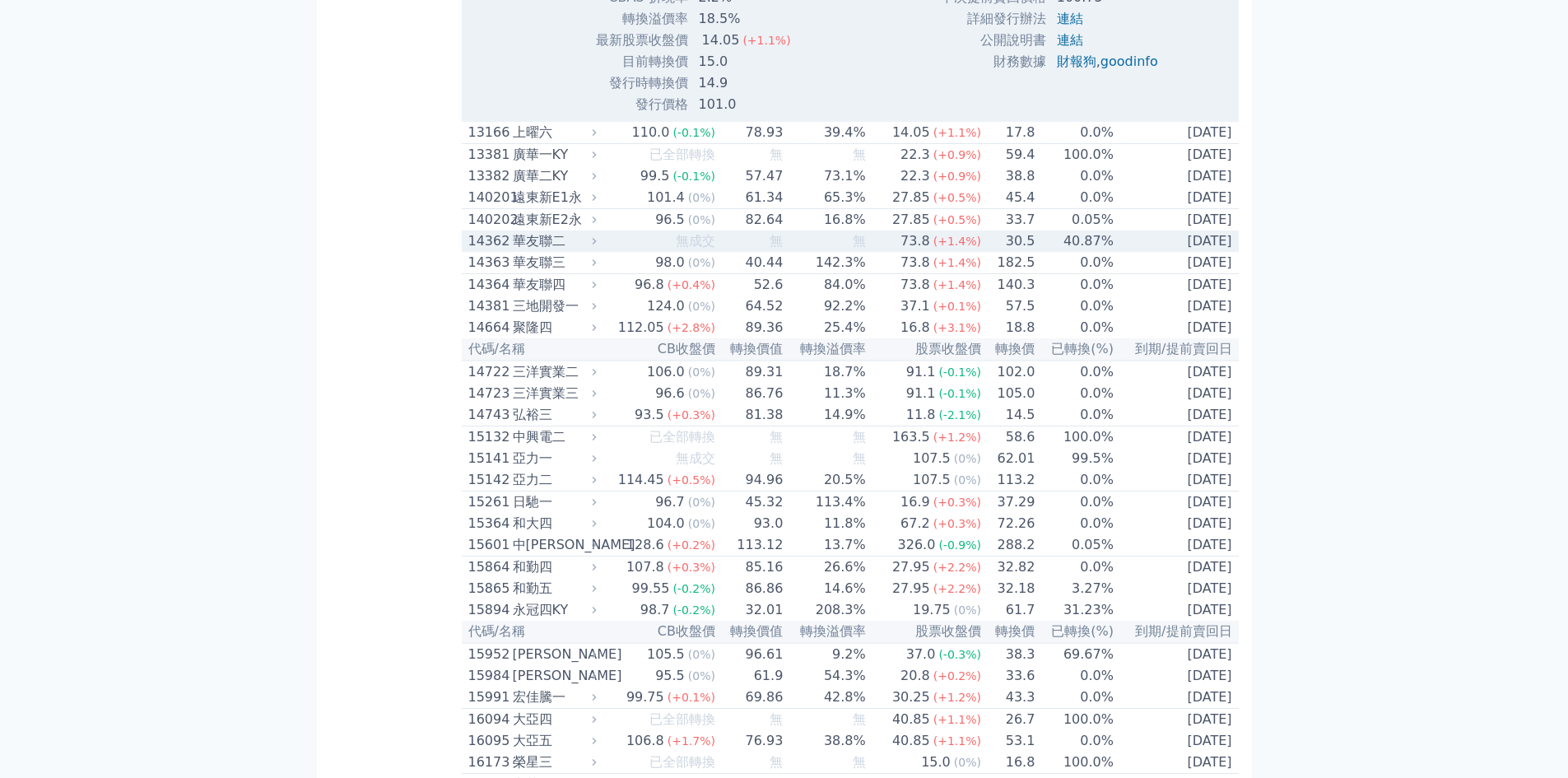
click at [547, 251] on div "華友聯二" at bounding box center [553, 241] width 80 height 20
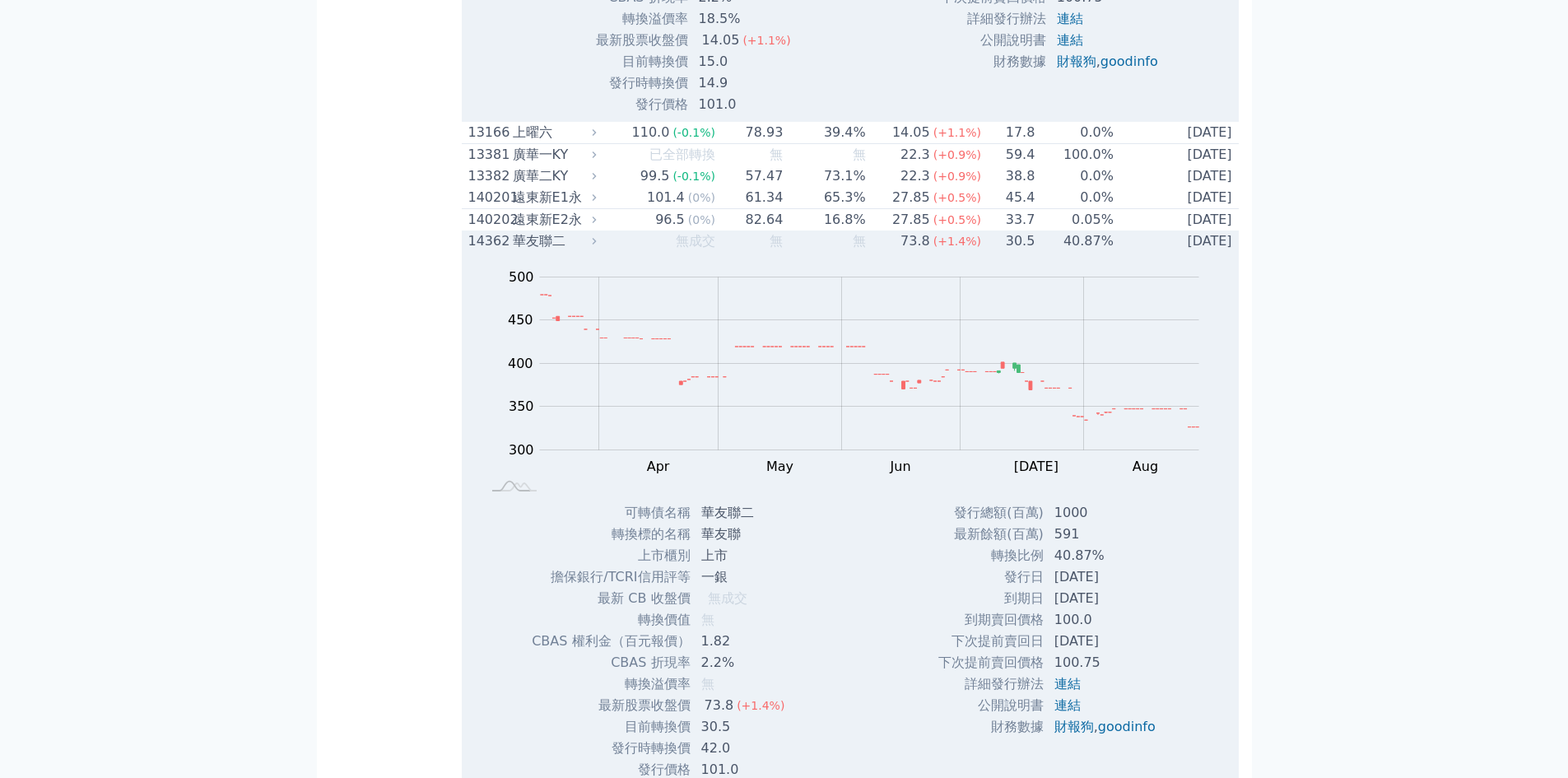
click at [547, 251] on div "華友聯二" at bounding box center [553, 241] width 80 height 20
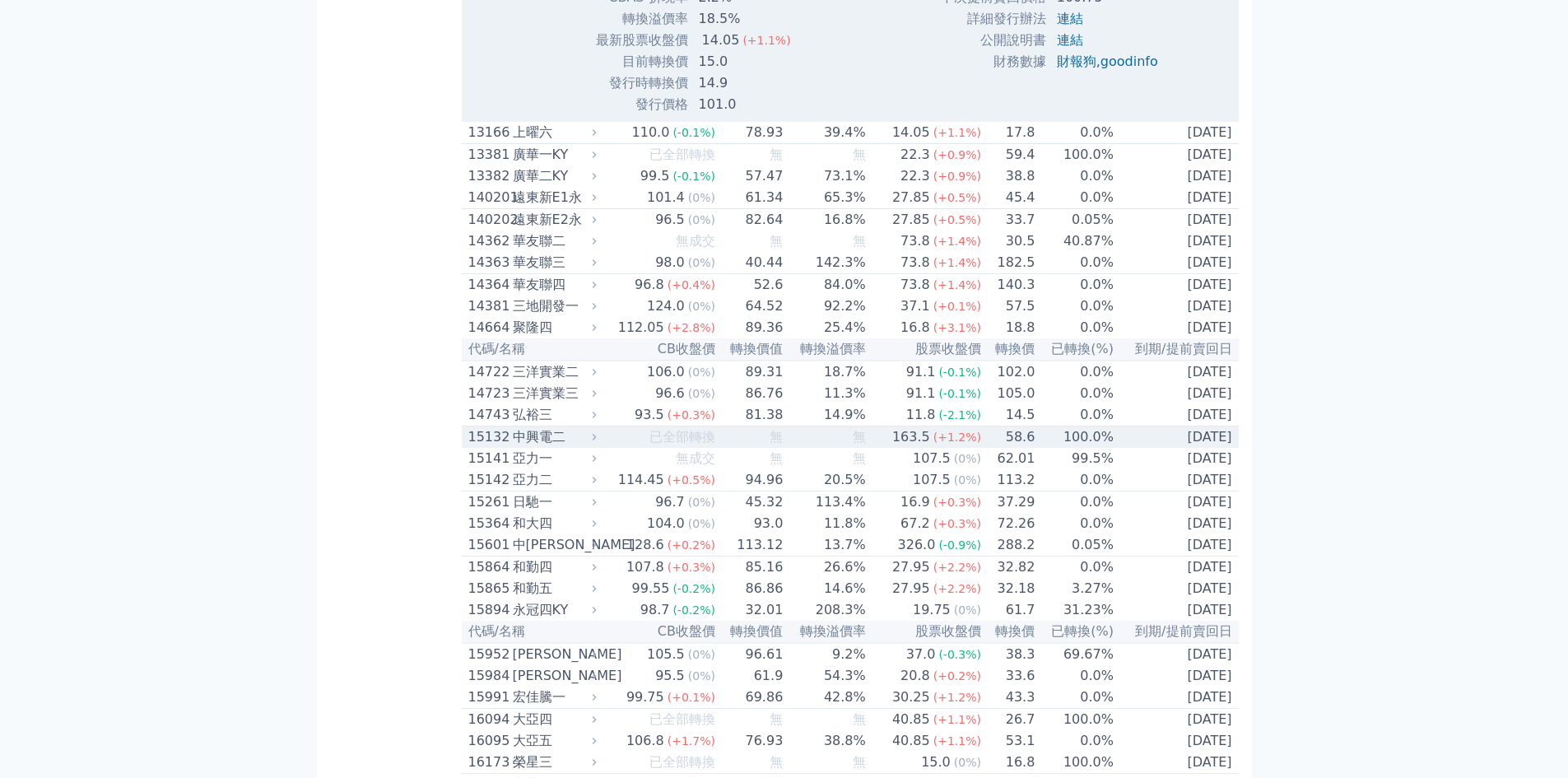
click at [559, 447] on div "中興電二" at bounding box center [553, 437] width 80 height 20
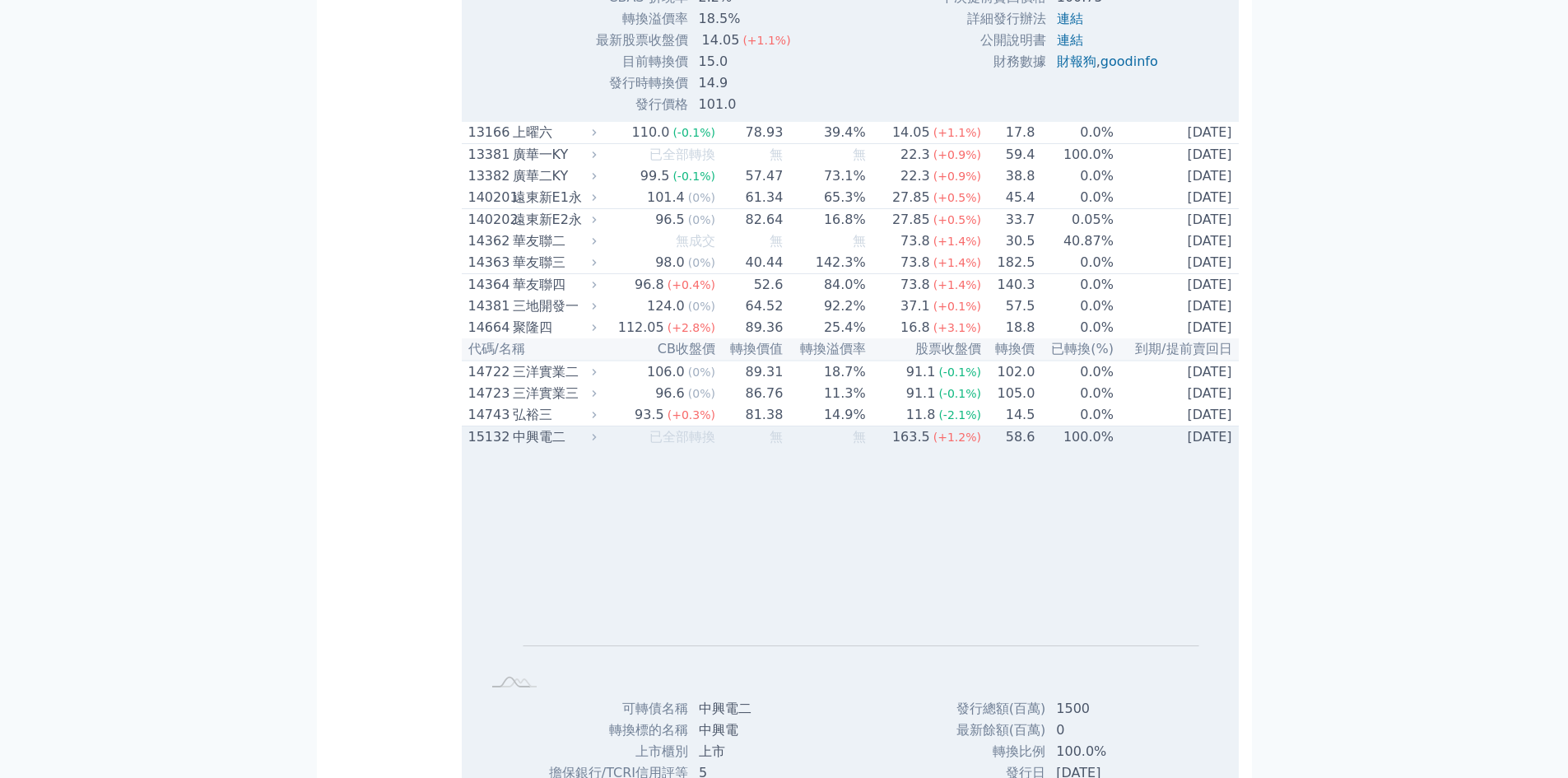
scroll to position [1482, 0]
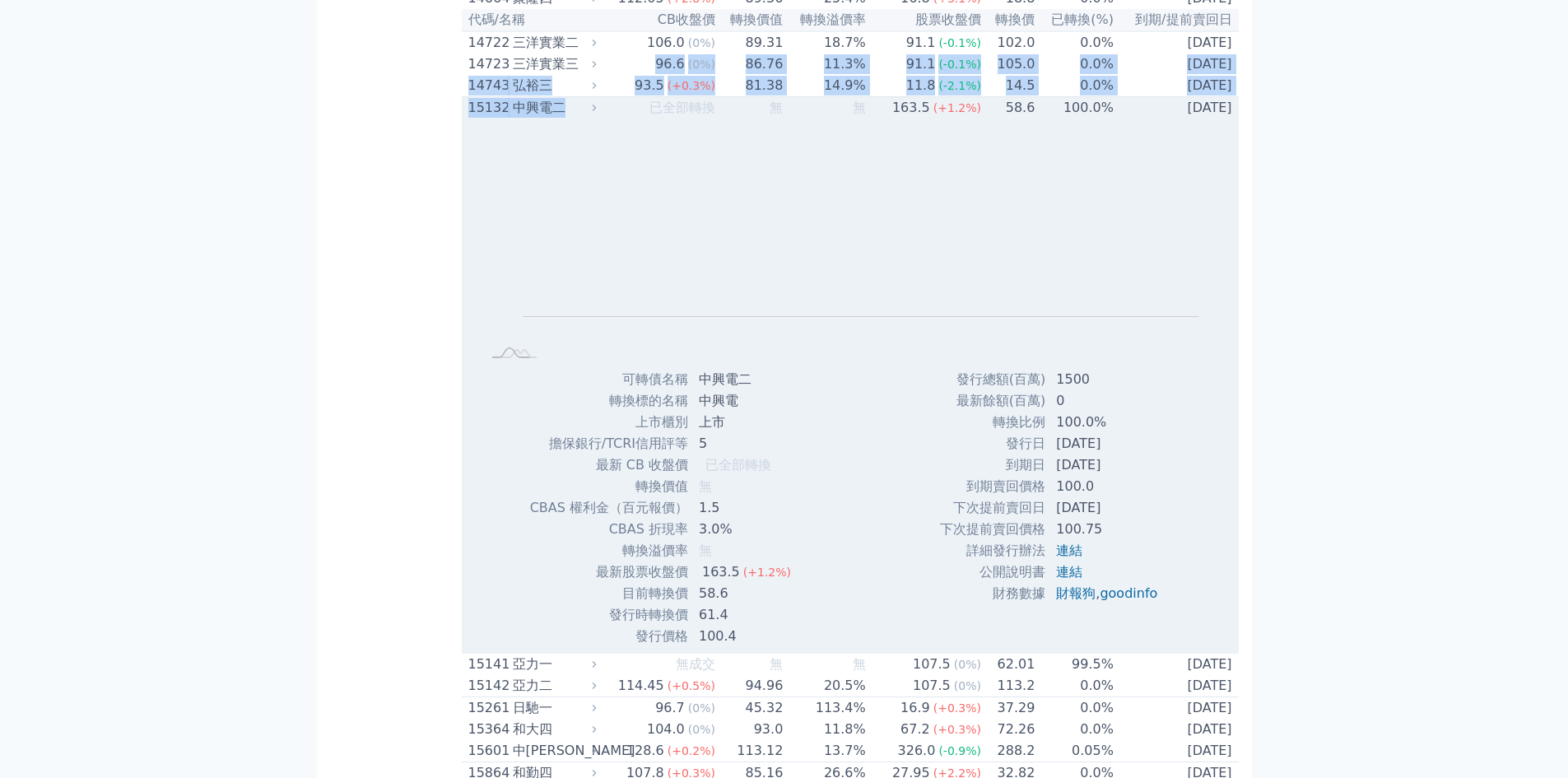
drag, startPoint x: 562, startPoint y: 135, endPoint x: 577, endPoint y: 84, distance: 53.2
click at [555, 118] on div "中興電二" at bounding box center [553, 108] width 80 height 20
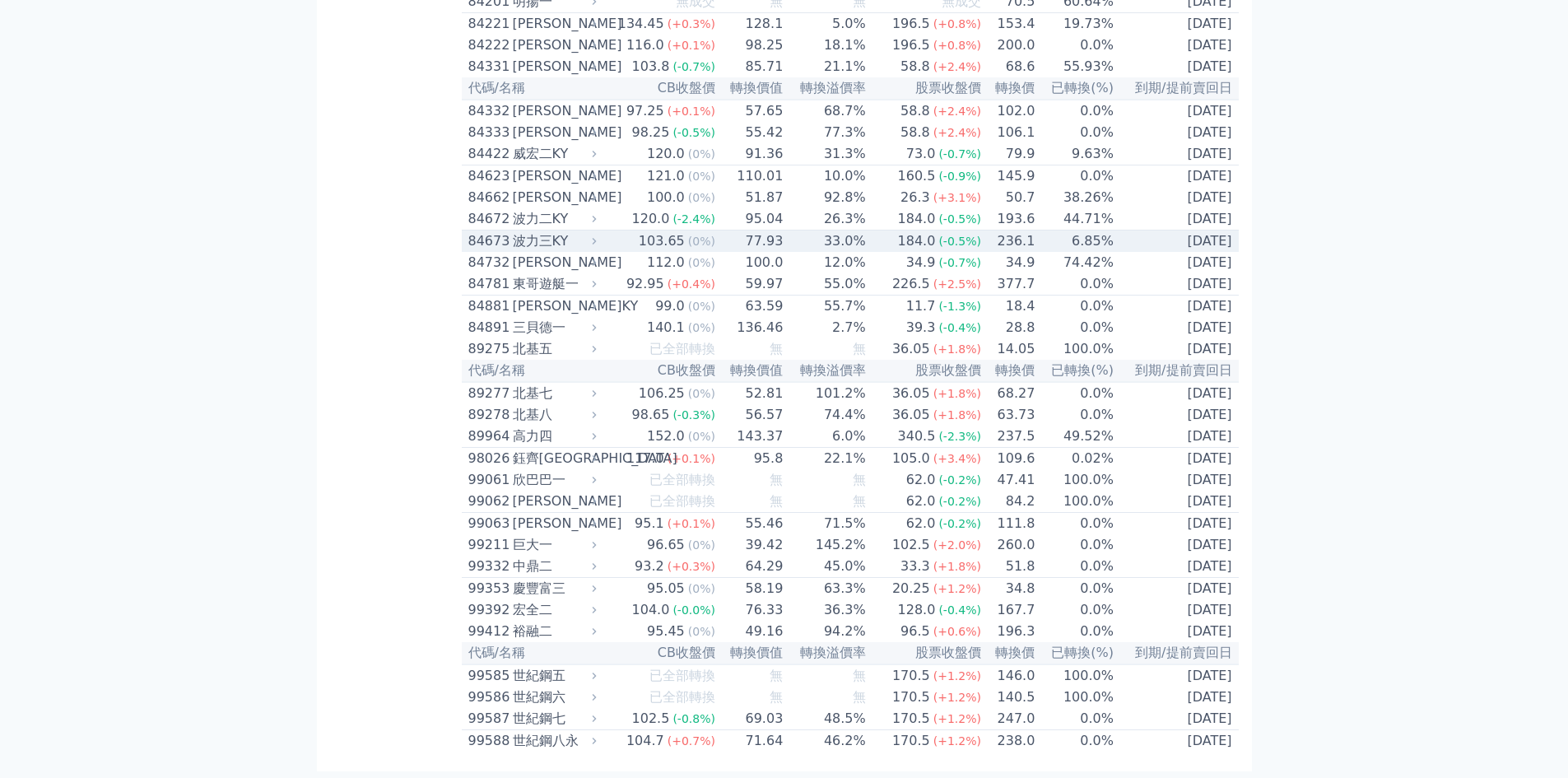
scroll to position [10601, 0]
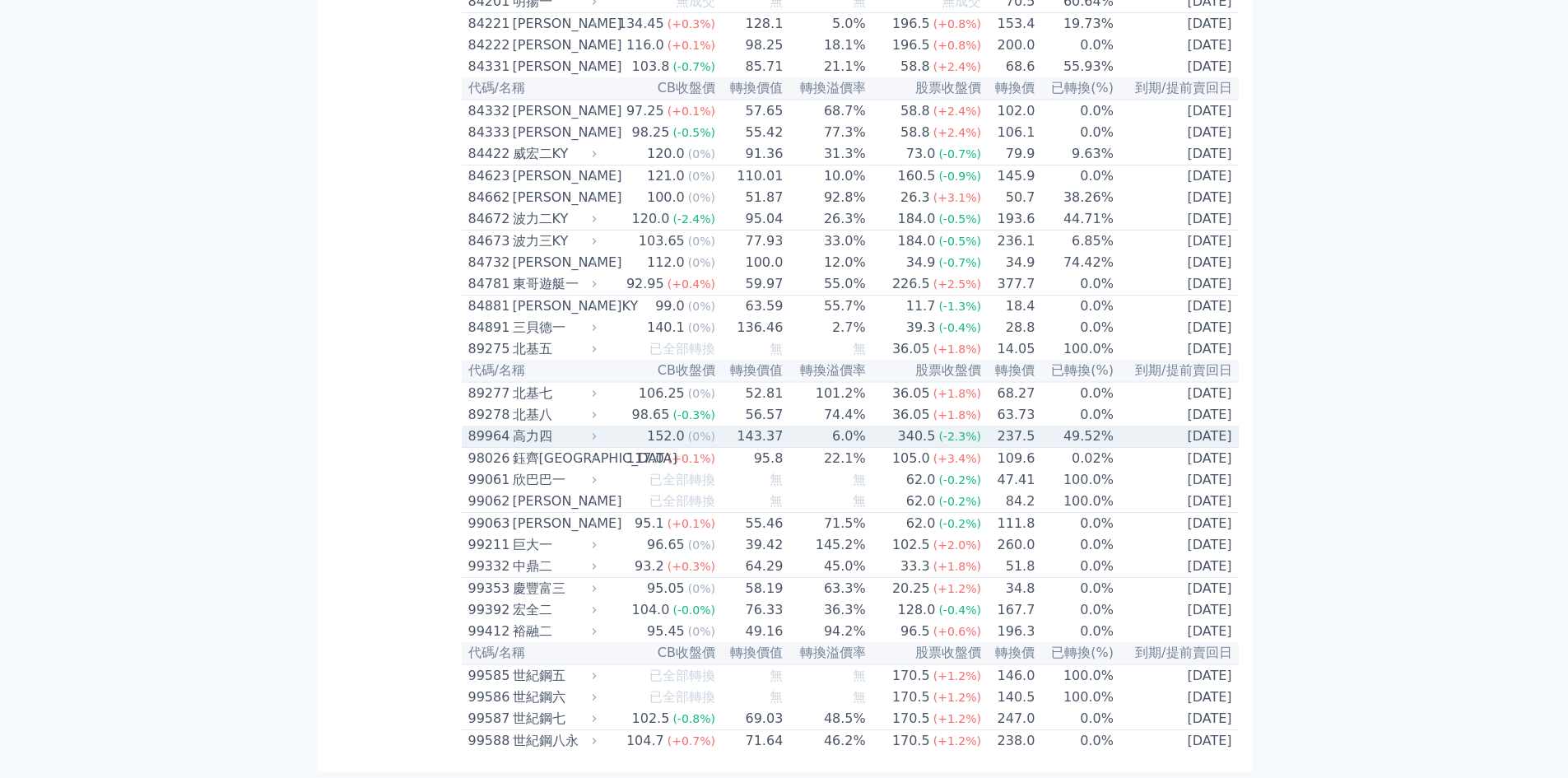
click at [590, 427] on div "高力四" at bounding box center [553, 436] width 80 height 20
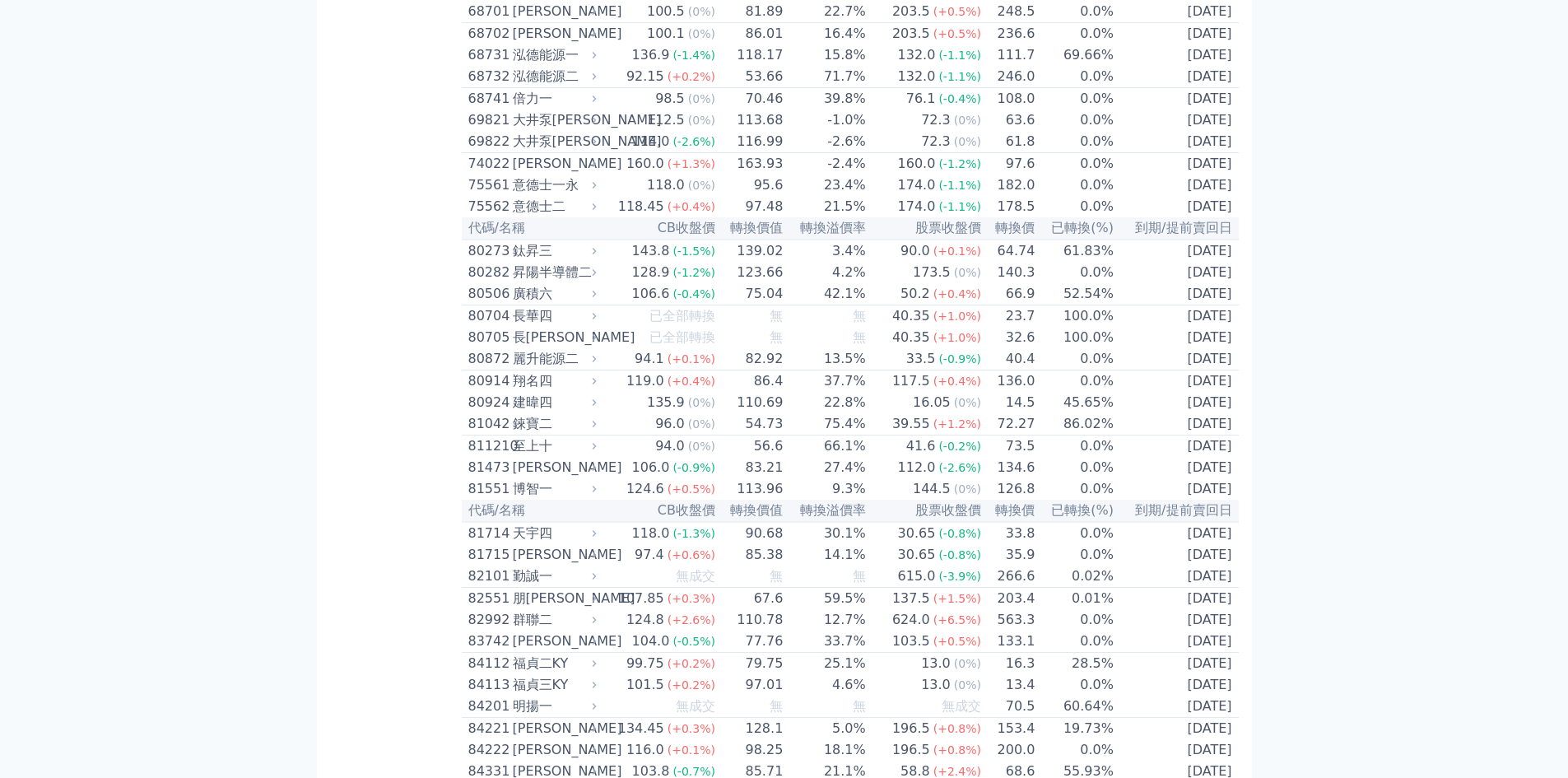
scroll to position [9118, 0]
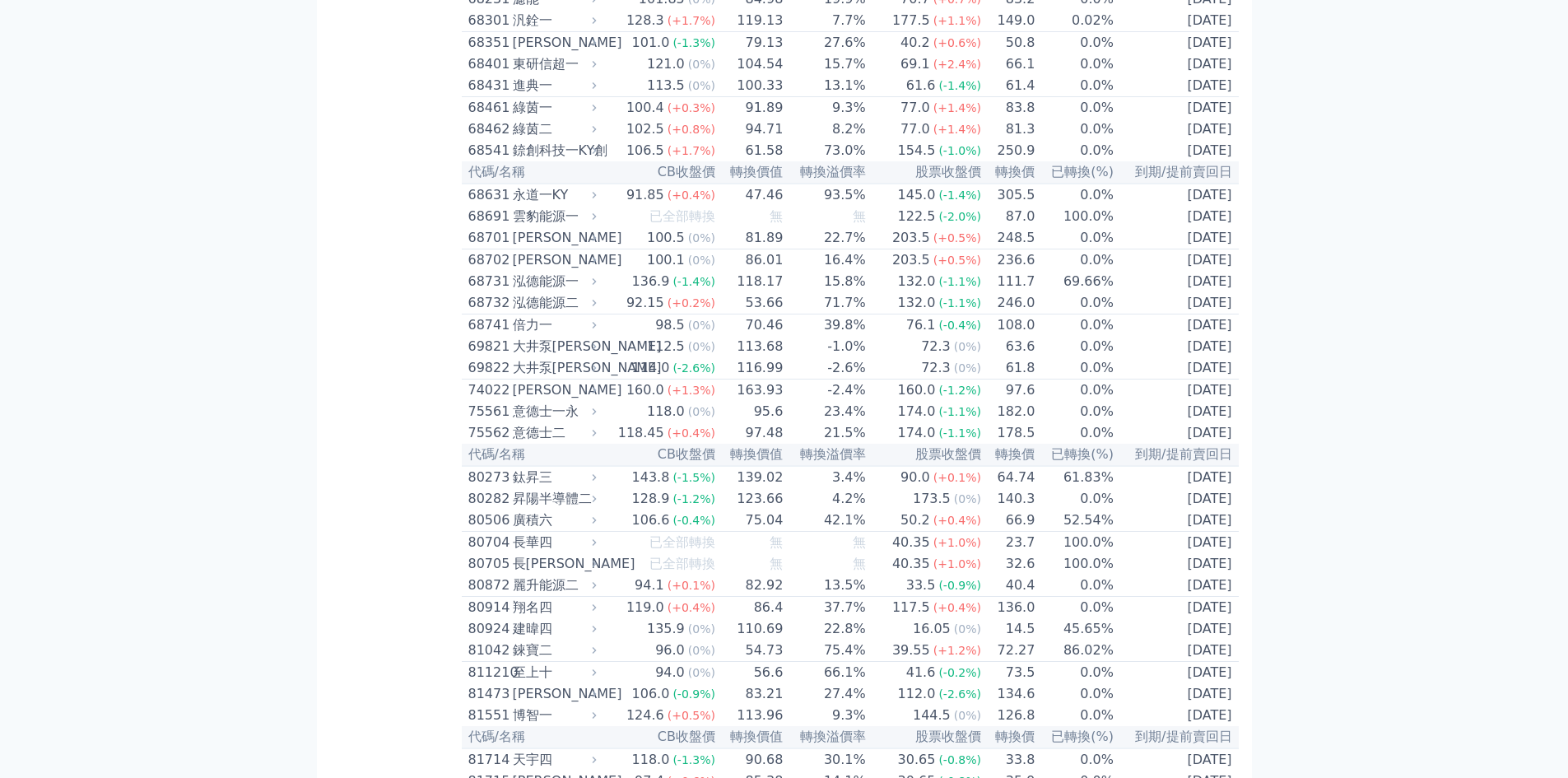
scroll to position [8954, 0]
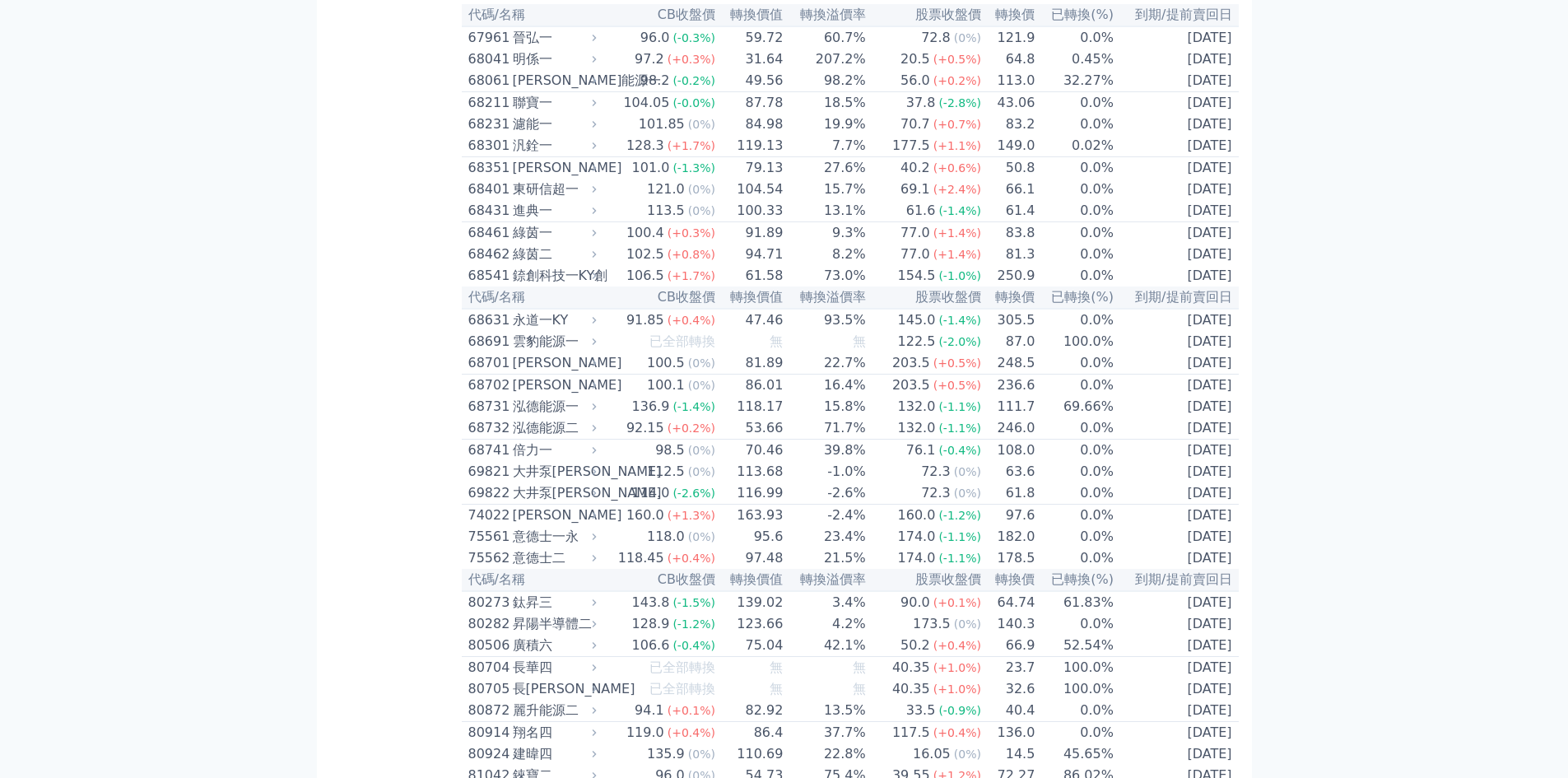
scroll to position [8790, 0]
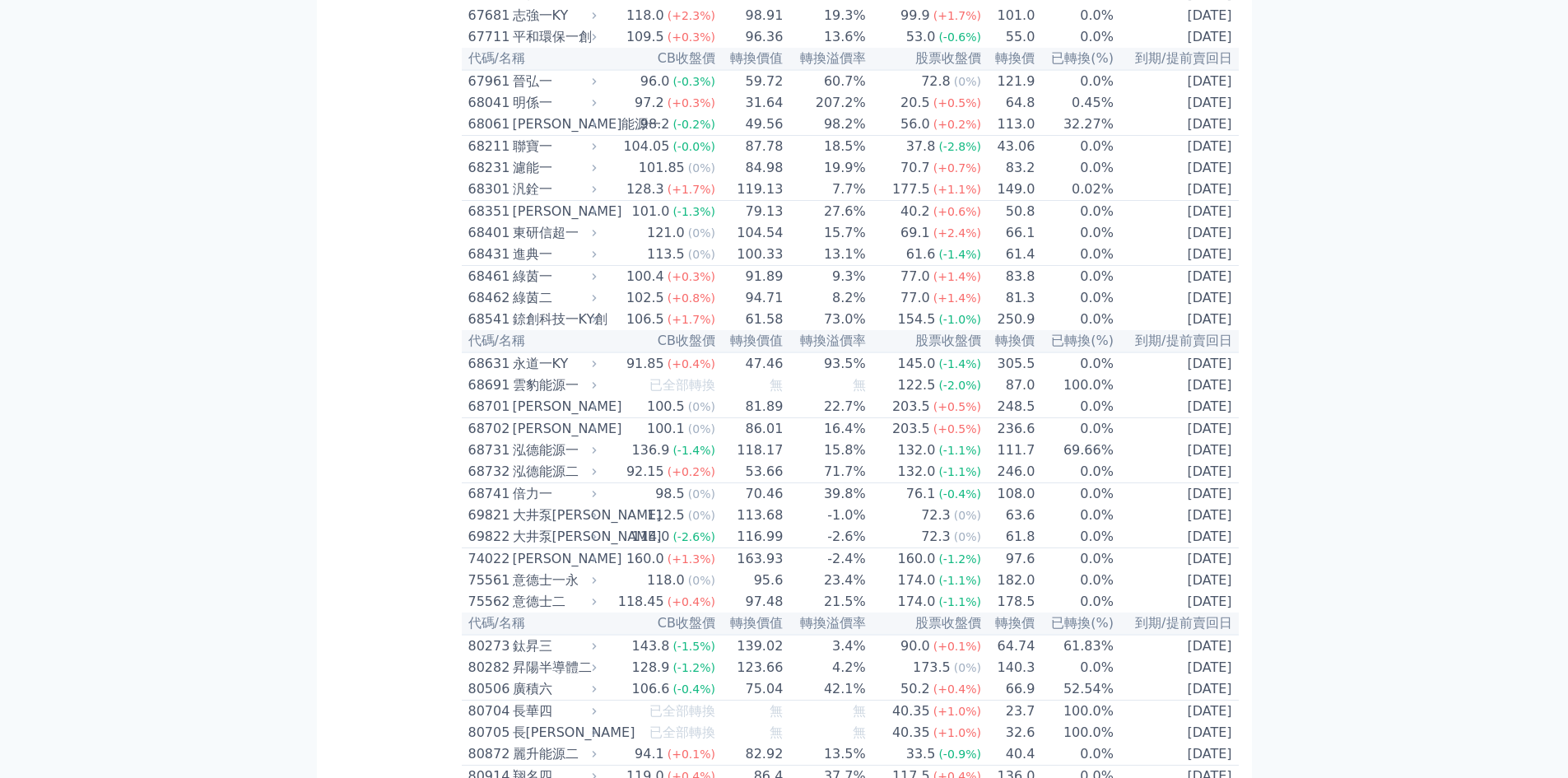
scroll to position [8624, 0]
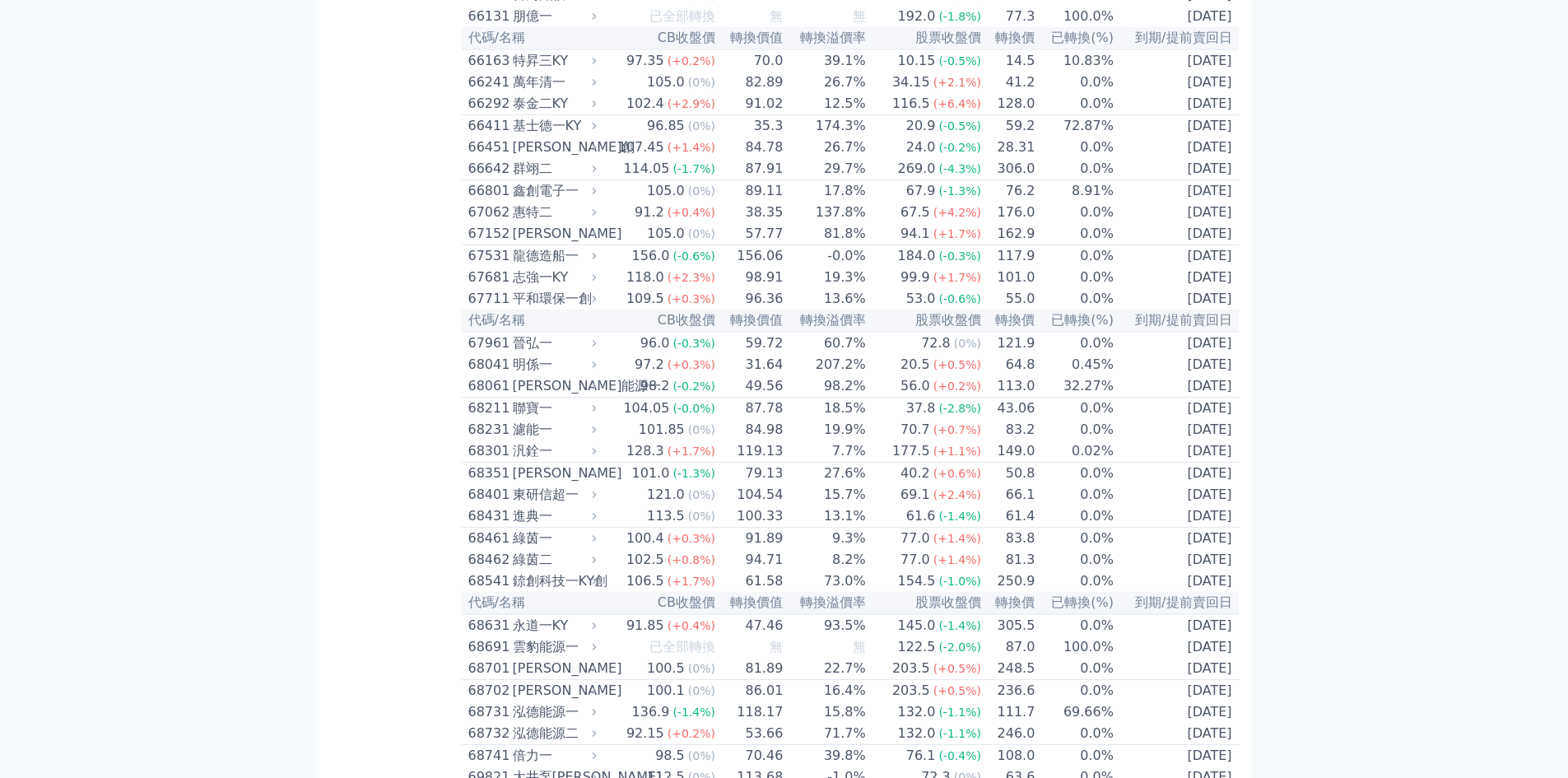
scroll to position [8460, 0]
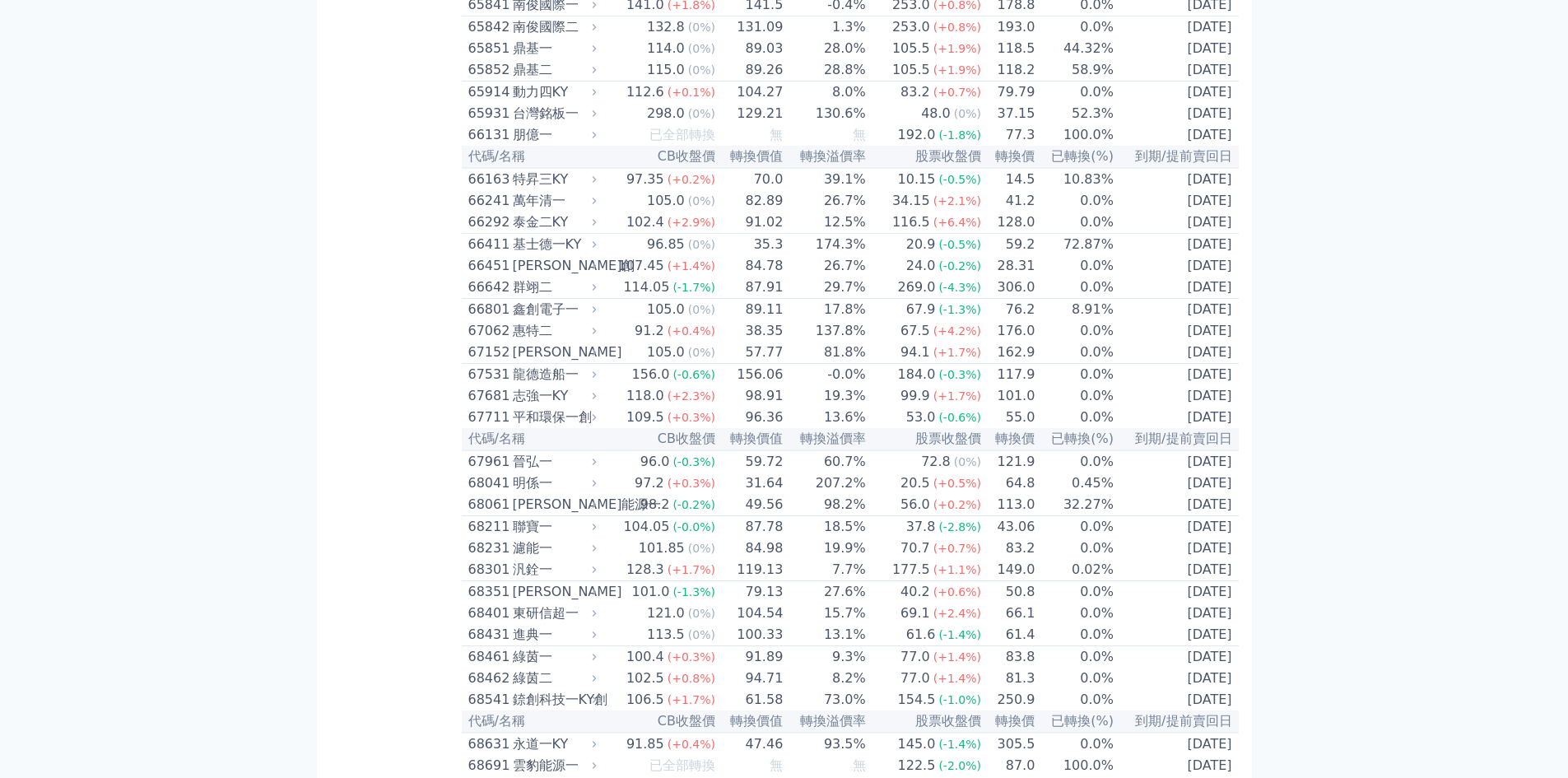
scroll to position [8295, 0]
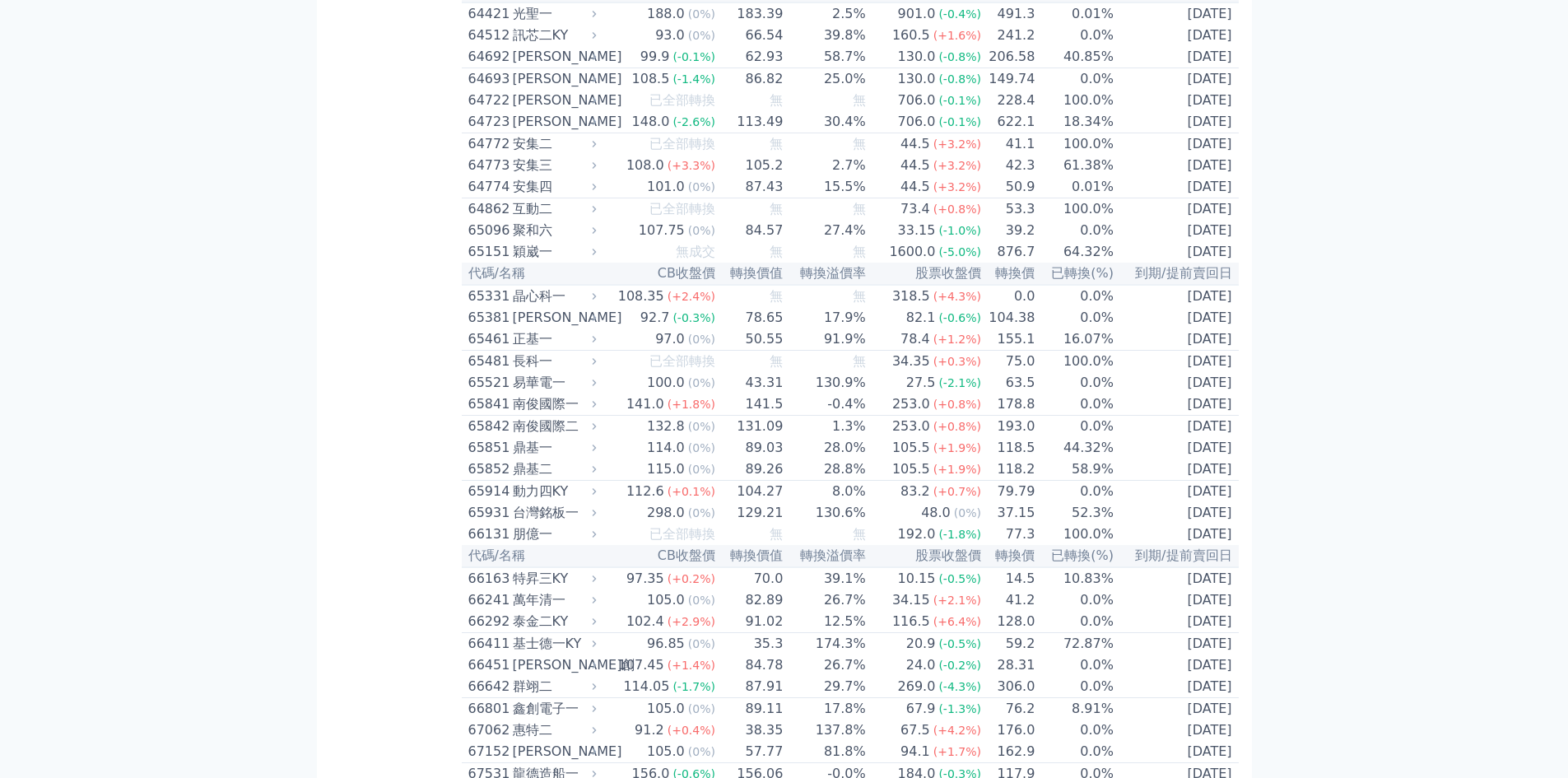
scroll to position [7966, 0]
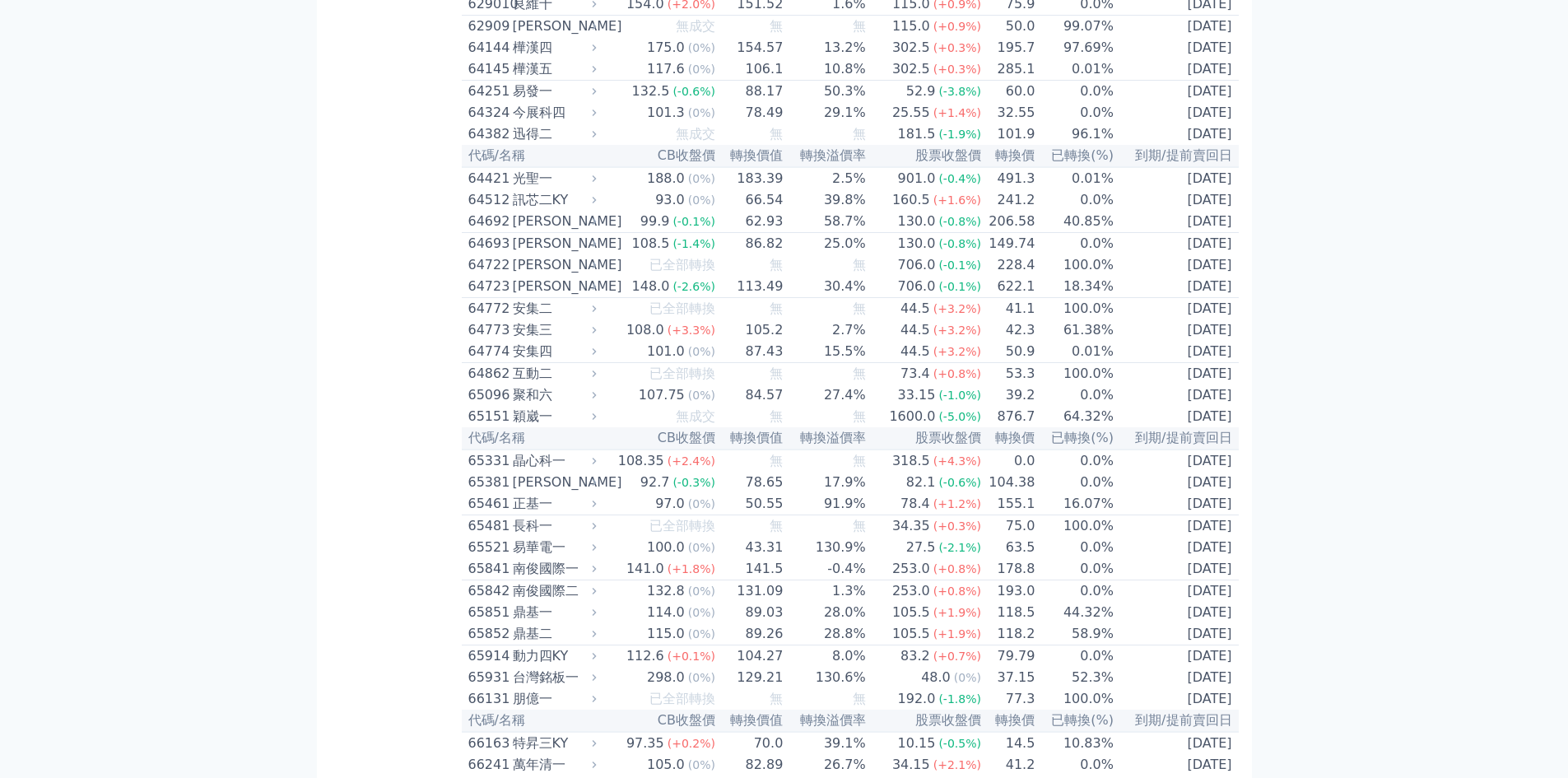
scroll to position [7801, 0]
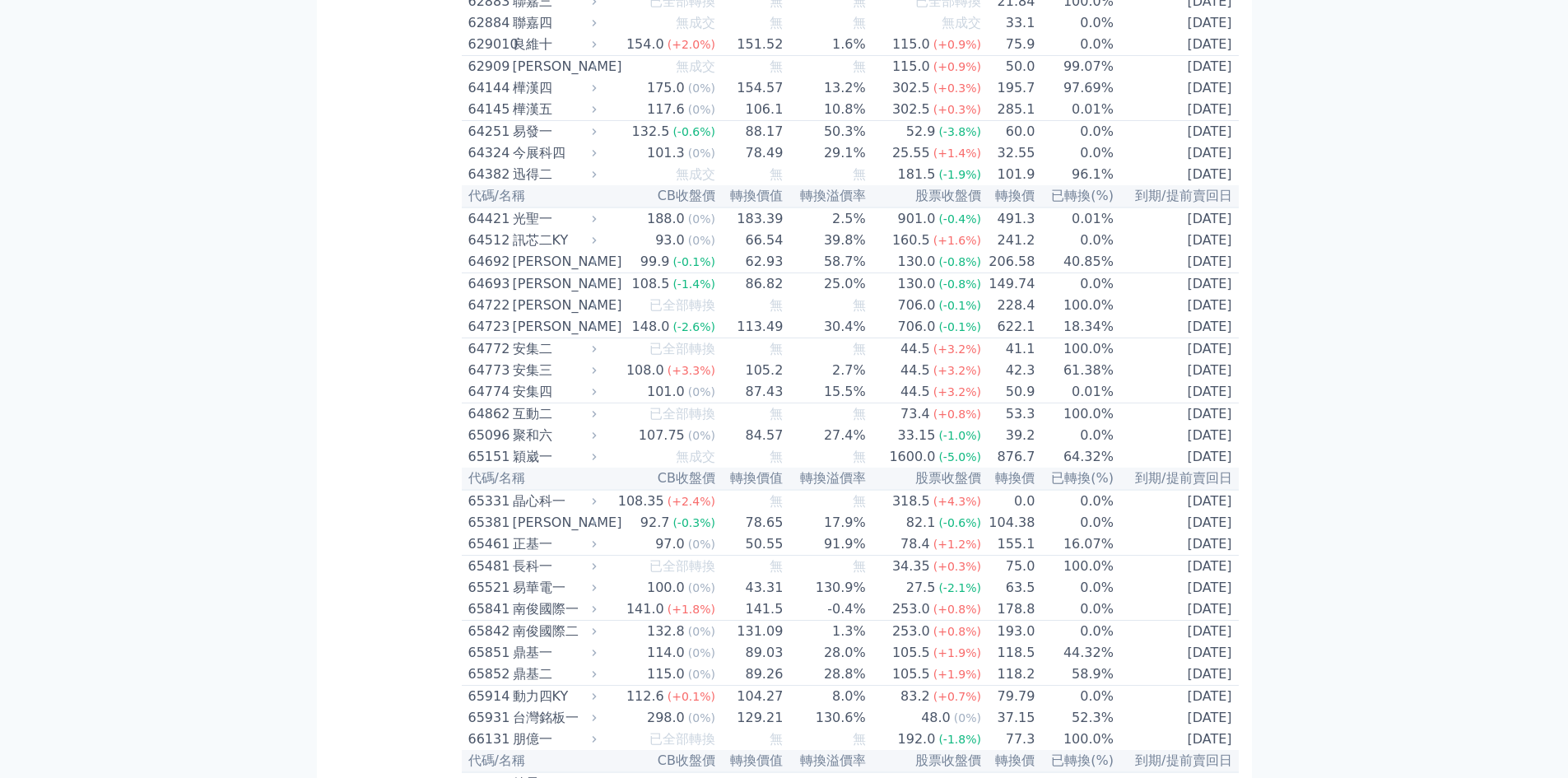
scroll to position [7637, 0]
